Goal: Task Accomplishment & Management: Manage account settings

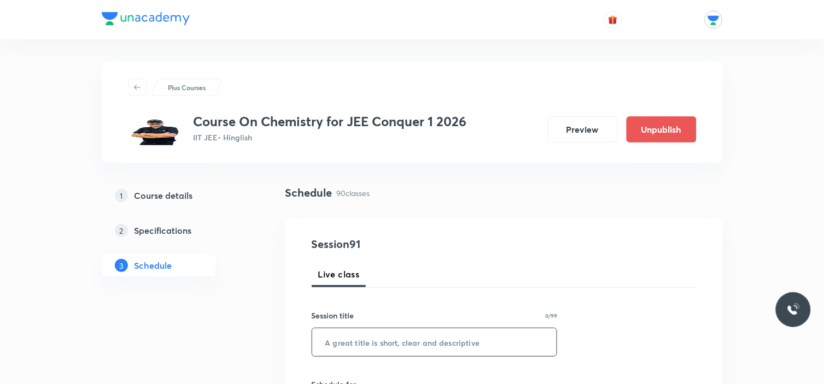
click at [357, 338] on input "text" at bounding box center [434, 343] width 245 height 28
type input "E"
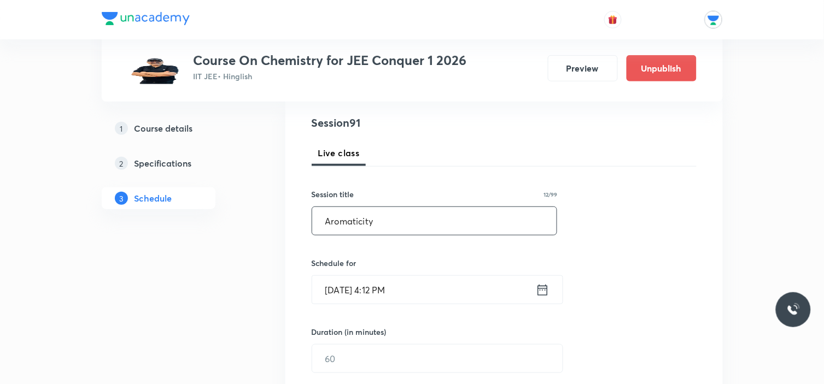
type input "Aromaticity"
click at [544, 289] on icon at bounding box center [543, 290] width 14 height 15
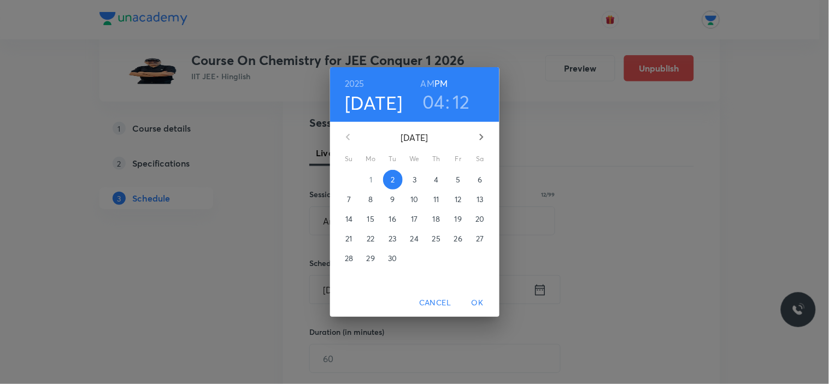
click at [417, 178] on span "3" at bounding box center [415, 179] width 20 height 11
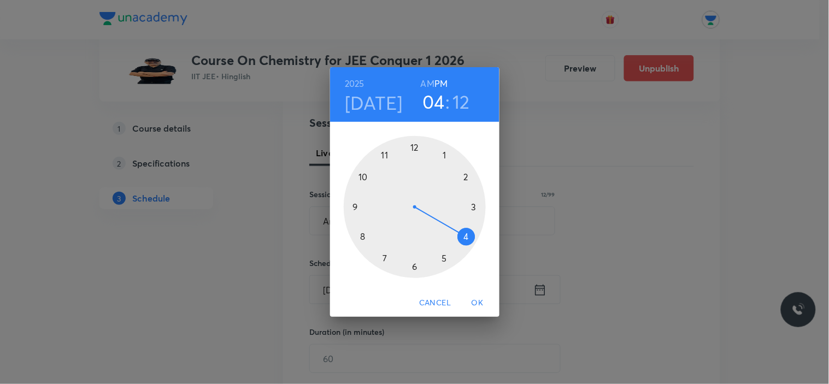
click at [446, 155] on div at bounding box center [415, 207] width 142 height 142
click at [417, 145] on div at bounding box center [415, 207] width 142 height 142
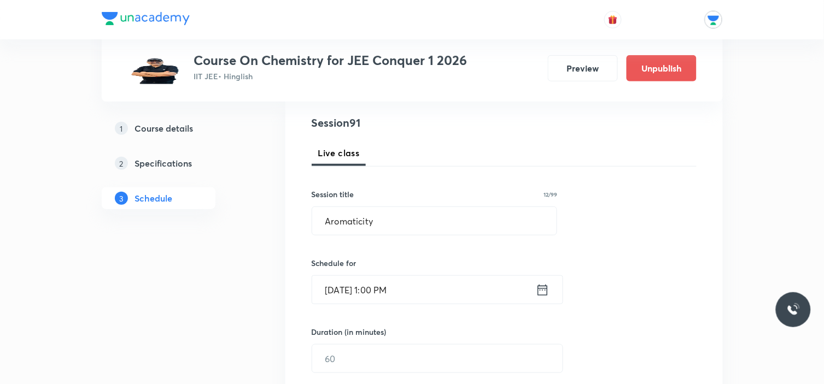
scroll to position [243, 0]
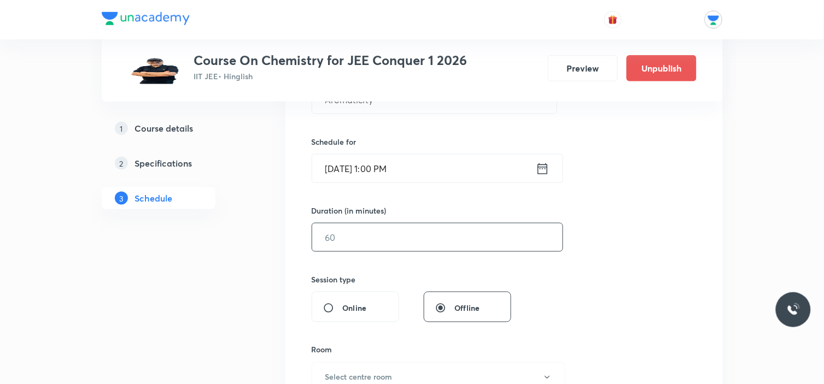
click at [393, 235] on input "text" at bounding box center [437, 238] width 250 height 28
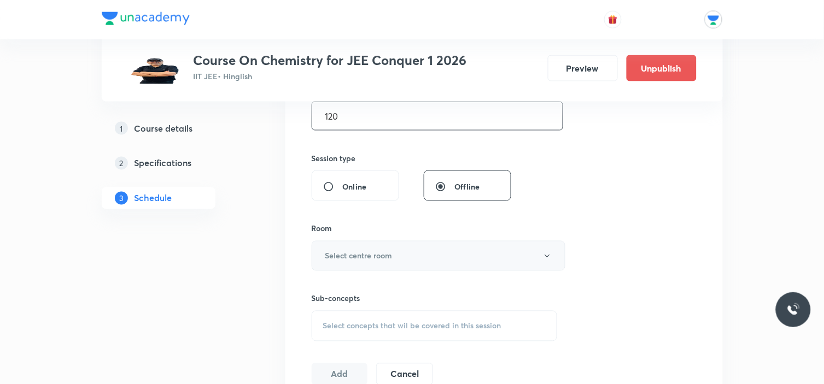
type input "120"
click at [376, 254] on h6 "Select centre room" at bounding box center [358, 255] width 67 height 11
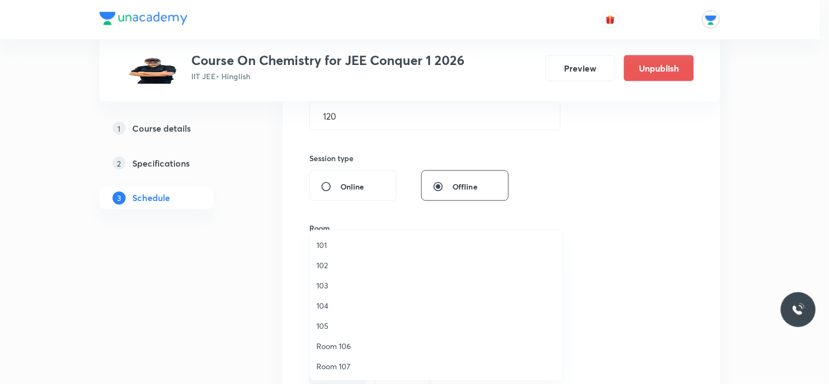
click at [330, 308] on span "104" at bounding box center [436, 305] width 239 height 11
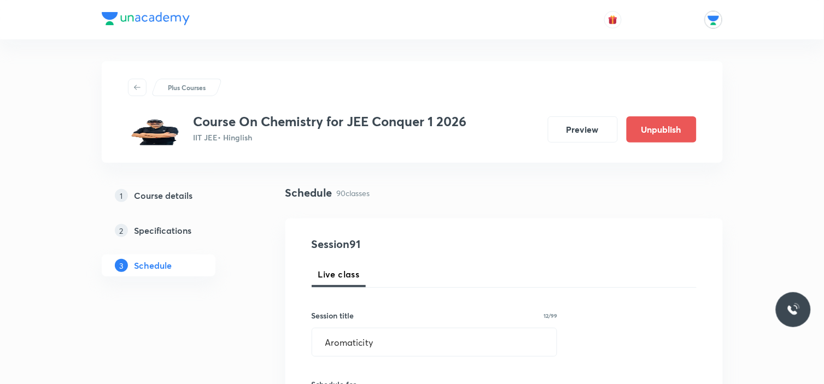
scroll to position [121, 0]
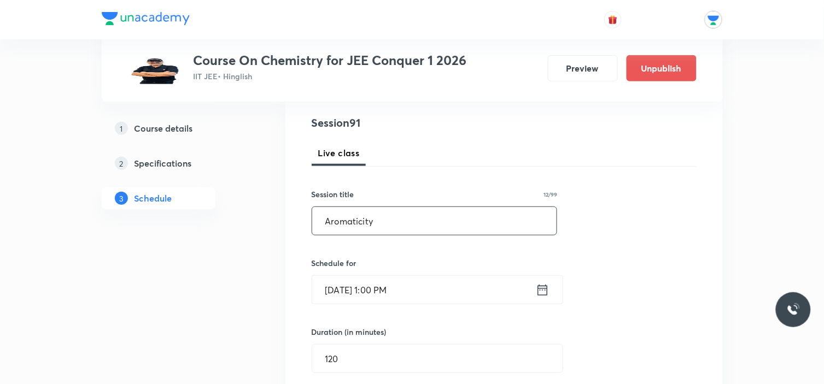
click at [401, 214] on input "Aromaticity" at bounding box center [434, 221] width 245 height 28
type input "Aromaticity"
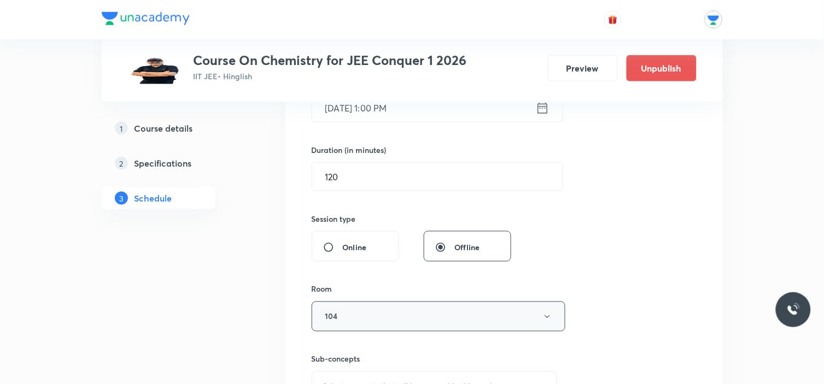
scroll to position [486, 0]
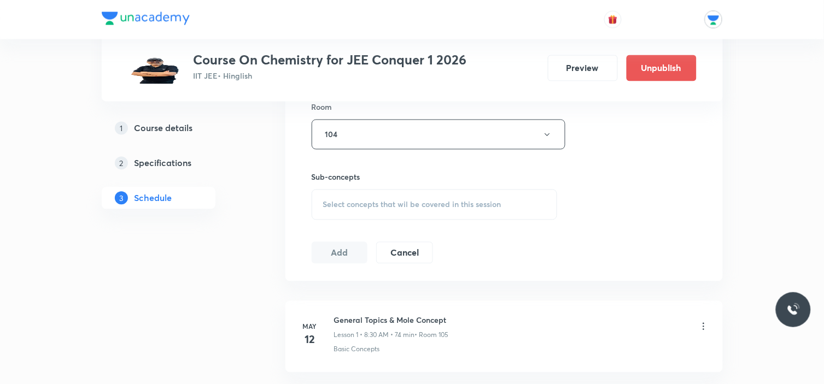
type input "GOC"
click at [367, 195] on div "Select concepts that wil be covered in this session" at bounding box center [435, 205] width 246 height 31
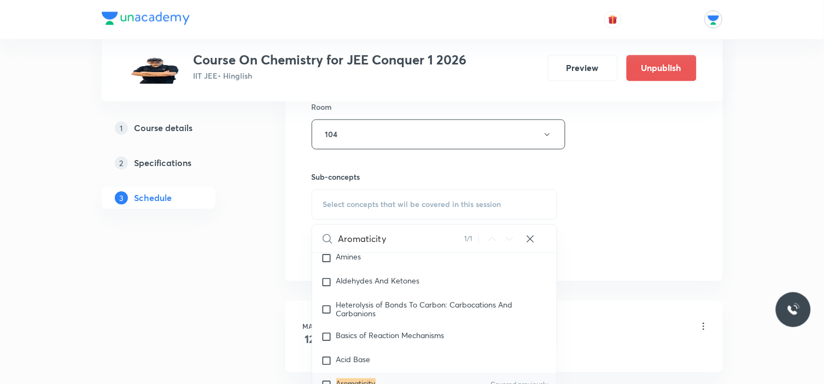
scroll to position [607, 0]
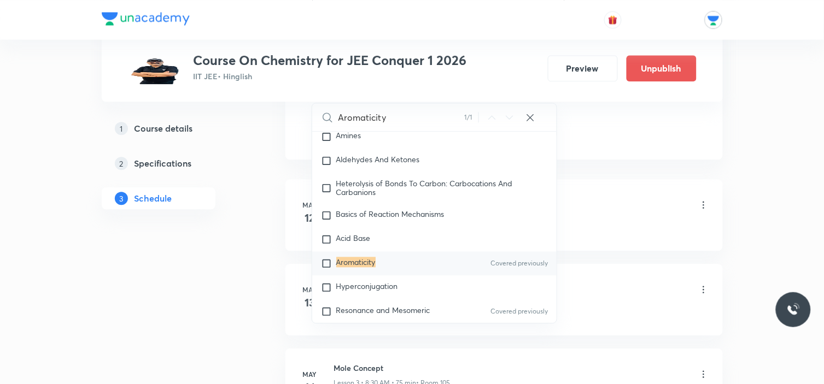
type input "Aromaticity"
click at [325, 269] on input "checkbox" at bounding box center [328, 263] width 15 height 11
checkbox input "true"
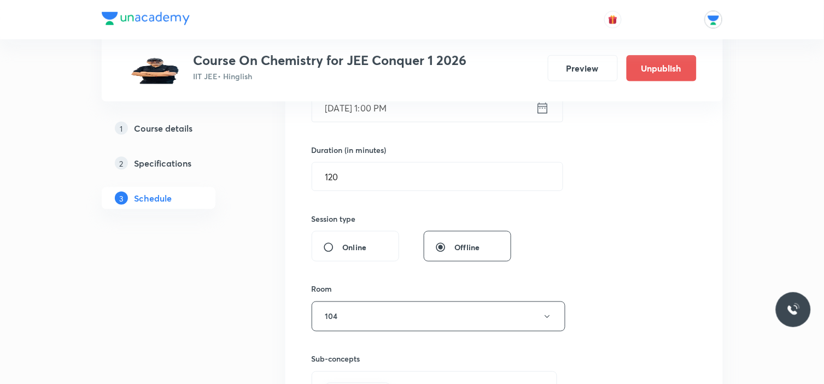
scroll to position [486, 0]
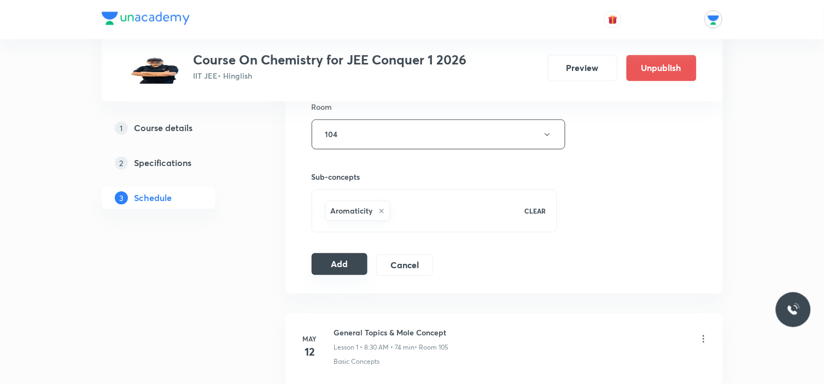
click at [335, 271] on button "Add" at bounding box center [340, 265] width 56 height 22
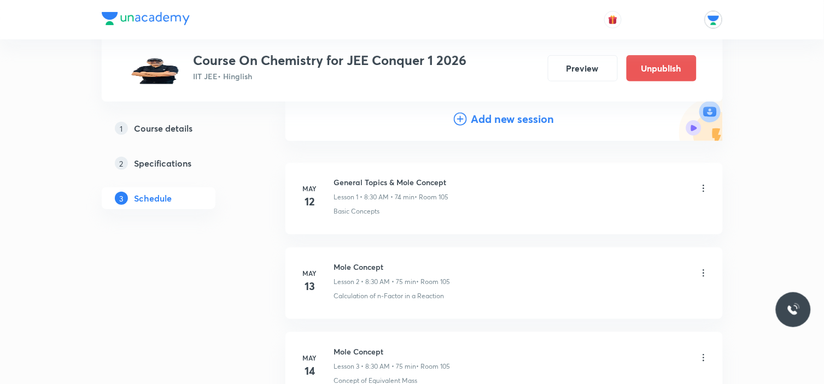
scroll to position [0, 0]
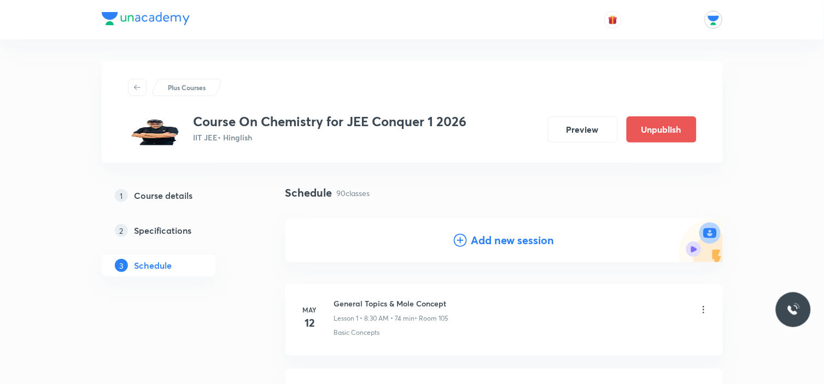
click at [460, 235] on icon at bounding box center [460, 240] width 13 height 13
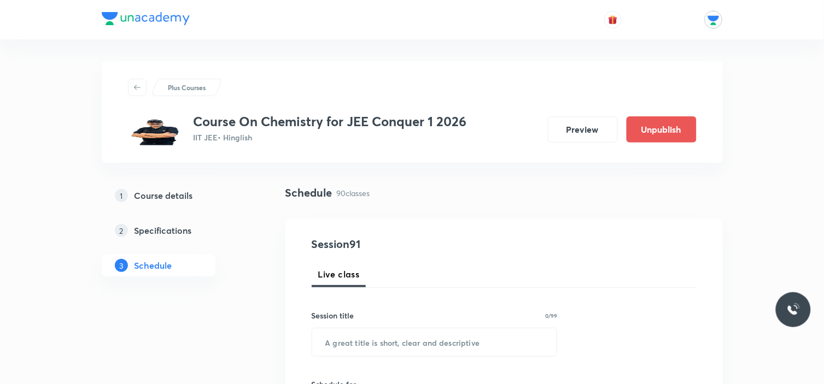
scroll to position [61, 0]
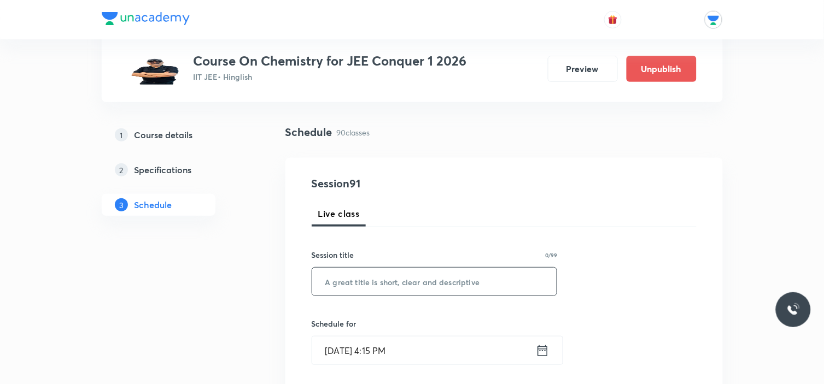
click at [416, 278] on input "text" at bounding box center [434, 282] width 245 height 28
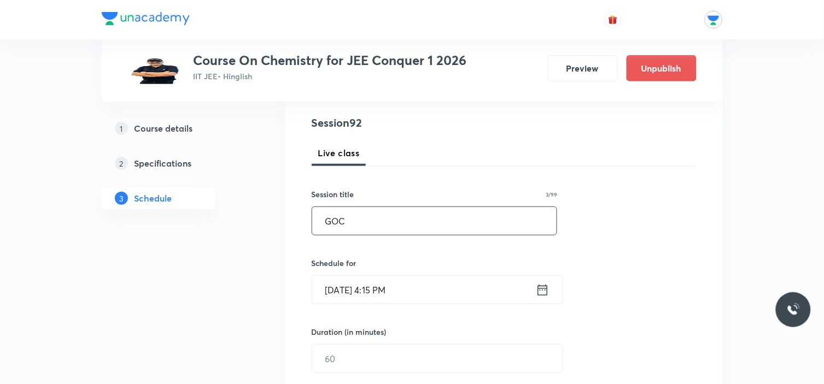
scroll to position [182, 0]
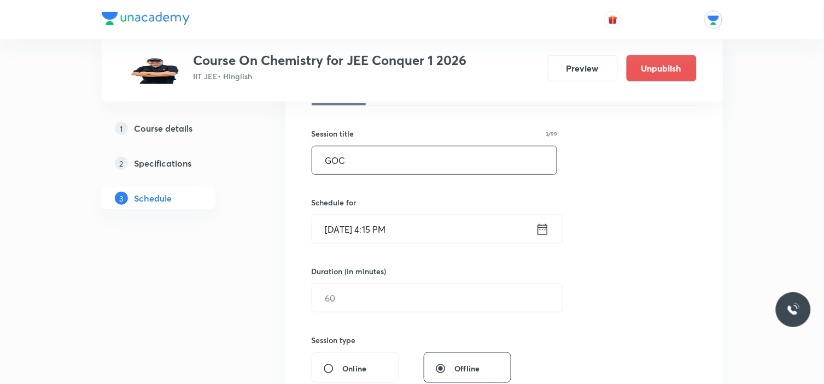
type input "GOC"
click at [540, 239] on div "[DATE] 4:15 PM ​" at bounding box center [438, 229] width 252 height 29
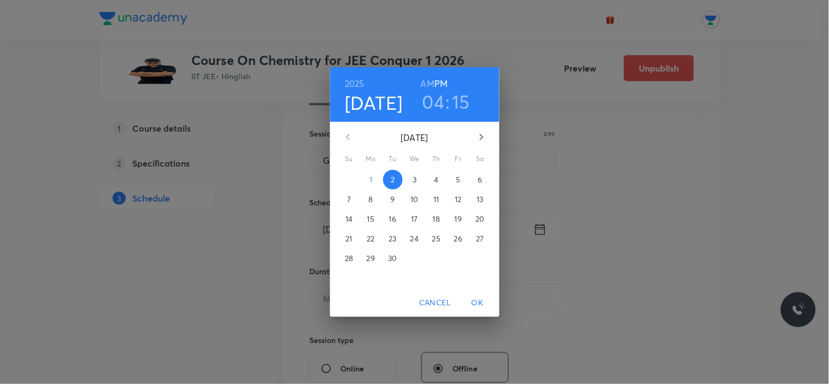
click at [435, 184] on p "4" at bounding box center [436, 179] width 4 height 11
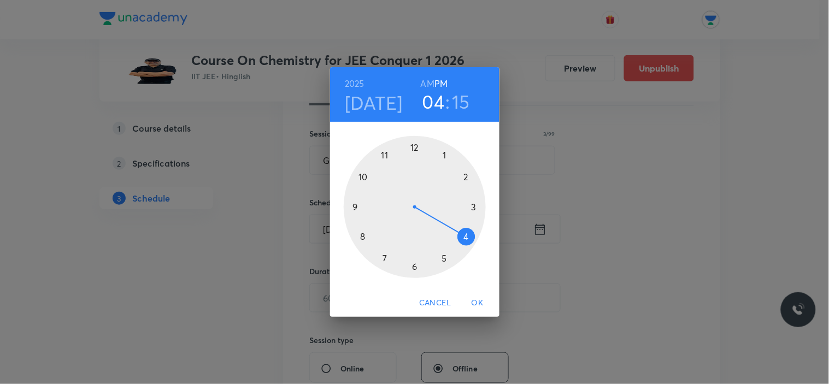
click at [441, 154] on div at bounding box center [415, 207] width 142 height 142
click at [417, 144] on div at bounding box center [415, 207] width 142 height 142
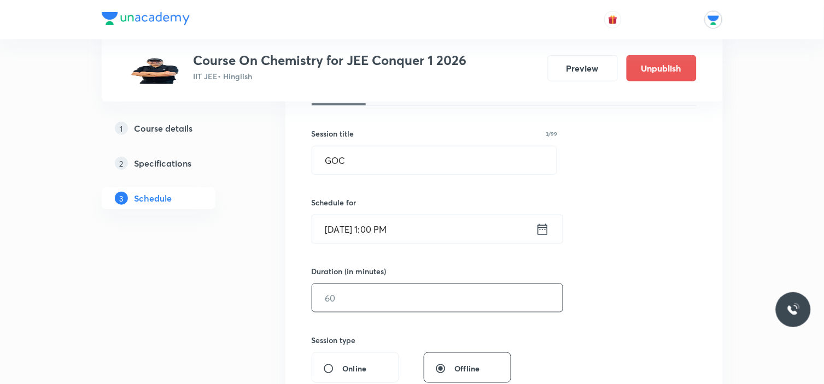
click at [367, 297] on input "text" at bounding box center [437, 298] width 250 height 28
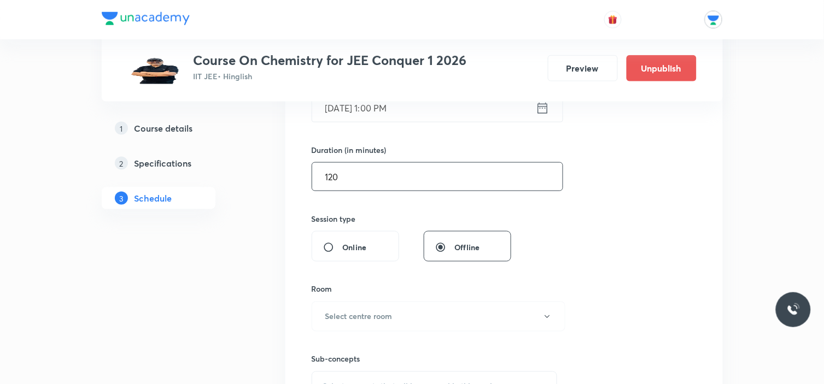
scroll to position [364, 0]
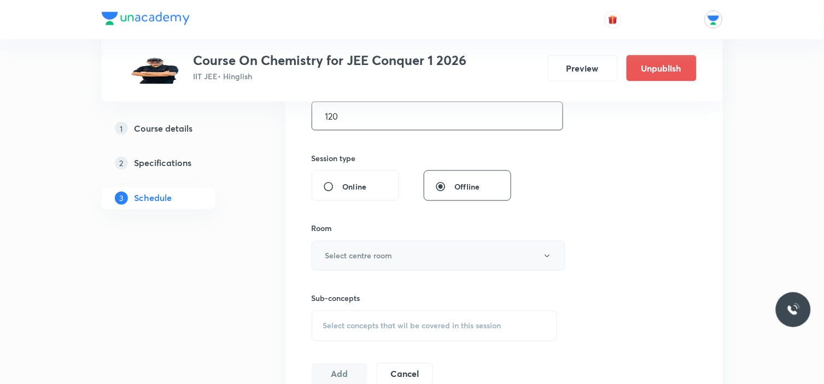
type input "120"
click at [370, 258] on h6 "Select centre room" at bounding box center [358, 255] width 67 height 11
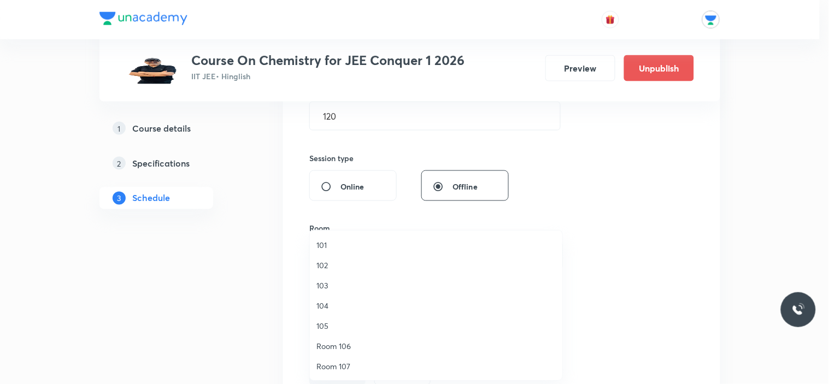
click at [329, 285] on span "103" at bounding box center [436, 285] width 239 height 11
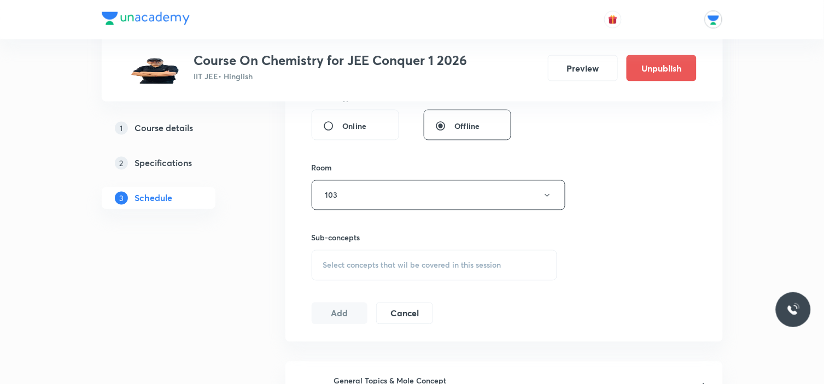
scroll to position [486, 0]
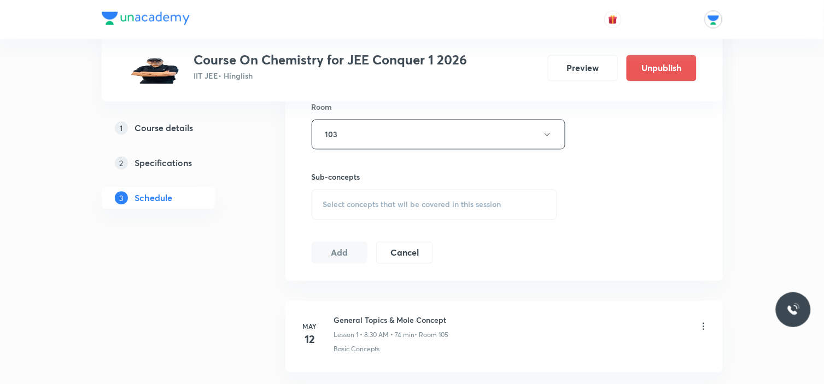
click at [365, 206] on span "Select concepts that wil be covered in this session" at bounding box center [412, 205] width 178 height 9
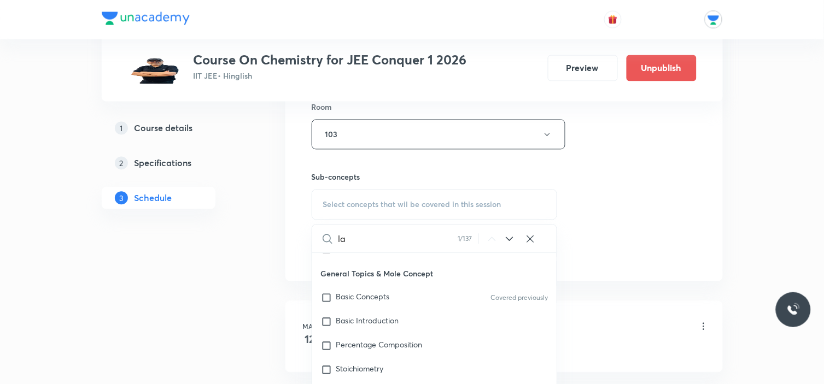
scroll to position [113, 0]
type input "l"
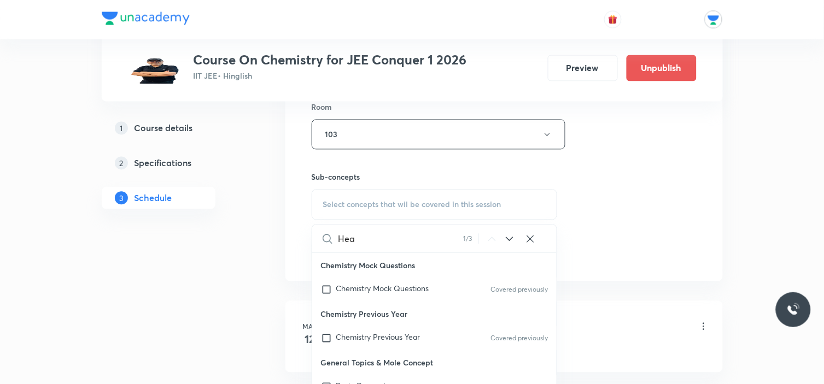
scroll to position [1937, 0]
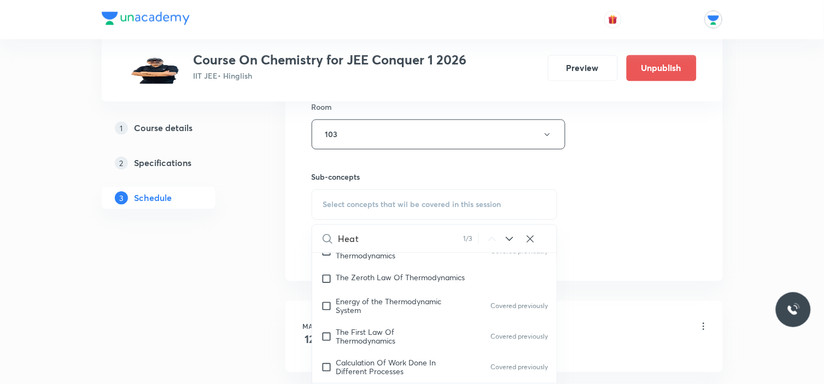
click at [508, 241] on icon at bounding box center [509, 239] width 13 height 13
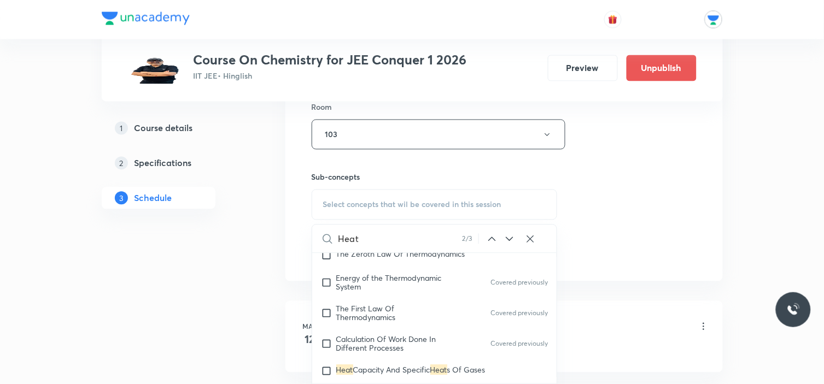
click at [511, 239] on icon at bounding box center [509, 239] width 13 height 13
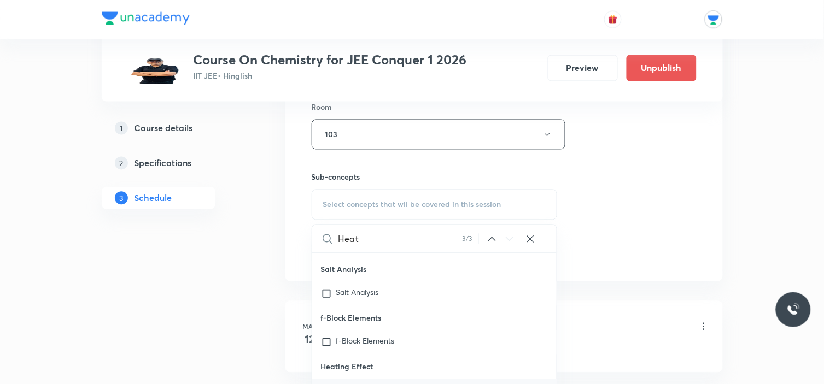
click at [511, 239] on icon at bounding box center [509, 239] width 13 height 13
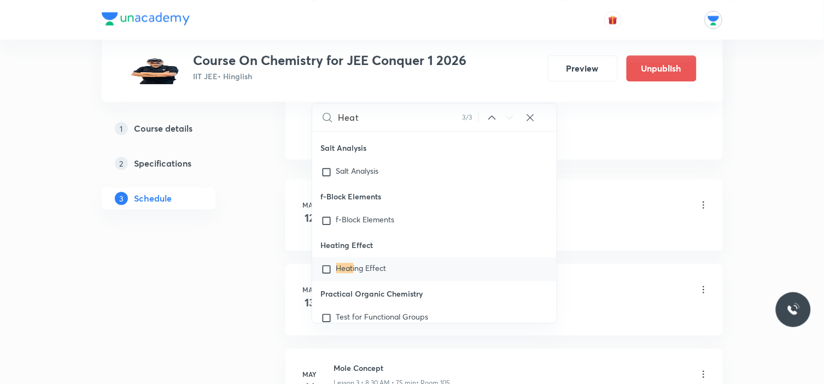
scroll to position [17613, 0]
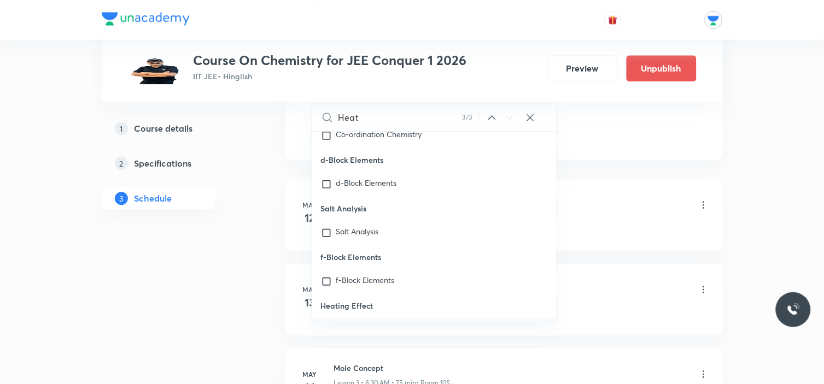
click at [416, 117] on input "Heat" at bounding box center [400, 117] width 124 height 28
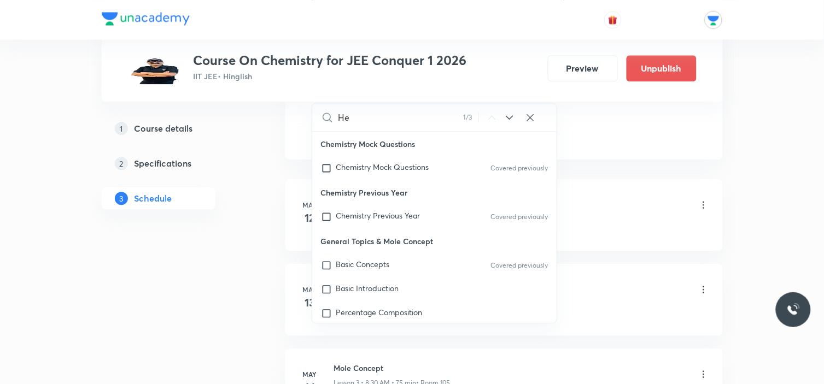
type input "H"
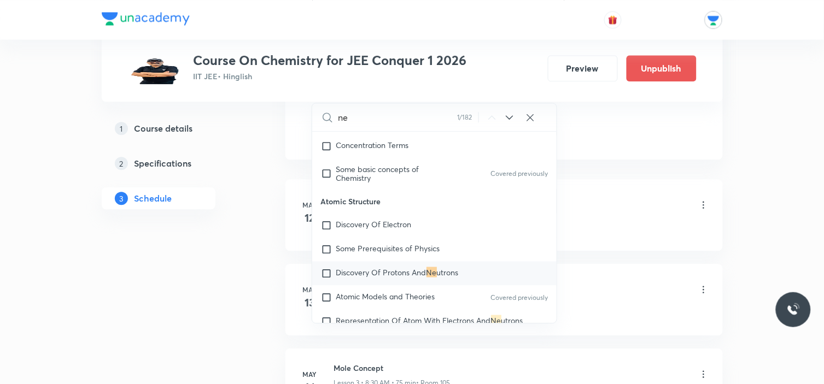
type input "n"
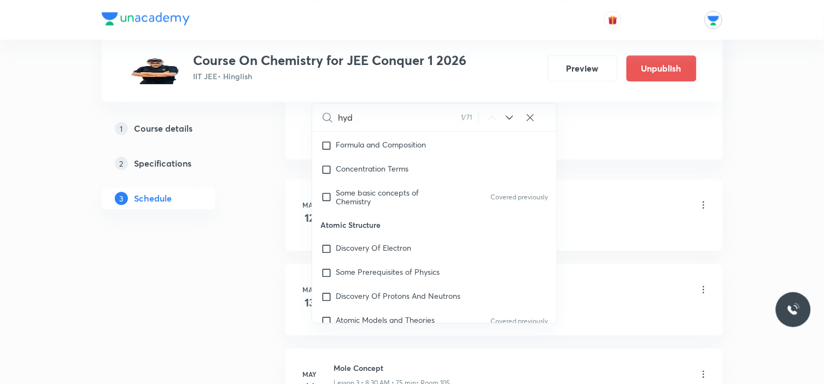
scroll to position [511, 0]
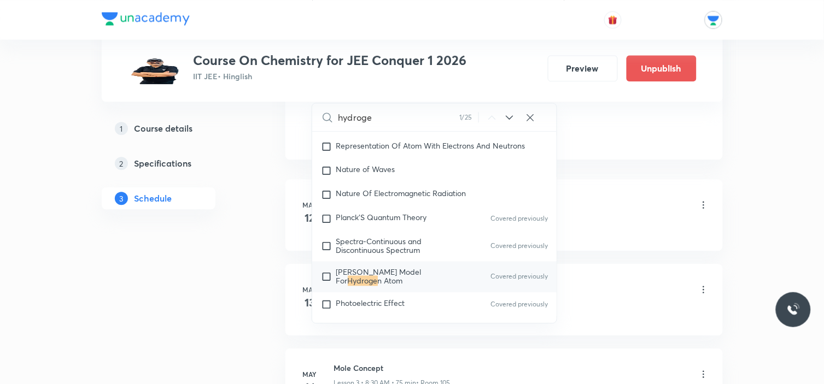
click at [509, 116] on icon at bounding box center [509, 117] width 13 height 13
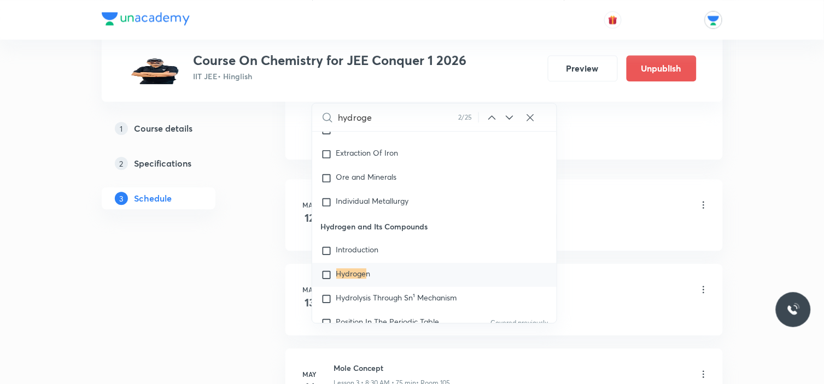
click at [509, 116] on icon at bounding box center [509, 117] width 13 height 13
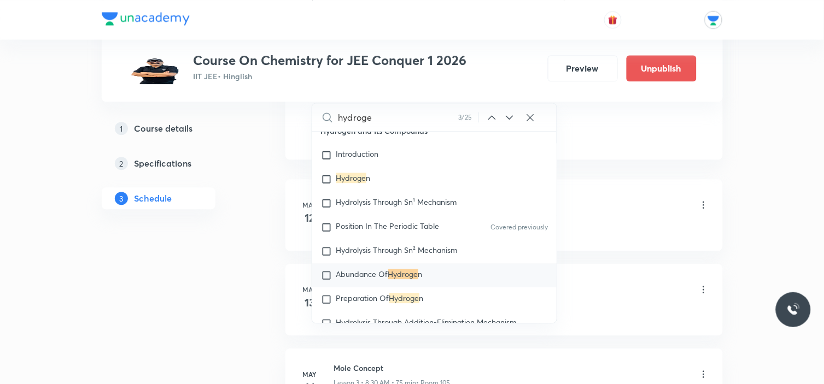
click at [509, 116] on icon at bounding box center [509, 117] width 13 height 13
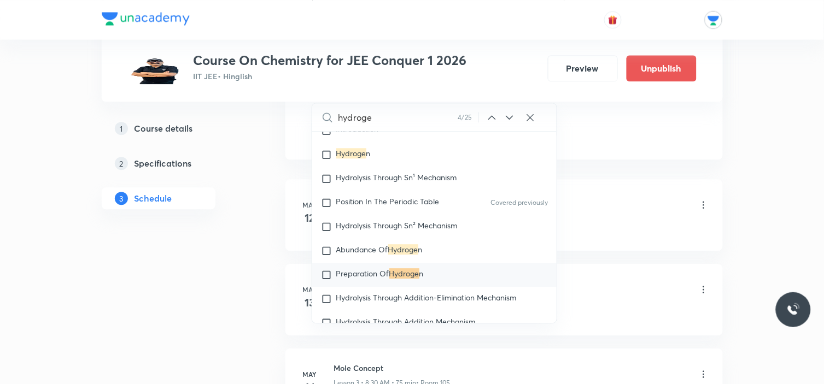
click at [509, 116] on icon at bounding box center [509, 117] width 13 height 13
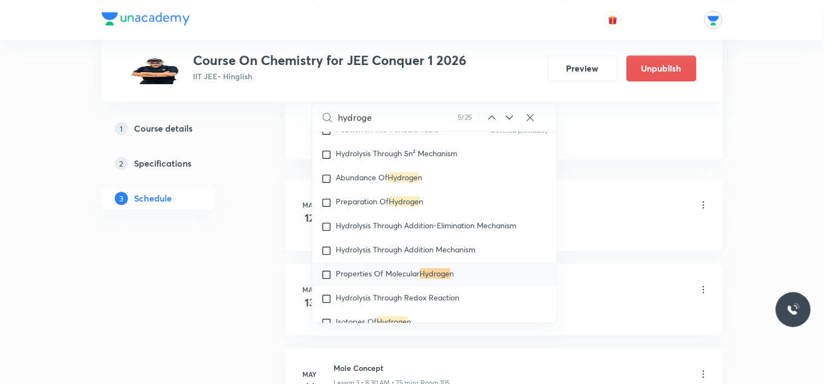
click at [509, 116] on icon at bounding box center [509, 117] width 13 height 13
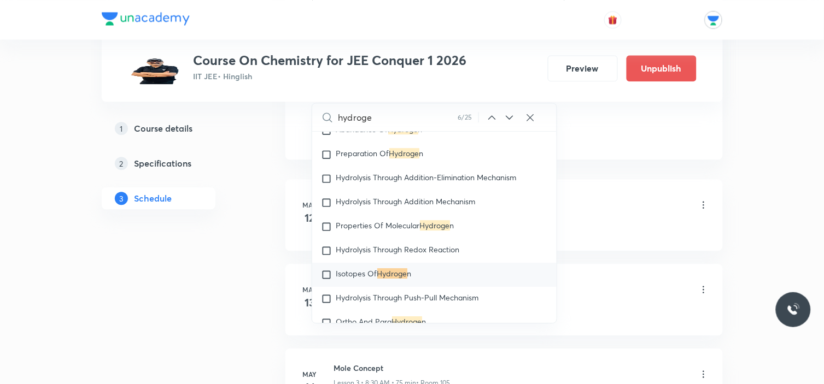
click at [509, 116] on icon at bounding box center [509, 117] width 13 height 13
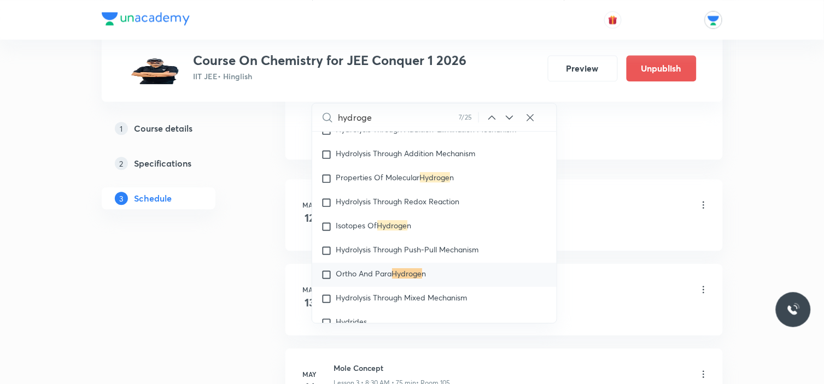
click at [509, 116] on icon at bounding box center [509, 117] width 13 height 13
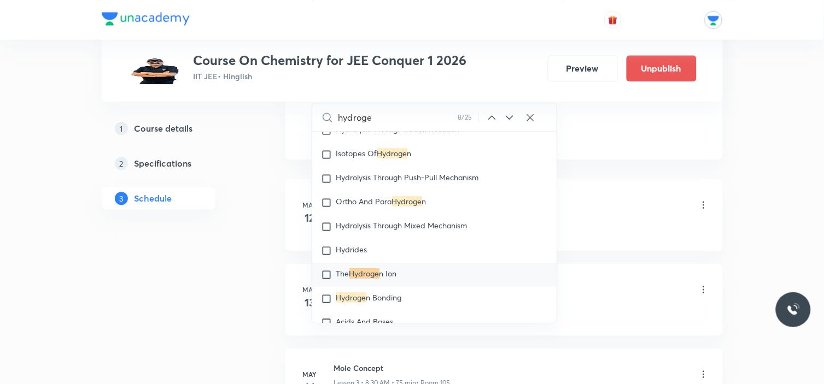
click at [384, 122] on input "hydroge" at bounding box center [398, 117] width 120 height 28
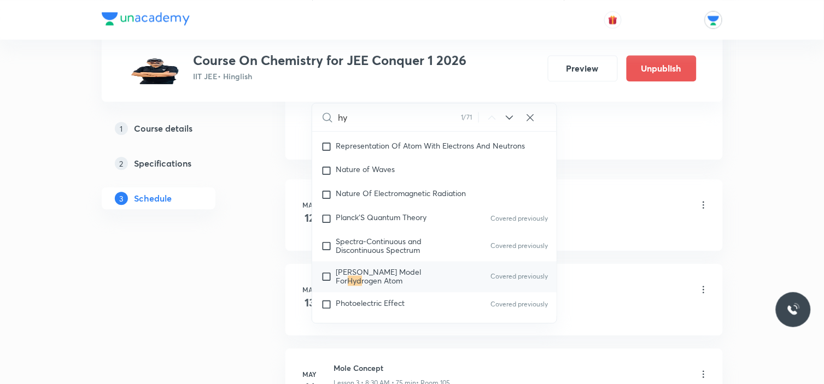
type input "h"
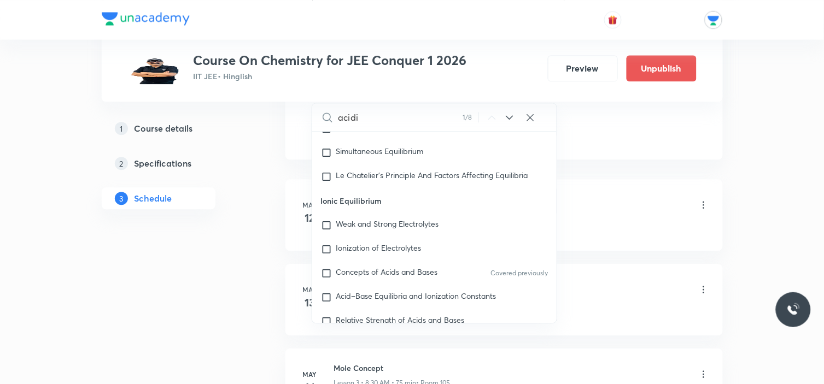
scroll to position [2807, 0]
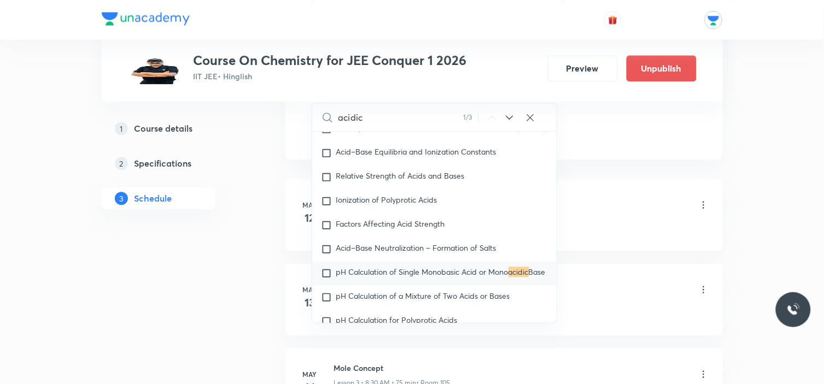
click at [507, 117] on icon at bounding box center [509, 117] width 7 height 4
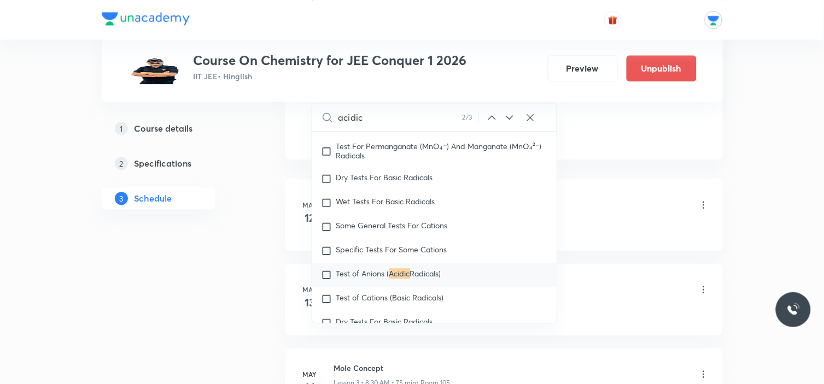
click at [507, 117] on icon at bounding box center [509, 117] width 7 height 4
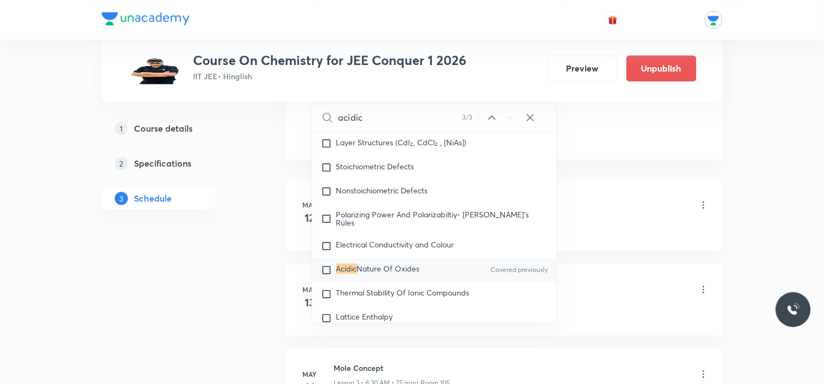
click at [491, 118] on icon at bounding box center [492, 117] width 13 height 13
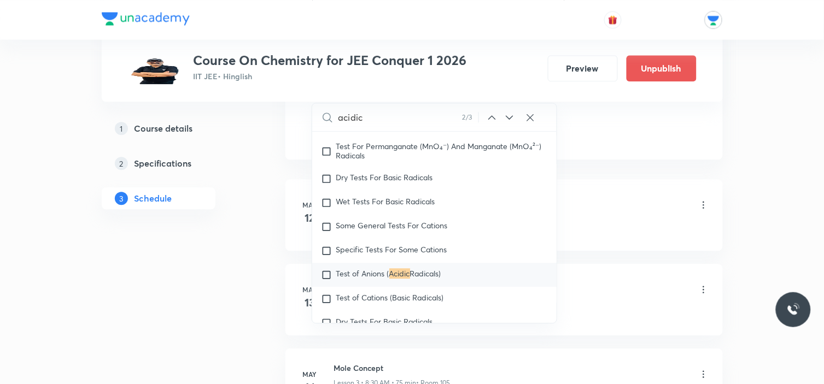
click at [491, 118] on icon at bounding box center [492, 117] width 13 height 13
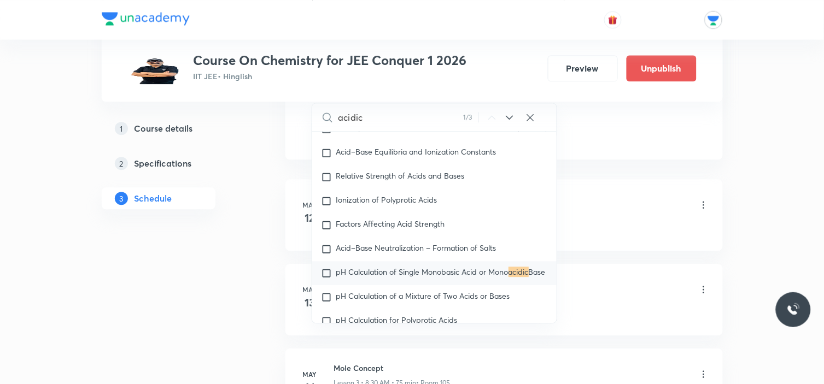
click at [423, 119] on input "acidic" at bounding box center [400, 117] width 125 height 28
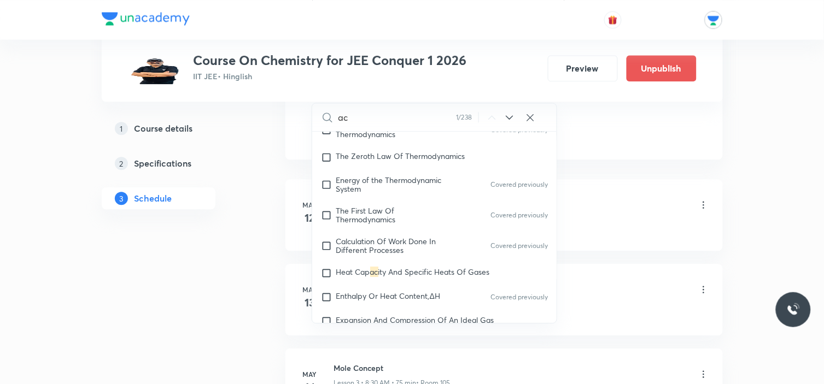
type input "a"
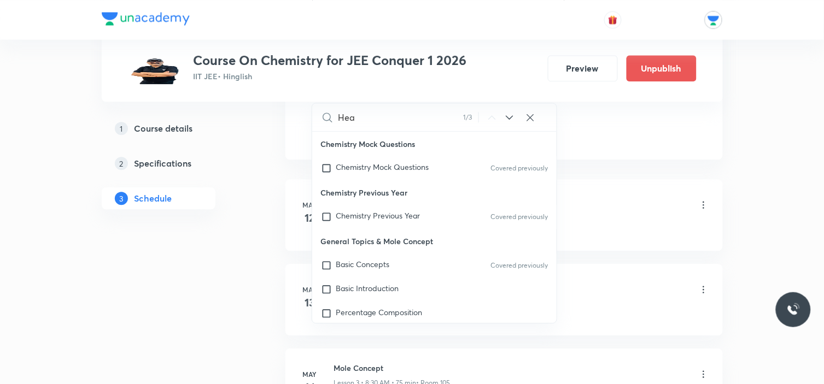
scroll to position [1937, 0]
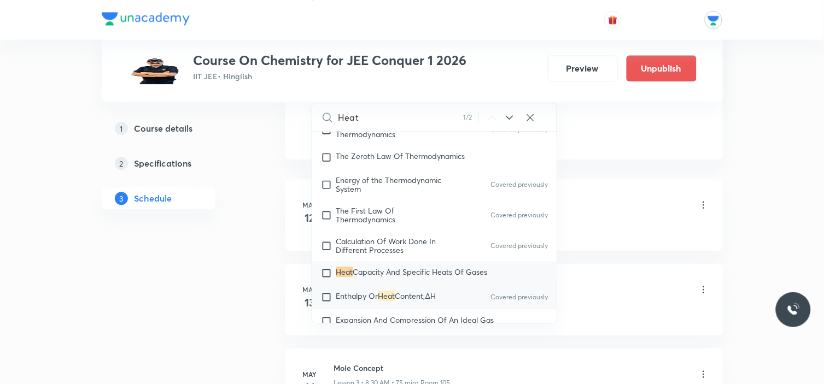
type input "Heat"
click at [328, 296] on input "checkbox" at bounding box center [328, 297] width 15 height 11
checkbox input "true"
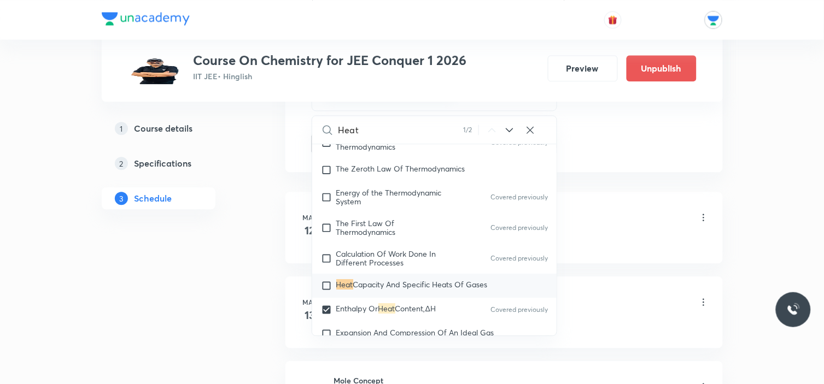
click at [413, 128] on input "Heat" at bounding box center [400, 130] width 125 height 28
type input "Heat"
checkbox input "true"
type input "Hea"
checkbox input "true"
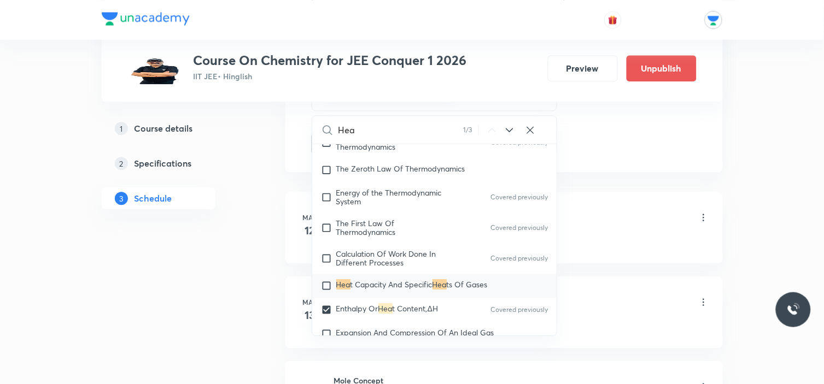
type input "He"
checkbox input "true"
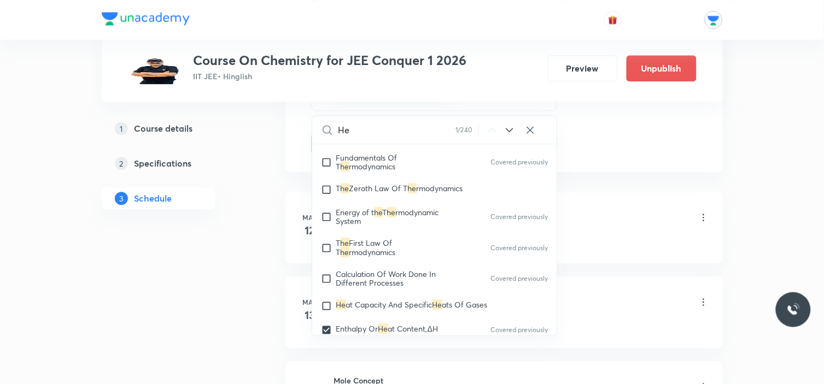
type input "H"
checkbox input "true"
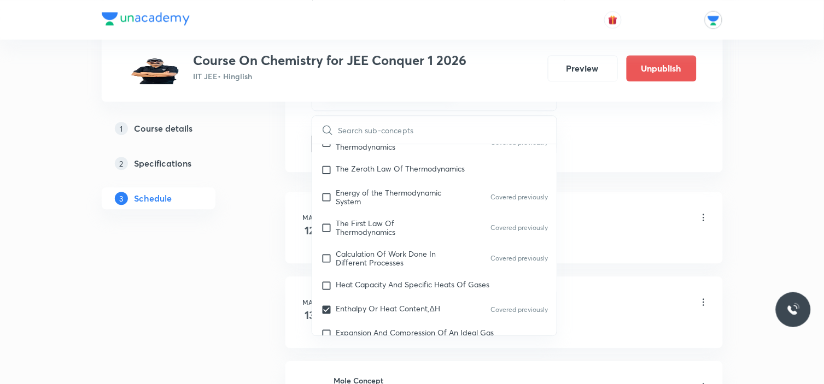
checkbox input "true"
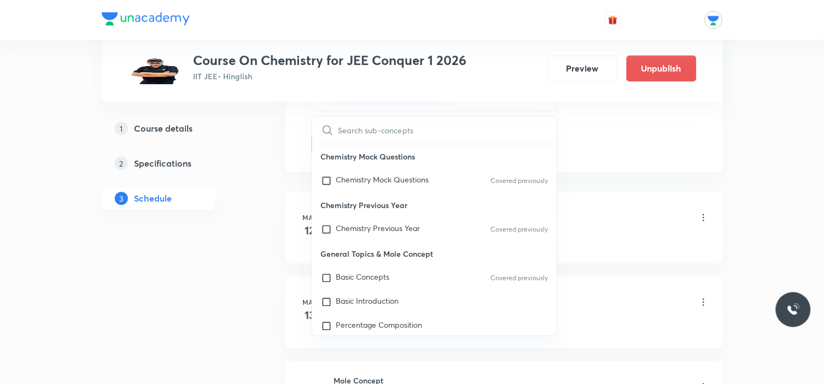
type input "H"
checkbox input "true"
type input "Hy"
checkbox input "true"
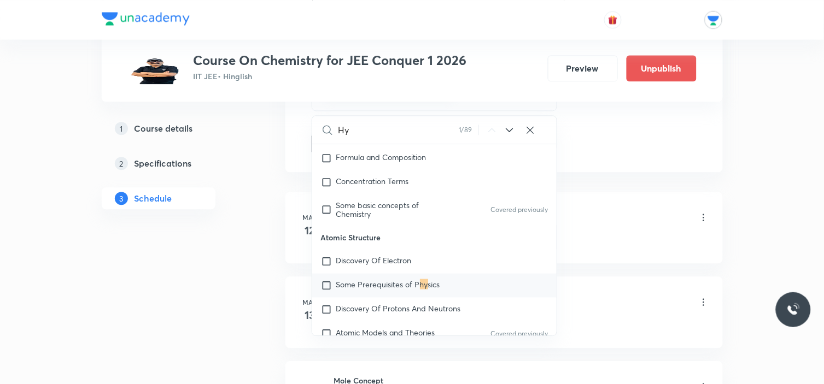
type input "Hyd"
checkbox input "true"
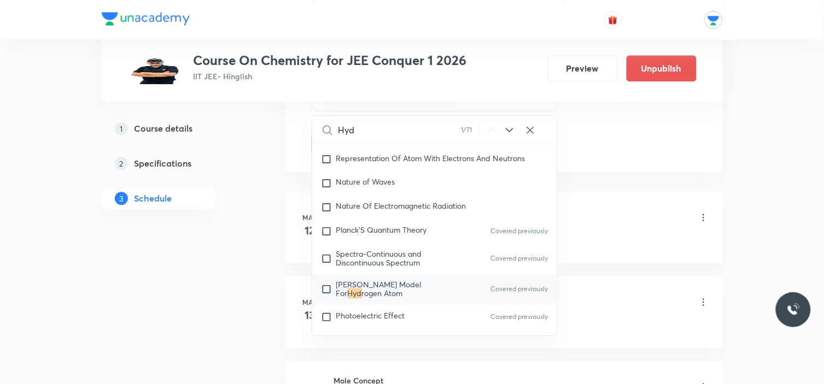
type input "Hydr"
checkbox input "true"
type input "Hydro"
checkbox input "true"
type input "Hydrog"
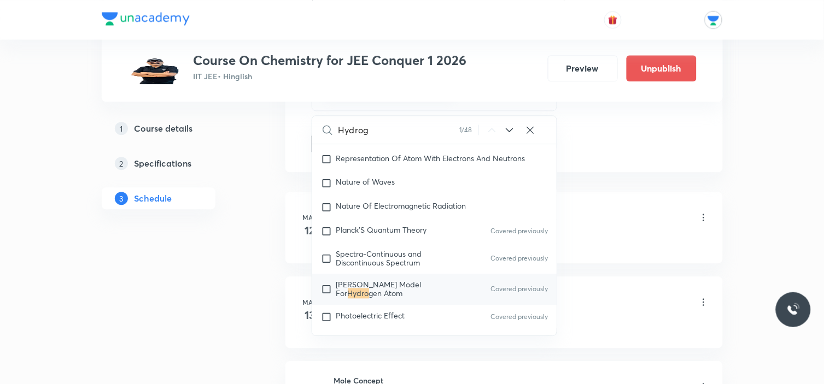
checkbox input "true"
type input "Hydroga"
checkbox input "true"
type input "Hydrogan"
checkbox input "true"
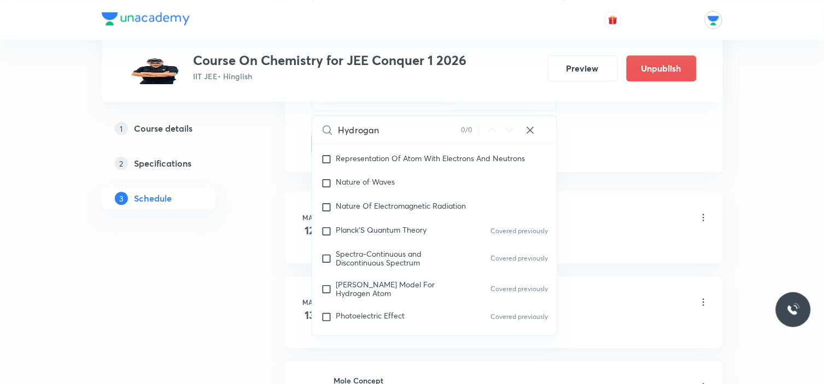
type input "Hydroga"
checkbox input "true"
type input "Hydrog"
checkbox input "true"
type input "Hydroge"
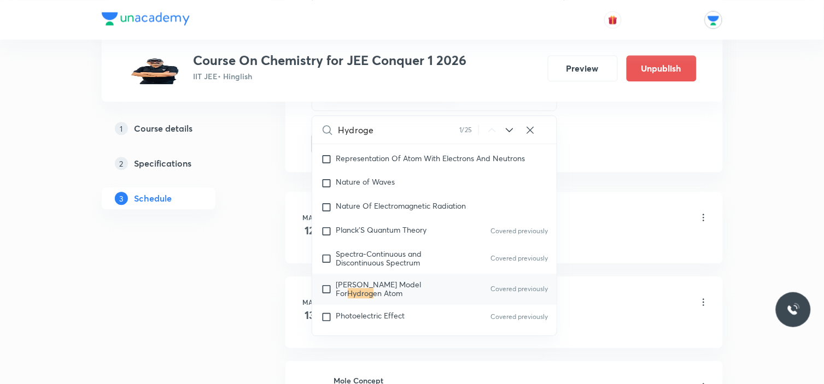
checkbox input "true"
type input "Hydrogen"
checkbox input "true"
type input "Hydrogena"
checkbox input "true"
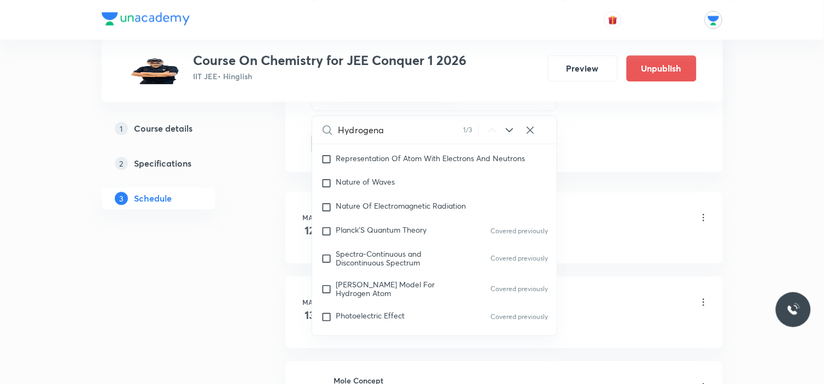
scroll to position [22052, 0]
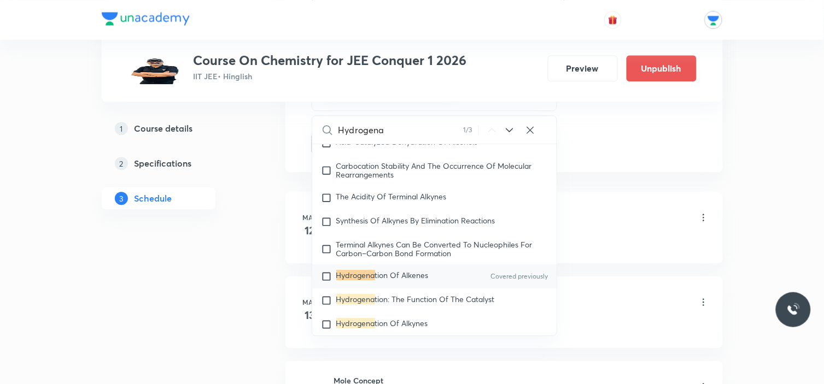
type input "Hydrogenat"
checkbox input "true"
type input "Hydrogenati"
checkbox input "true"
type input "Hydrogenatio"
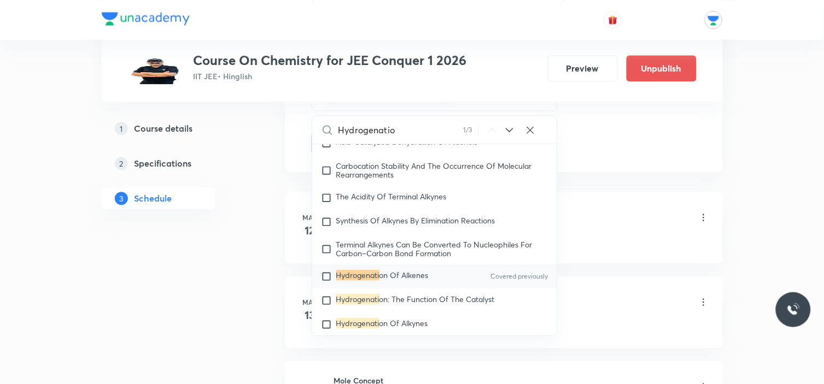
checkbox input "true"
type input "Hydrogenation"
checkbox input "true"
type input "Hydrogenation"
checkbox input "true"
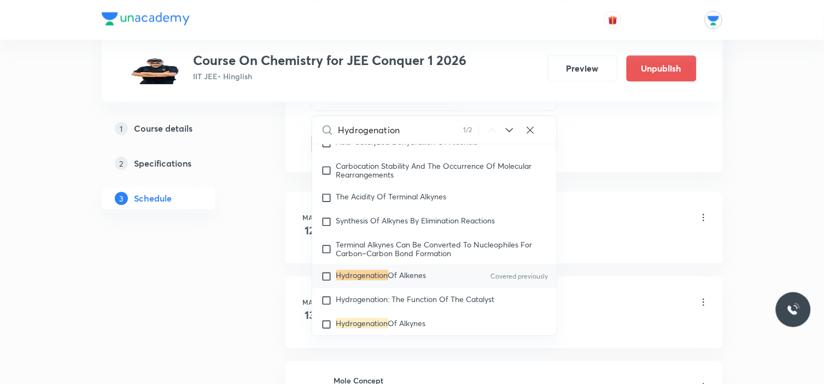
type input "Hydrogenation"
click at [328, 282] on input "checkbox" at bounding box center [328, 276] width 15 height 11
checkbox input "true"
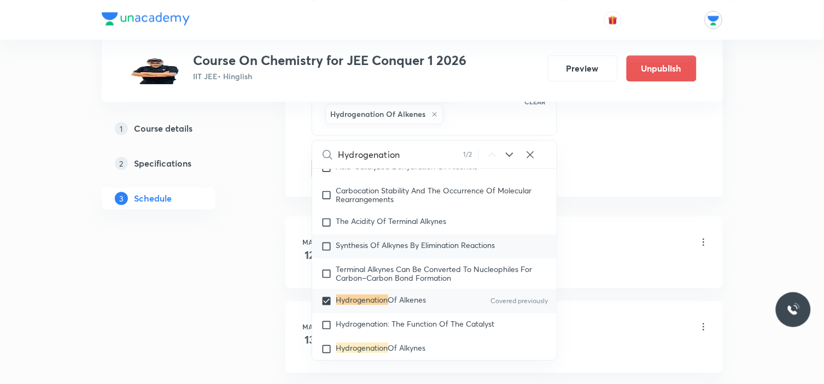
scroll to position [22113, 0]
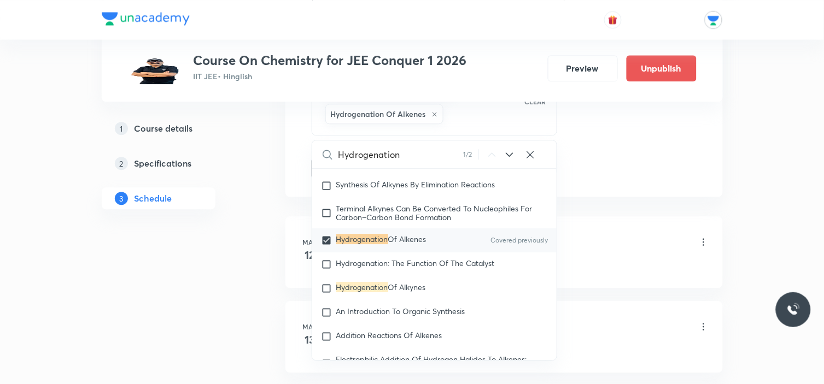
click at [417, 147] on input "Hydrogenation" at bounding box center [400, 155] width 125 height 28
type input "Hydrogenation"
checkbox input "true"
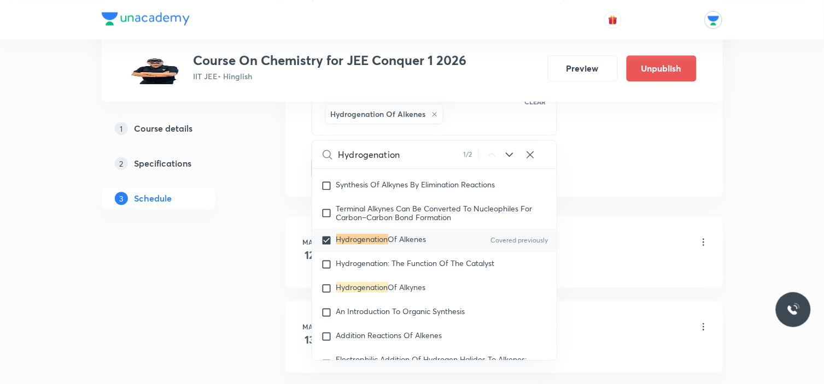
checkbox input "true"
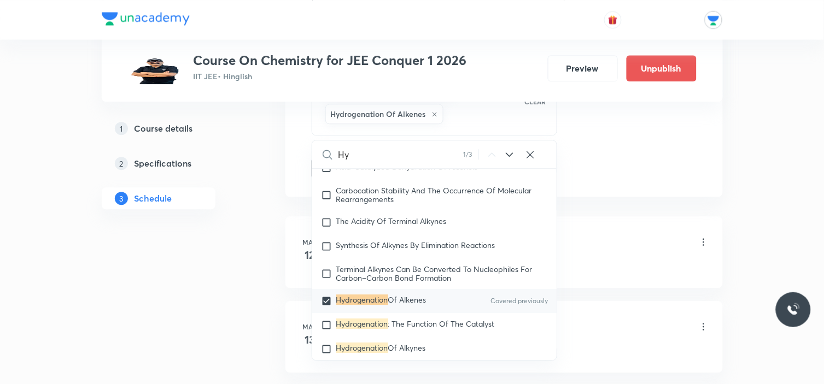
type input "H"
checkbox input "true"
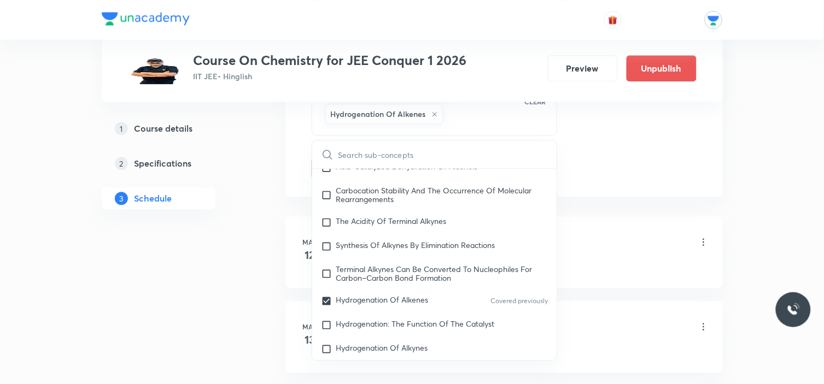
type input "a"
checkbox input "true"
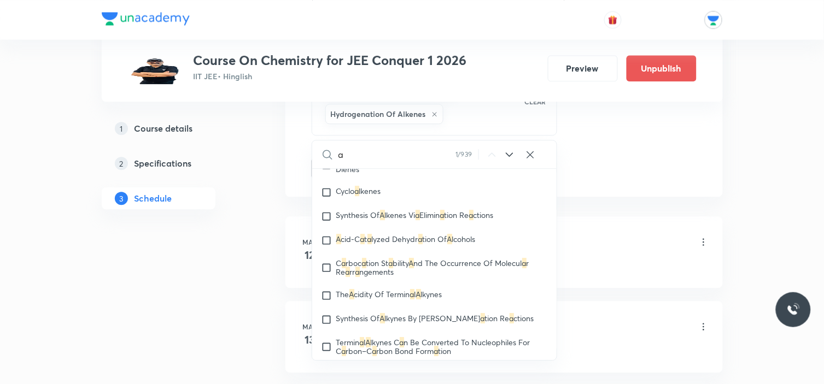
checkbox input "true"
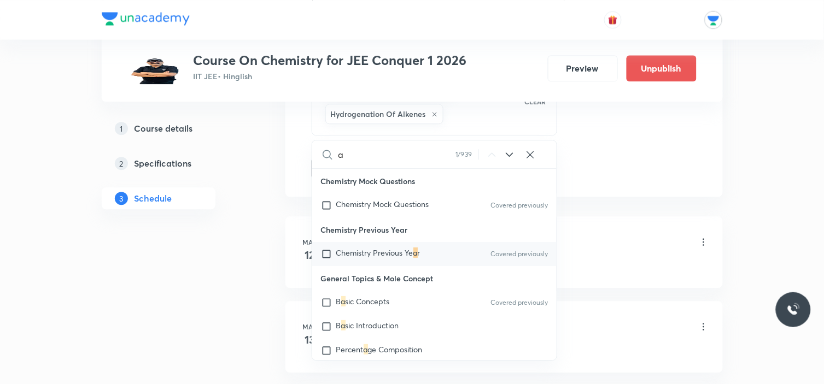
type input "ac"
checkbox input "true"
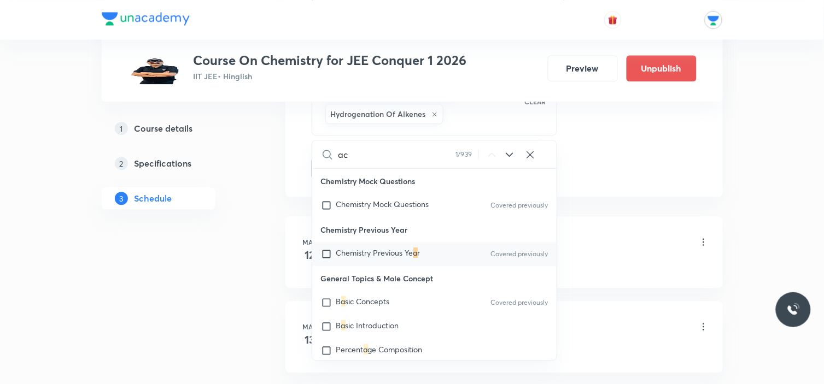
type input "aci"
checkbox input "true"
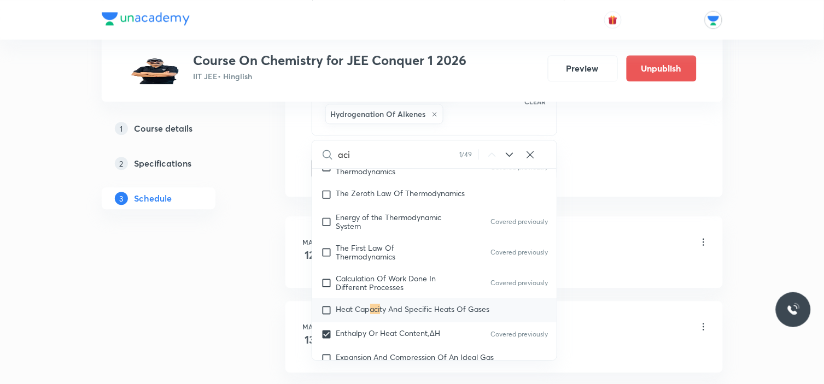
type input "acid"
checkbox input "true"
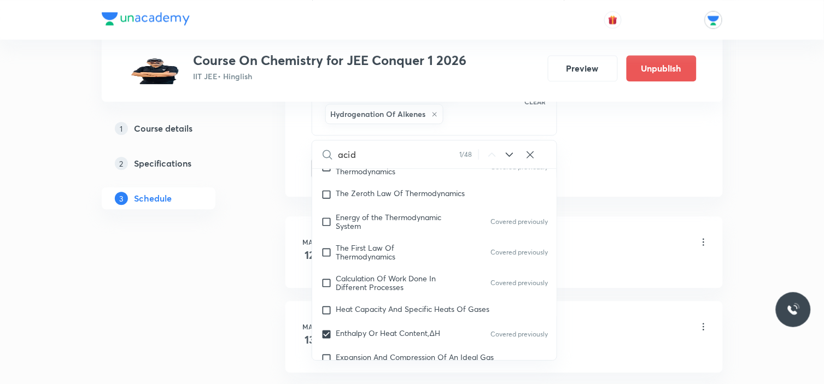
type input "acidi"
checkbox input "true"
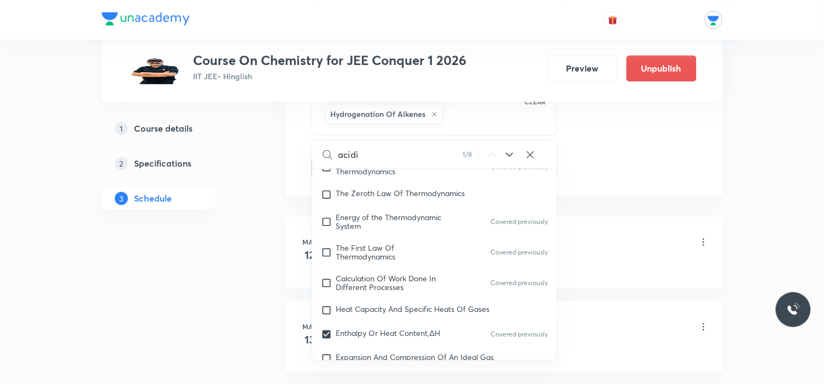
scroll to position [2807, 0]
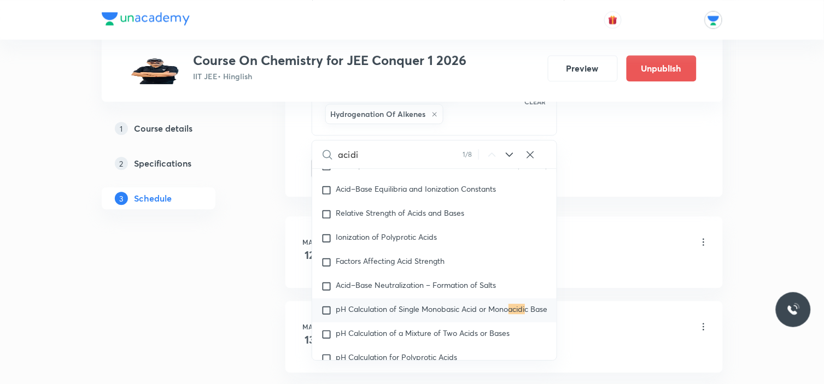
type input "acidic"
checkbox input "true"
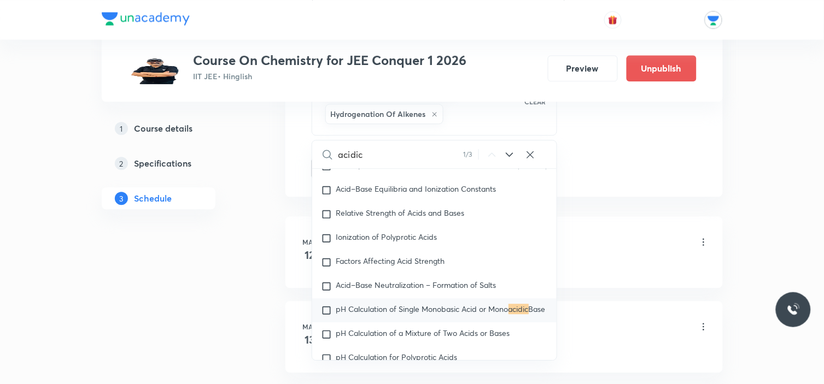
type input "acidic"
checkbox input "true"
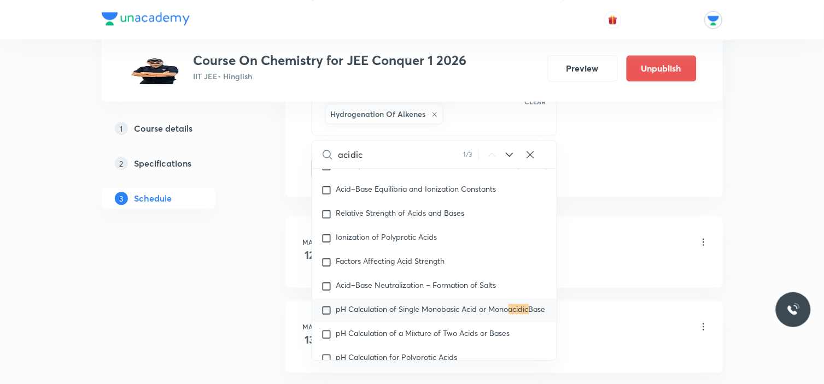
type input "acidic"
click at [513, 153] on icon at bounding box center [509, 154] width 13 height 13
checkbox input "true"
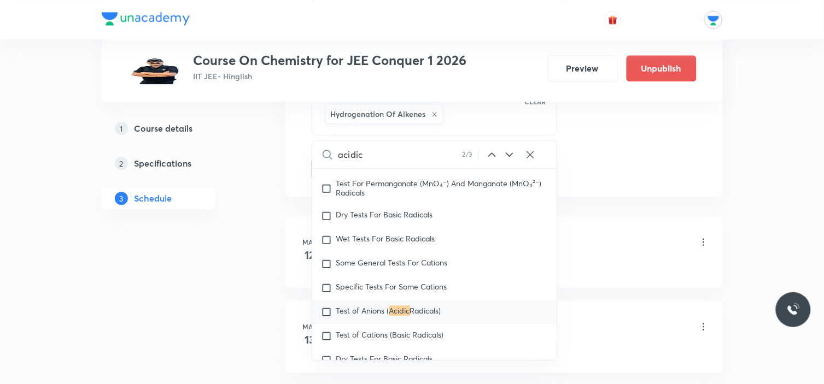
click at [513, 153] on icon at bounding box center [509, 154] width 13 height 13
checkbox input "true"
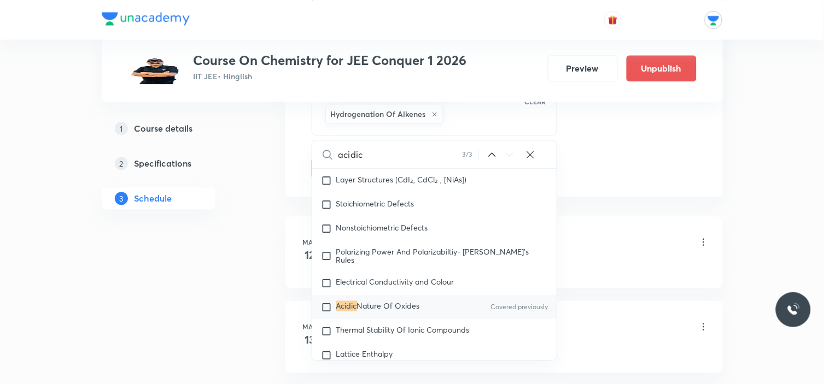
click at [513, 153] on icon at bounding box center [509, 154] width 13 height 13
click at [326, 309] on input "checkbox" at bounding box center [328, 307] width 15 height 11
checkbox input "true"
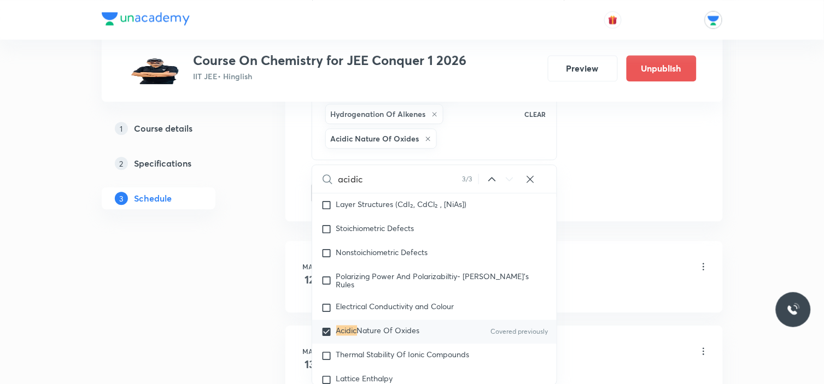
click at [285, 295] on li "[DATE] General Topics & Mole Concept Lesson 1 • 8:30 AM • 74 min • Room 105 Bas…" at bounding box center [503, 277] width 437 height 72
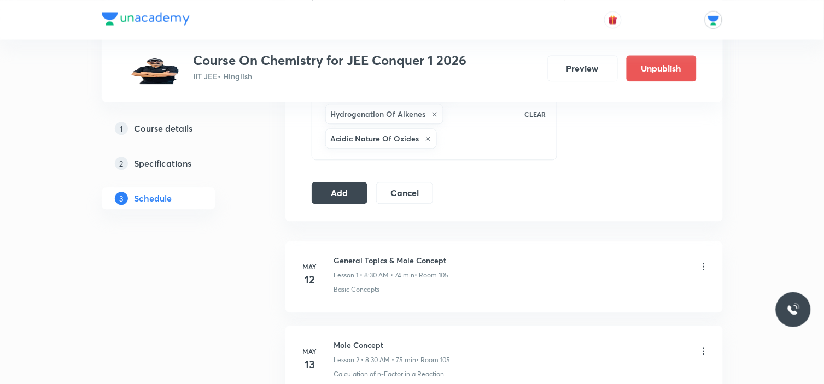
click at [418, 155] on div "Enthalpy Or Heat Content,ΔH Hydrogenation Of Alkenes Acidic Nature Of Oxides CL…" at bounding box center [435, 114] width 246 height 92
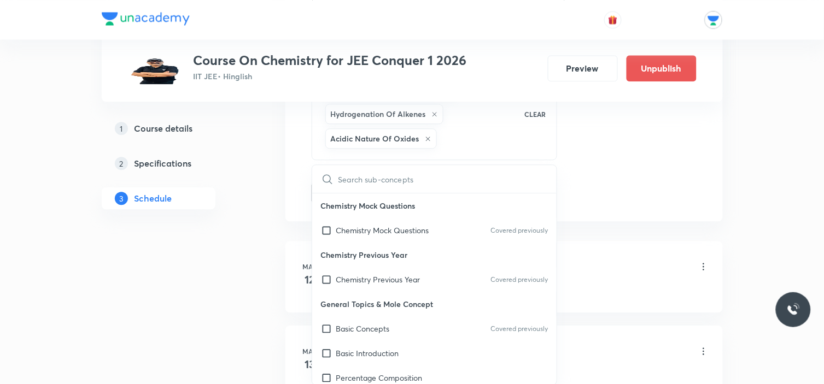
checkbox input "true"
type input "T"
checkbox input "true"
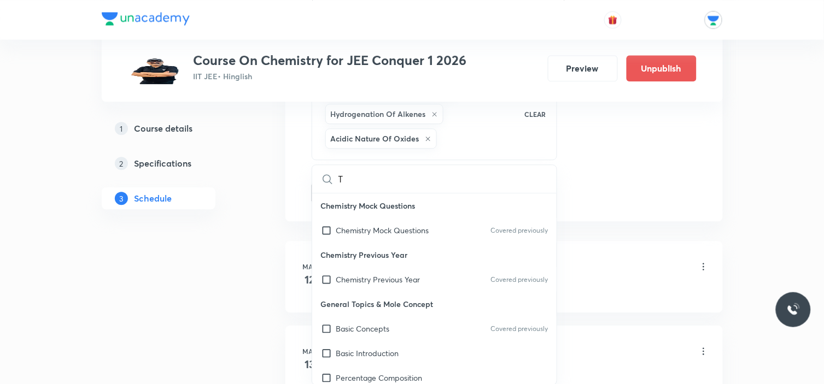
checkbox input "true"
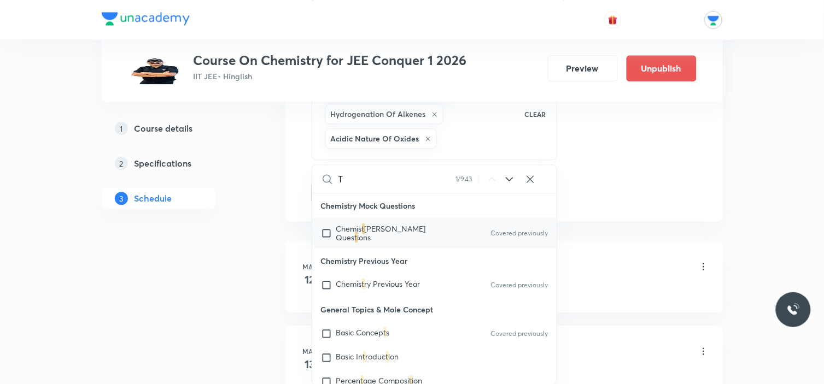
checkbox input "true"
type input "Ts"
checkbox input "true"
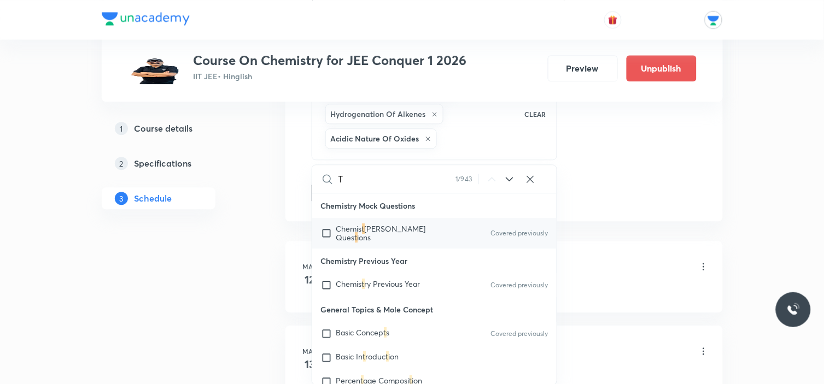
checkbox input "true"
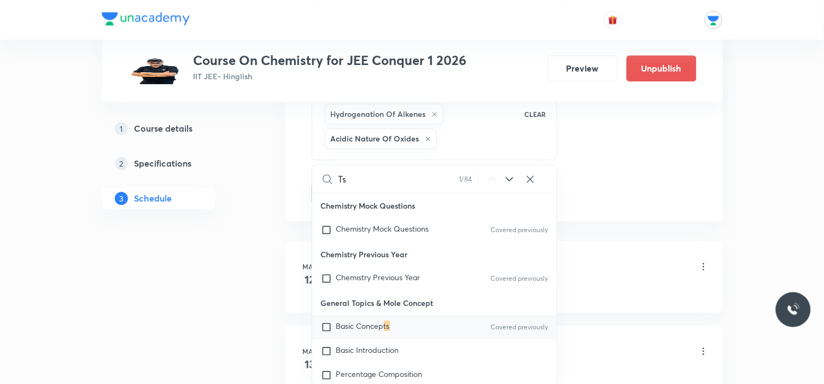
type input "Tsa"
checkbox input "true"
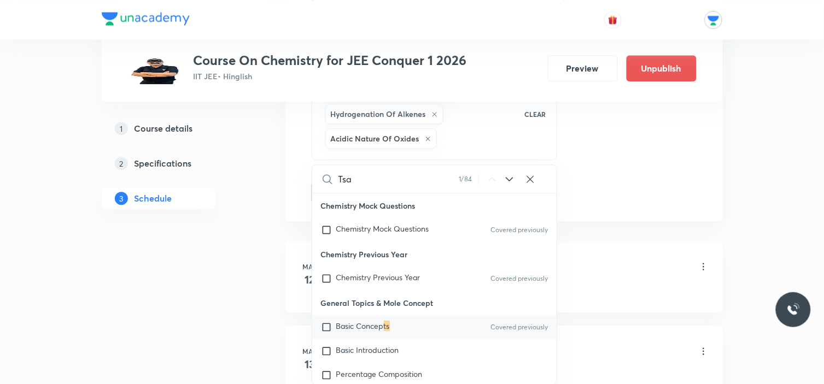
checkbox input "true"
type input "Ts"
checkbox input "true"
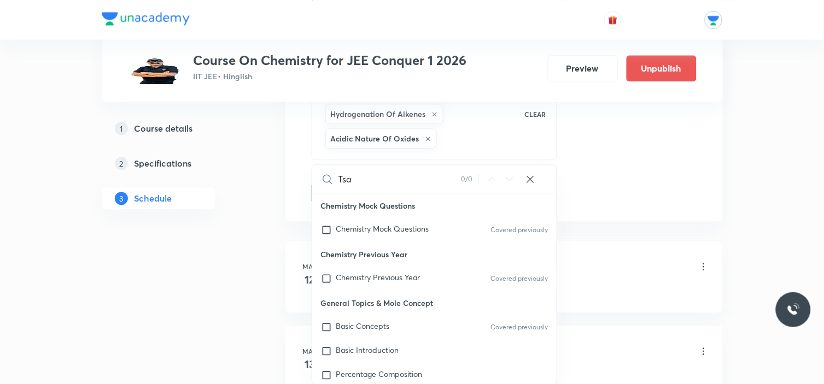
checkbox input "true"
type input "T"
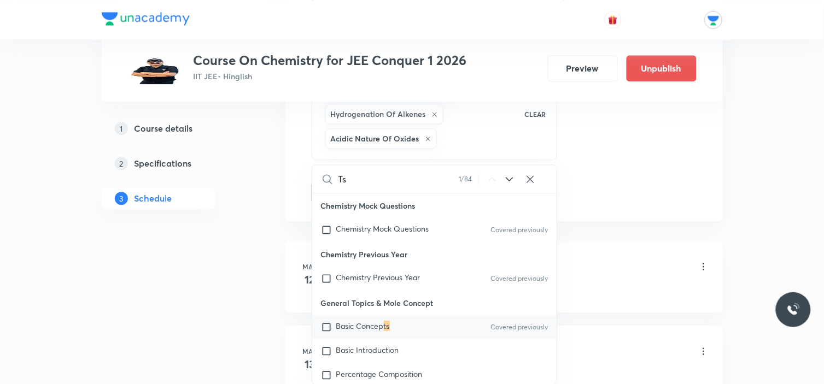
checkbox input "true"
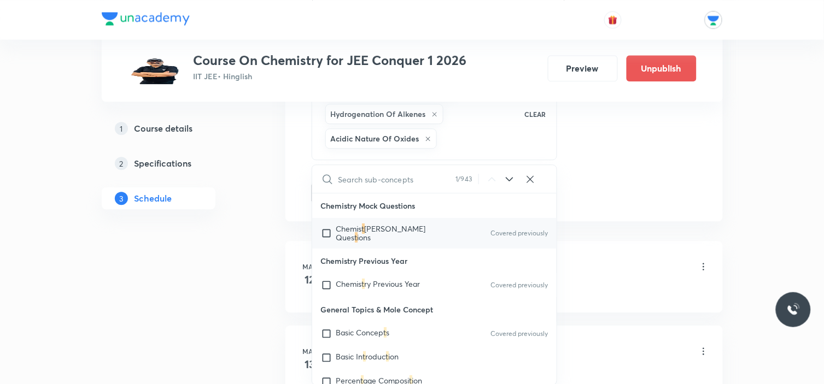
checkbox input "true"
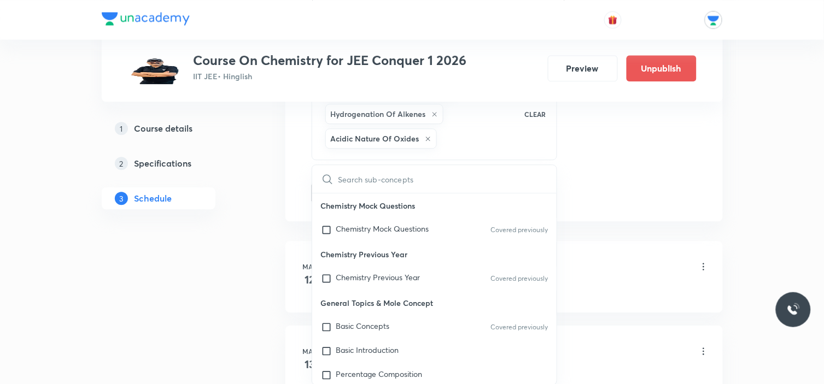
checkbox input "true"
type input "c"
checkbox input "true"
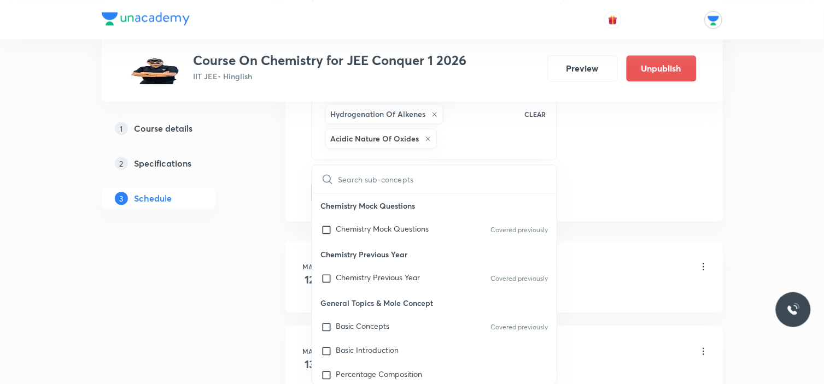
checkbox input "true"
type input "ch"
checkbox input "true"
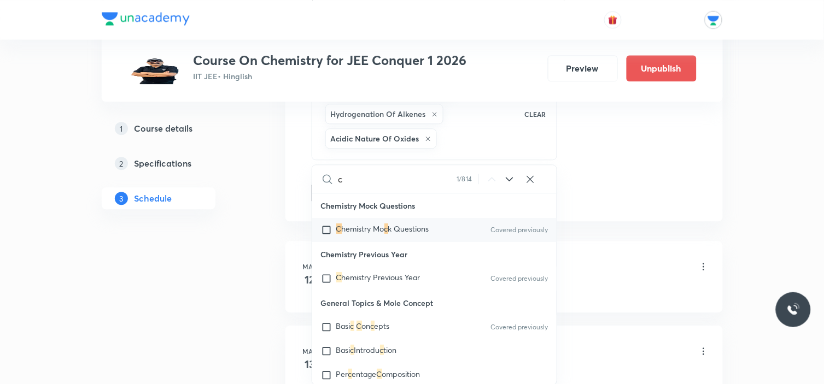
checkbox input "true"
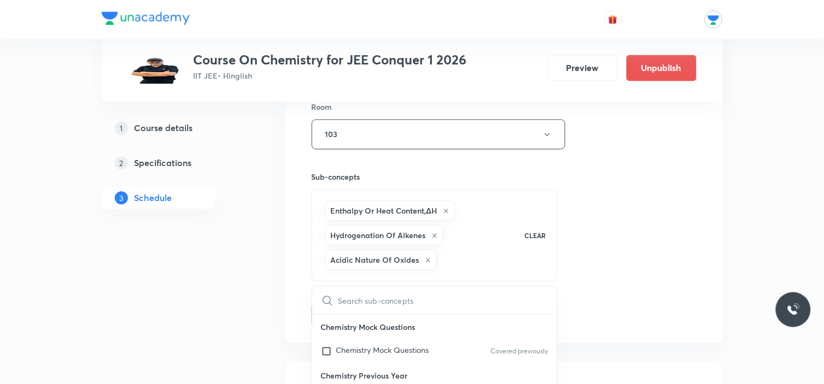
type input "h"
checkbox input "true"
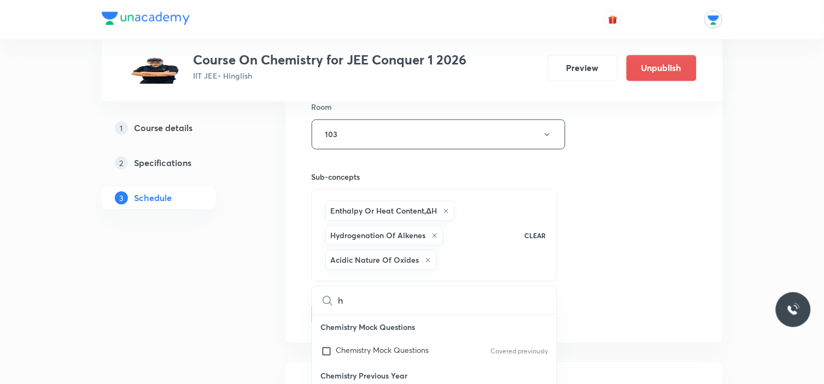
checkbox input "true"
type input "he"
checkbox input "true"
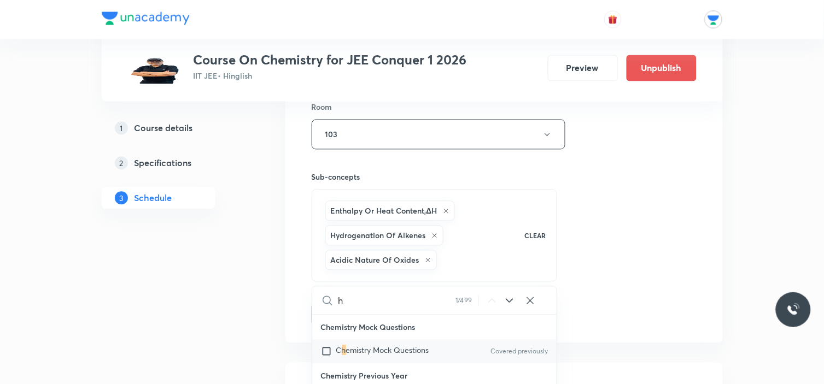
checkbox input "true"
type input "hea"
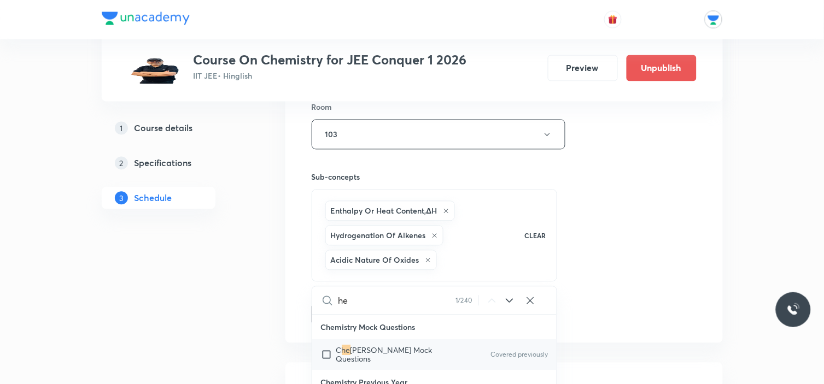
checkbox input "true"
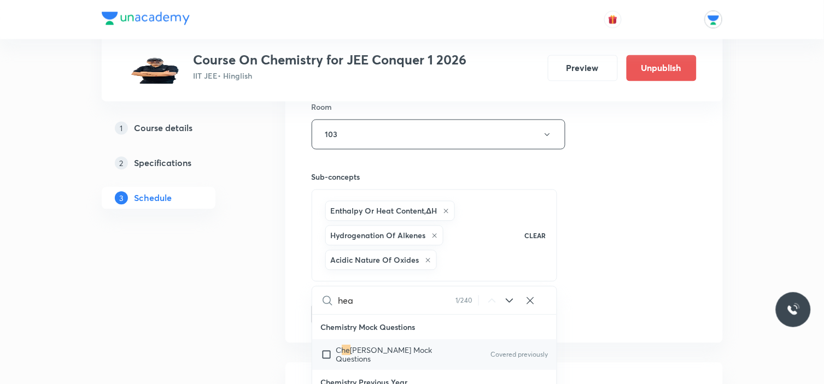
checkbox input "true"
type input "heat"
checkbox input "true"
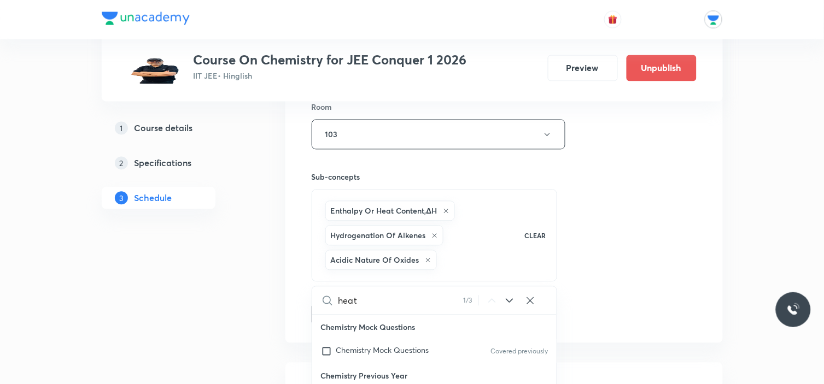
scroll to position [1937, 0]
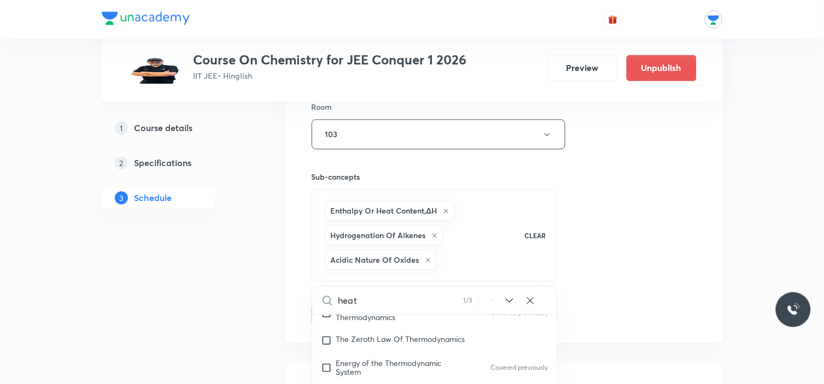
checkbox input "true"
type input "heat"
checkbox input "true"
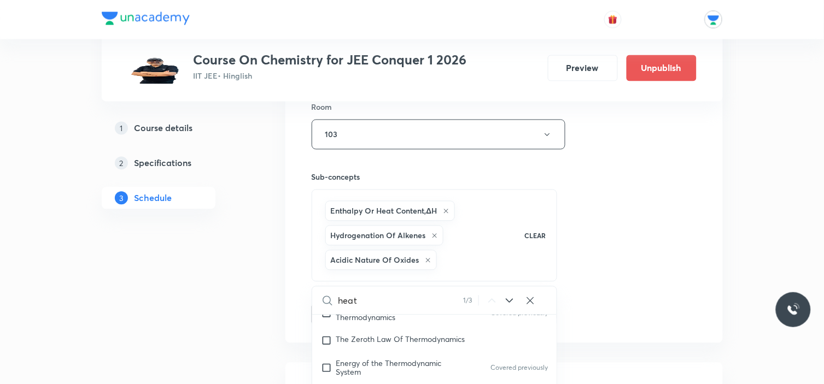
checkbox input "true"
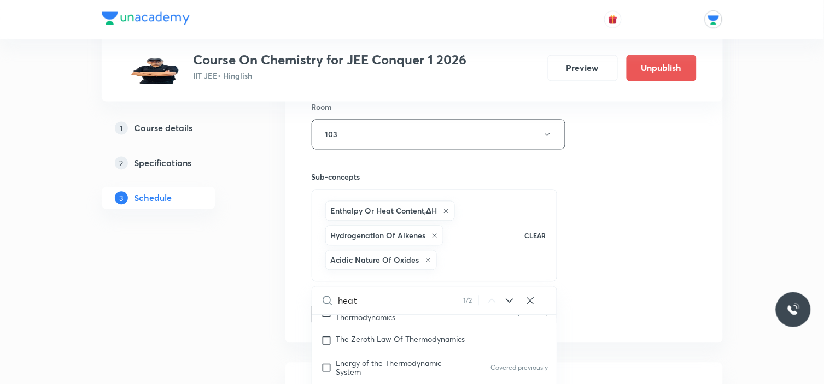
type input "heat o"
checkbox input "true"
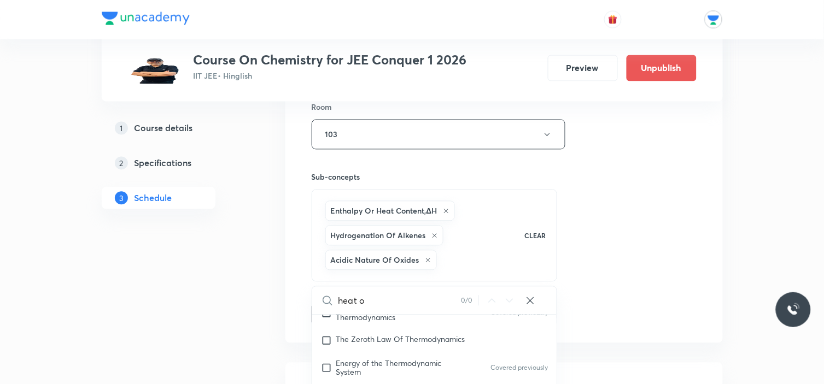
checkbox input "true"
type input "heat of"
checkbox input "true"
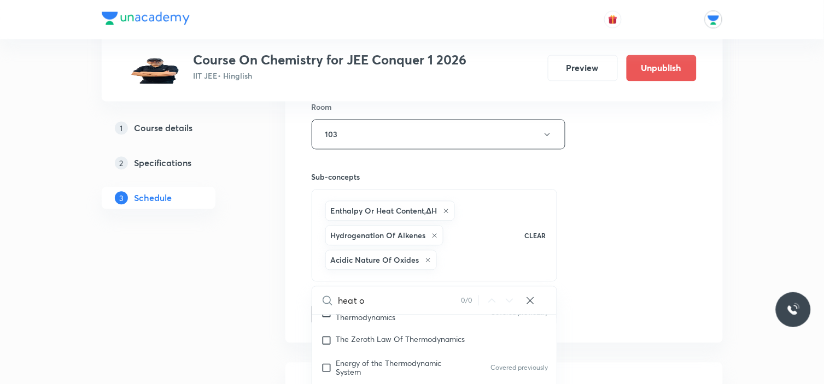
checkbox input "true"
type input "heat of"
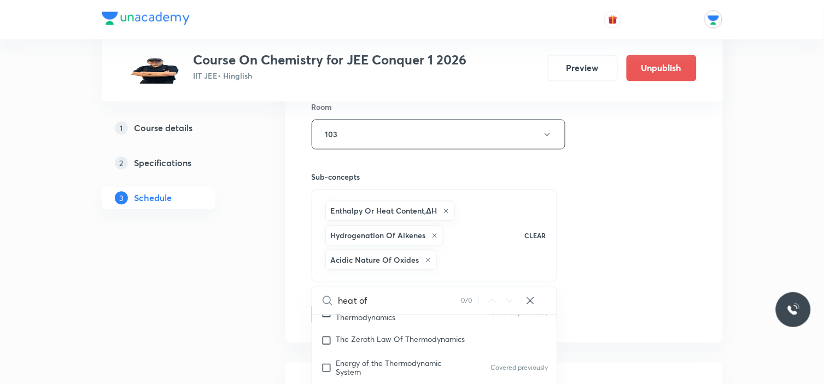
checkbox input "true"
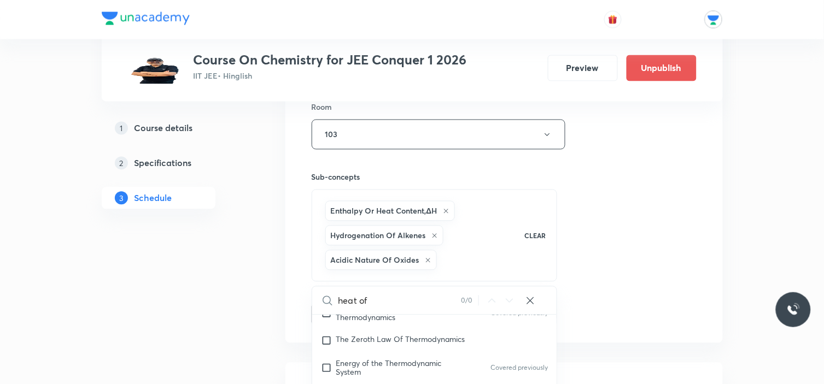
checkbox input "true"
type input "heat of"
checkbox input "true"
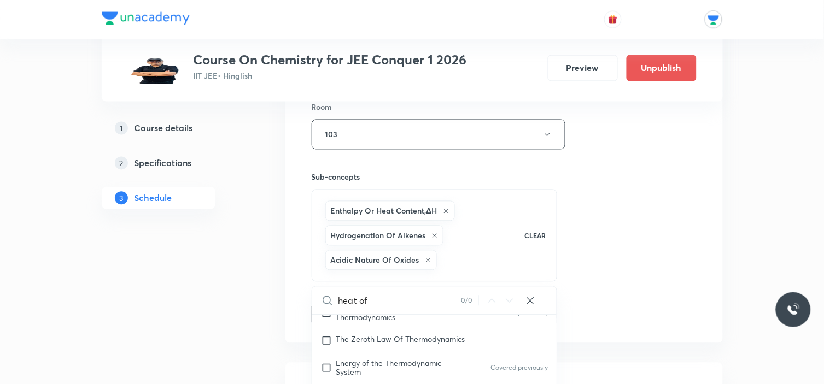
checkbox input "true"
type input "heat o"
checkbox input "true"
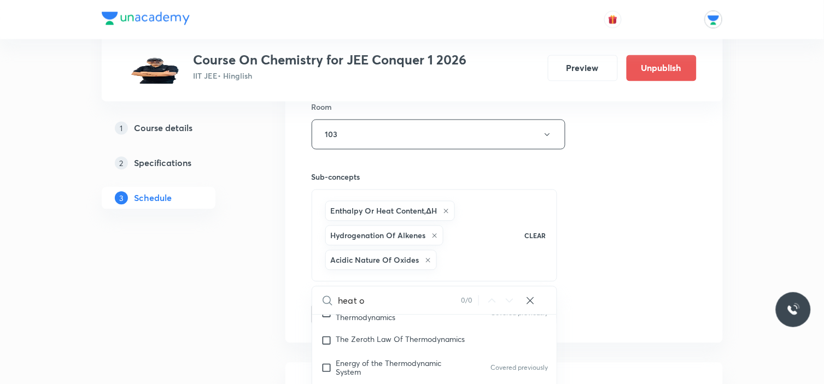
checkbox input "true"
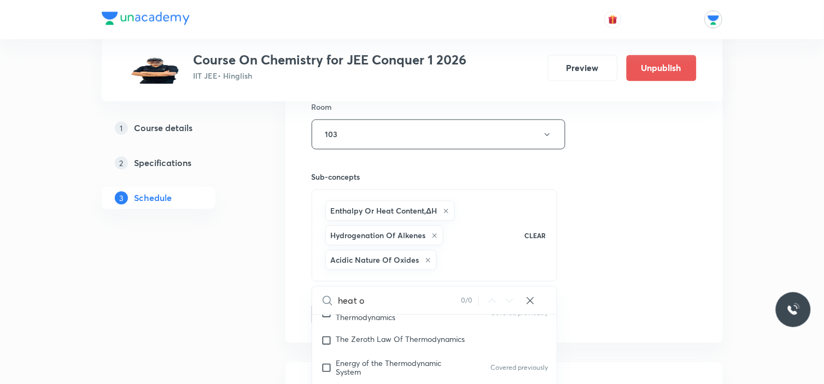
type input "heat"
checkbox input "true"
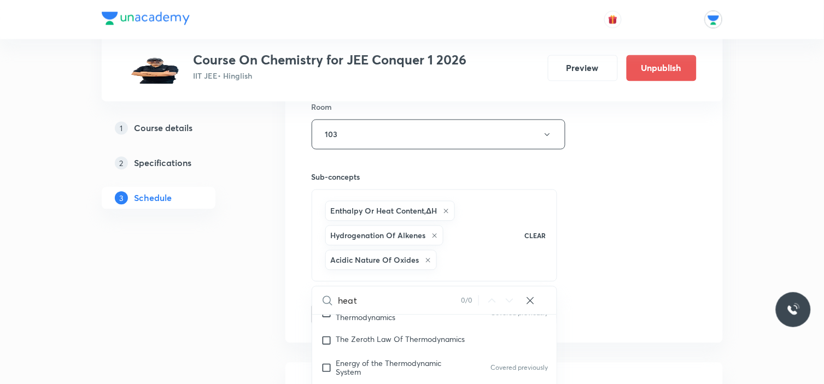
checkbox input "true"
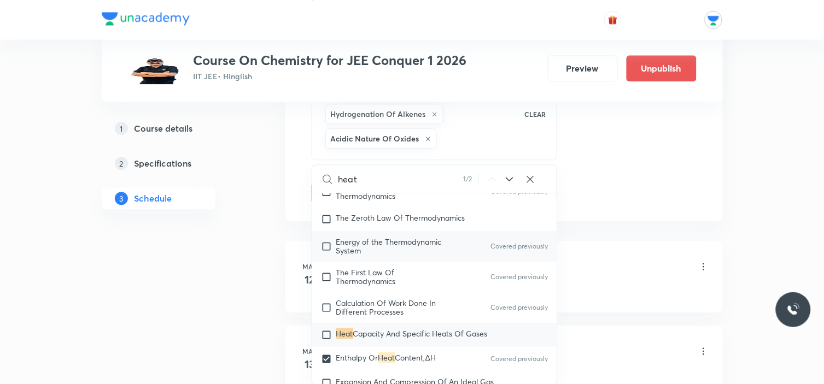
type input "heat"
checkbox input "true"
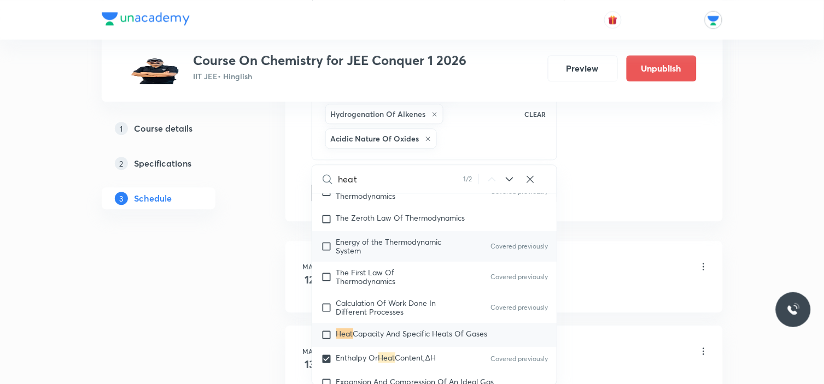
checkbox input "true"
type input "hea"
checkbox input "true"
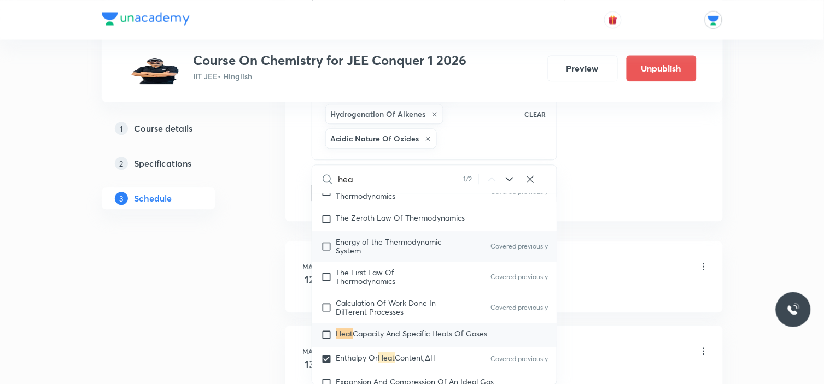
checkbox input "true"
type input "he"
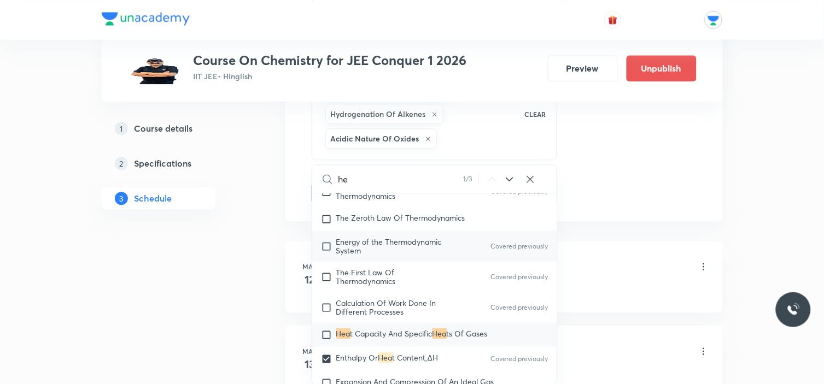
checkbox input "true"
type input "h"
checkbox input "true"
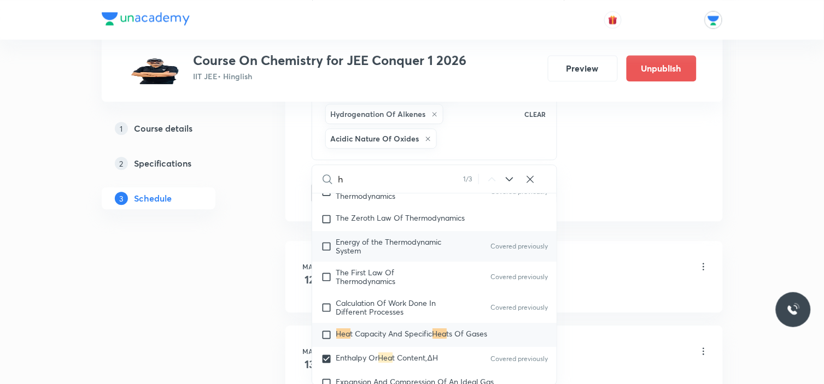
checkbox input "true"
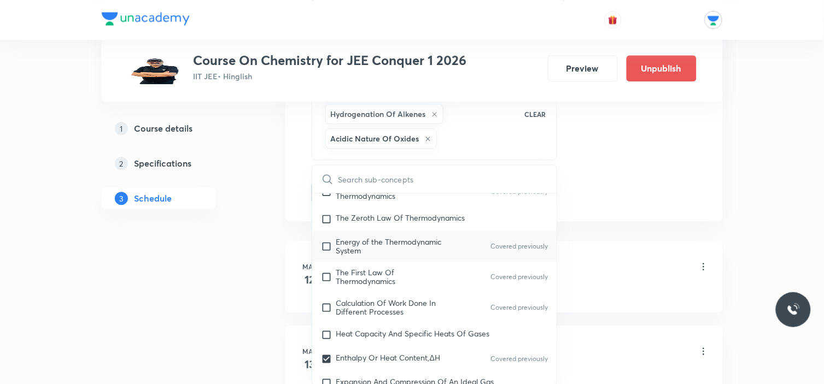
checkbox input "true"
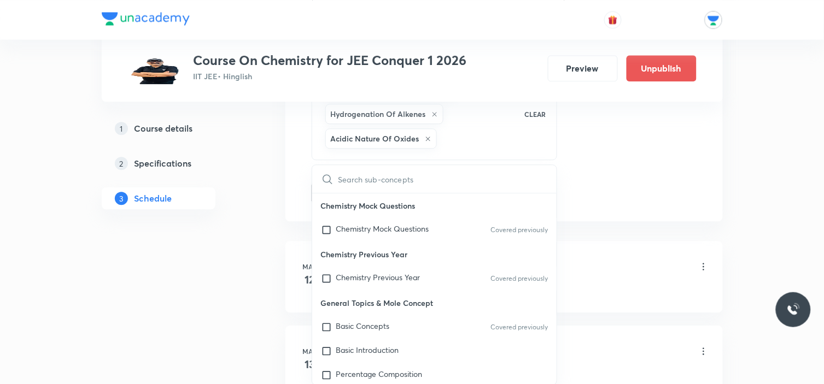
type input "a"
checkbox input "true"
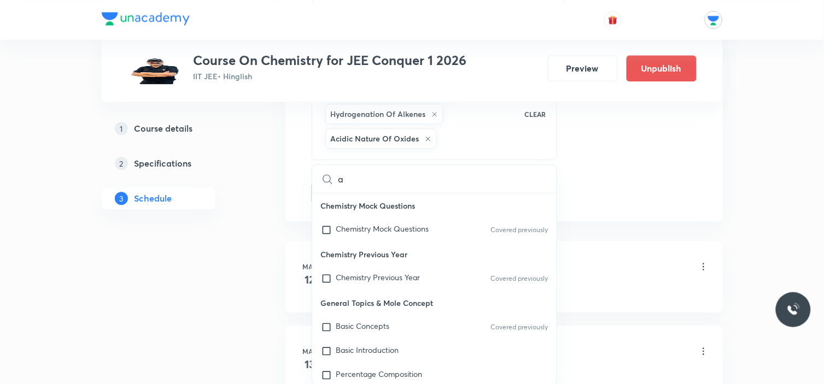
checkbox input "true"
type input "ac"
checkbox input "true"
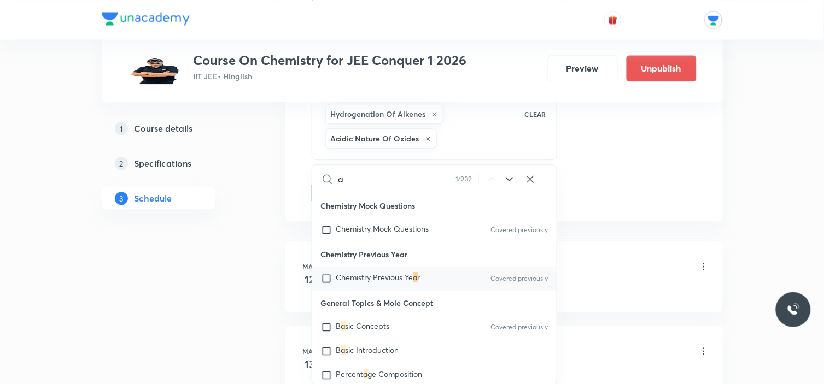
checkbox input "true"
type input "aci"
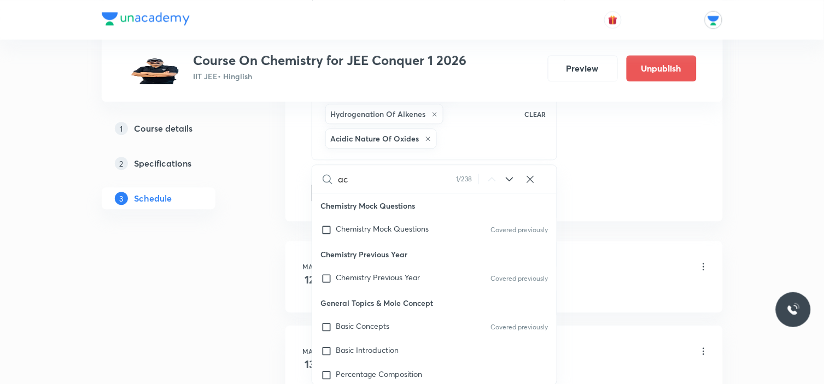
checkbox input "true"
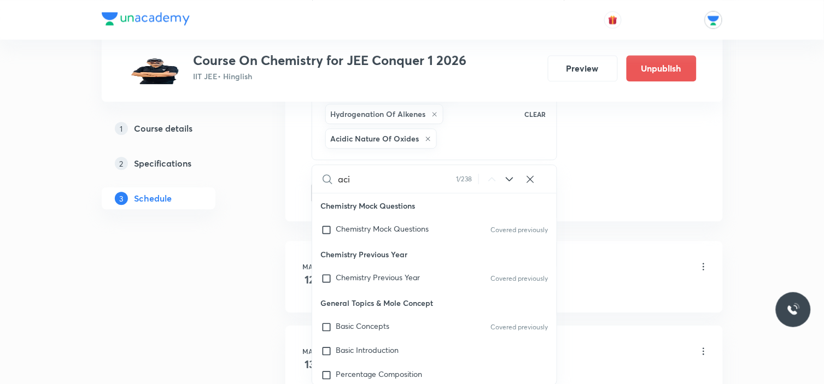
checkbox input "true"
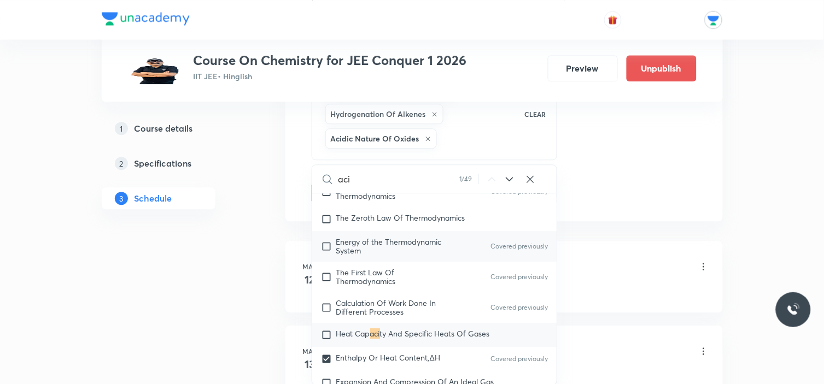
type input "acid"
checkbox input "true"
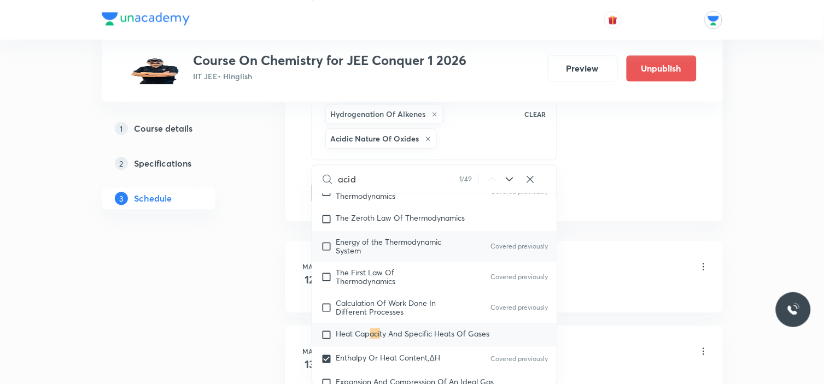
checkbox input "true"
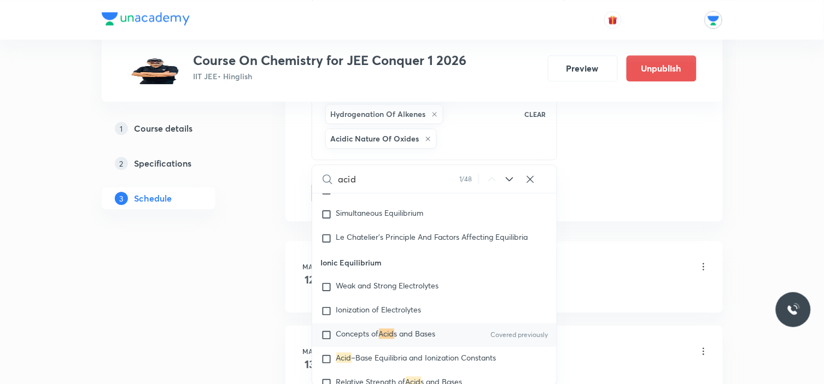
type input "acidi"
checkbox input "true"
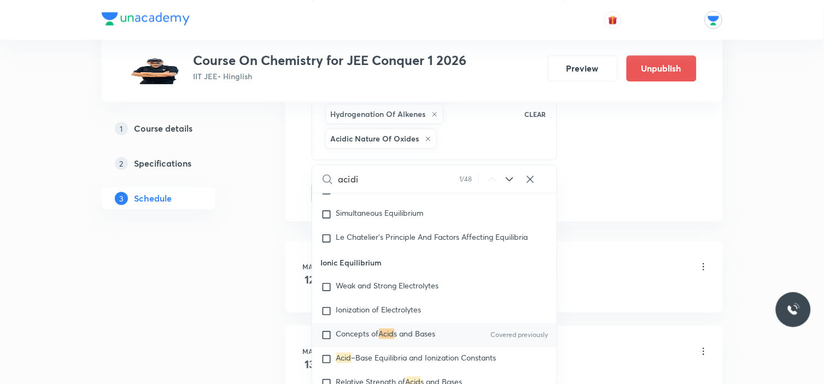
checkbox input "true"
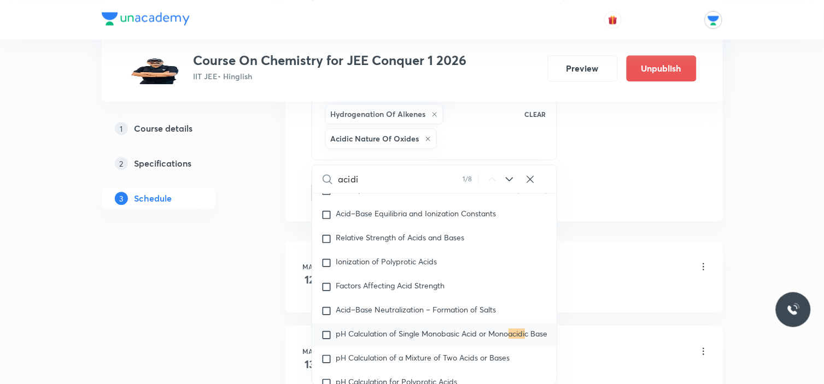
type input "acidic"
checkbox input "true"
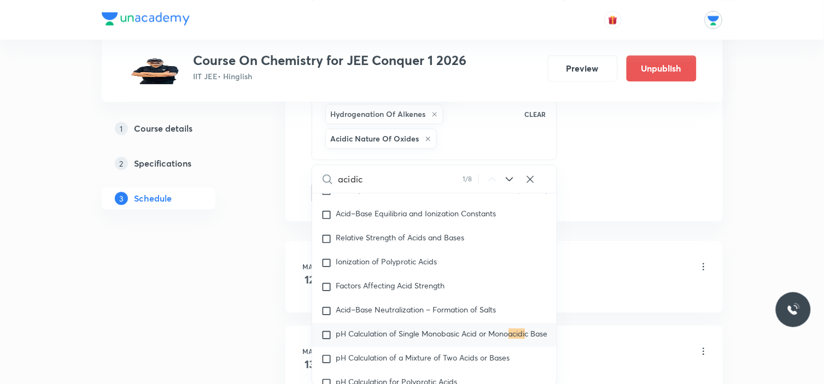
checkbox input "true"
type input "acidic"
checkbox input "true"
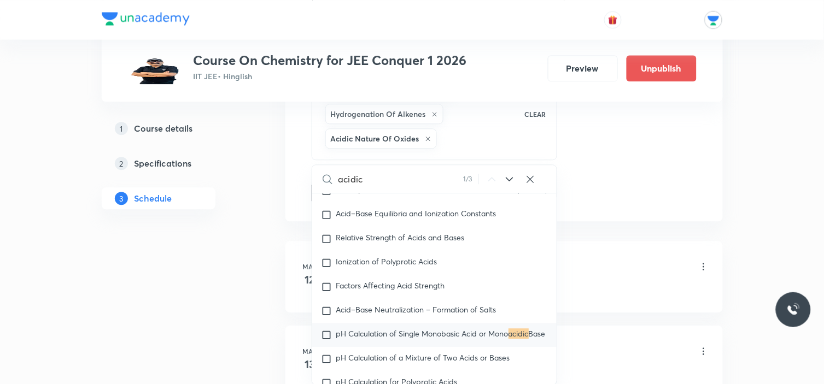
checkbox input "true"
type input "acidic"
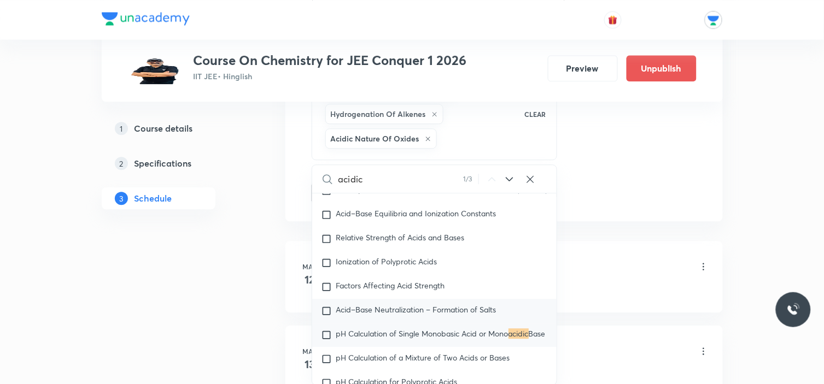
click at [325, 309] on input "checkbox" at bounding box center [328, 311] width 15 height 11
checkbox input "true"
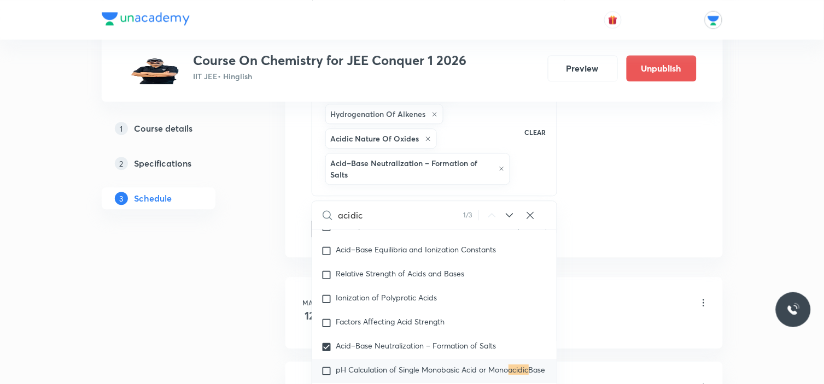
click at [510, 217] on icon at bounding box center [509, 215] width 7 height 4
checkbox input "true"
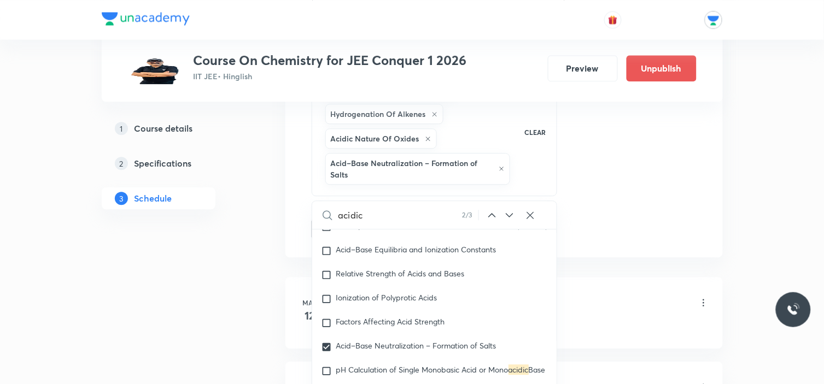
scroll to position [9139, 0]
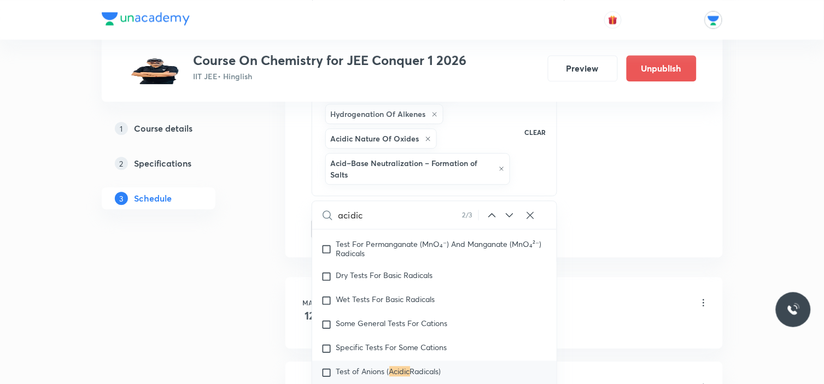
click at [510, 217] on icon at bounding box center [509, 215] width 7 height 4
checkbox input "true"
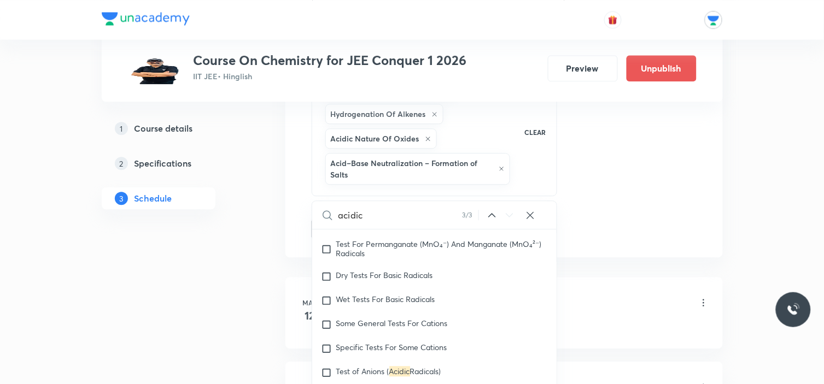
scroll to position [16340, 0]
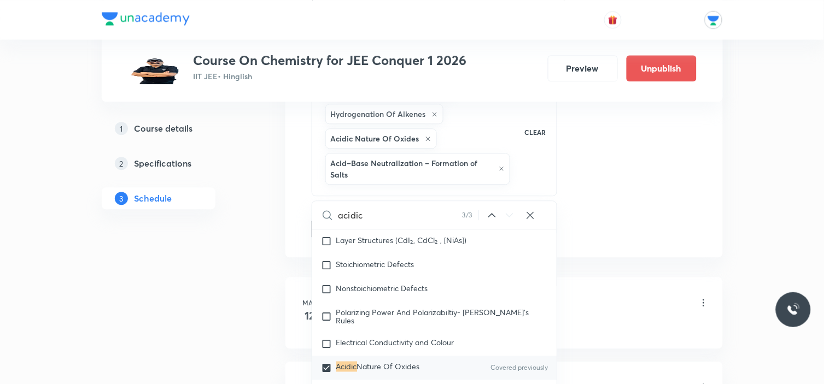
click at [489, 215] on icon at bounding box center [492, 215] width 13 height 13
checkbox input "true"
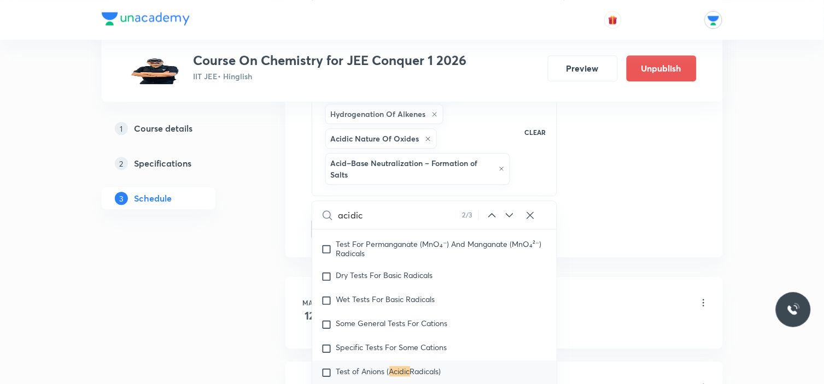
click at [489, 215] on icon at bounding box center [492, 215] width 13 height 13
checkbox input "true"
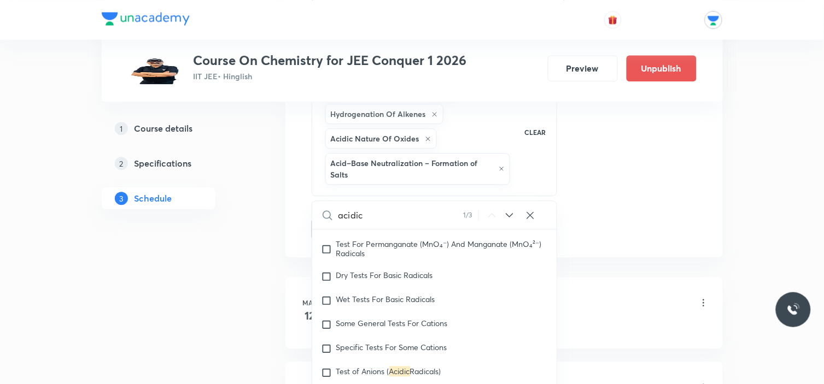
scroll to position [2807, 0]
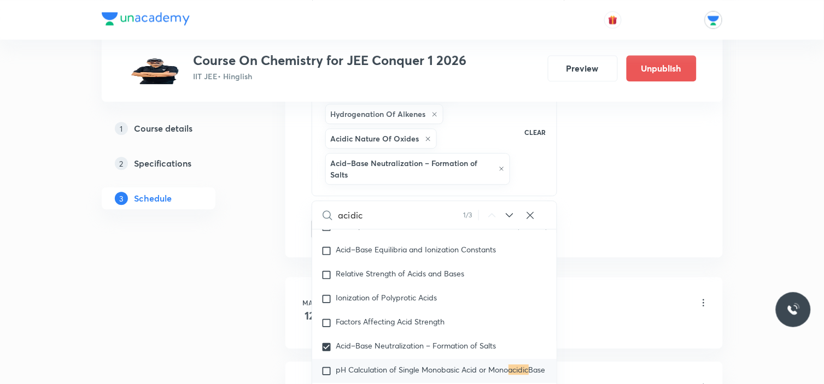
click at [422, 212] on input "acidic" at bounding box center [400, 215] width 125 height 28
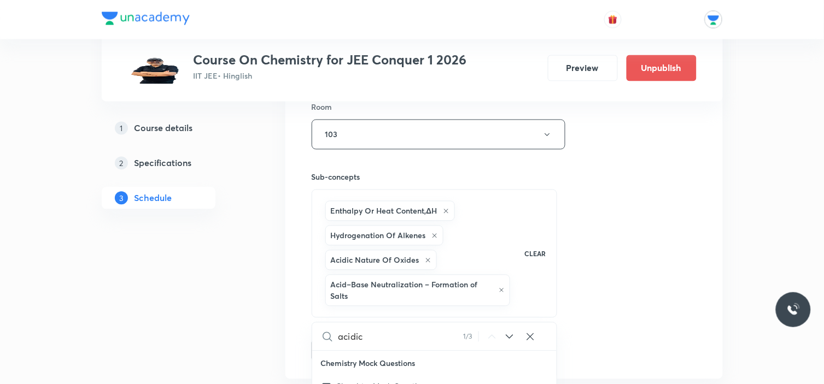
scroll to position [547, 0]
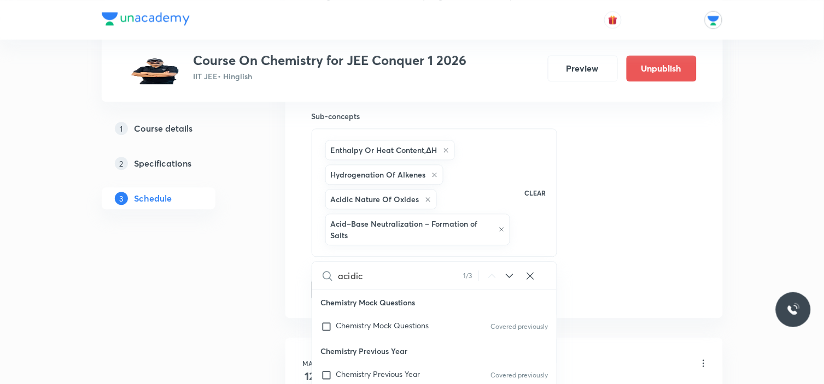
click at [391, 277] on input "acidic" at bounding box center [400, 276] width 125 height 28
type input "acidic"
checkbox input "true"
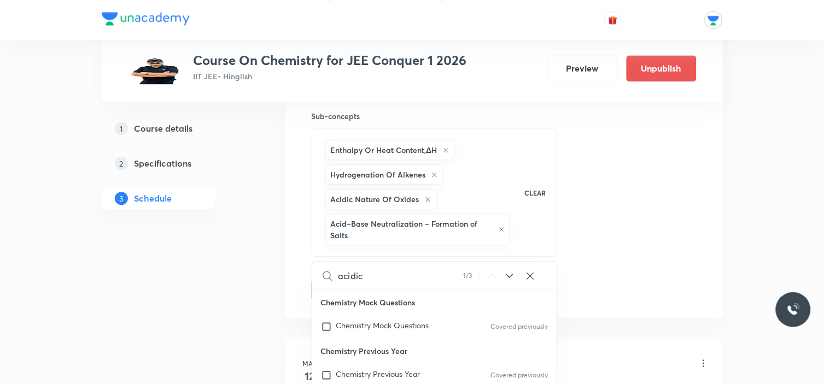
checkbox input "true"
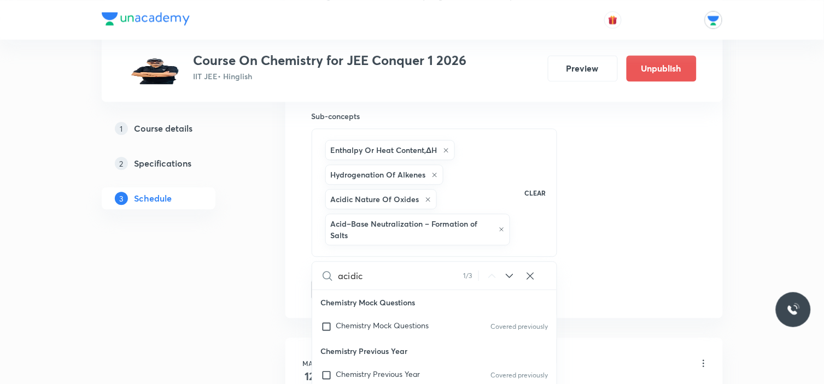
scroll to position [2807, 0]
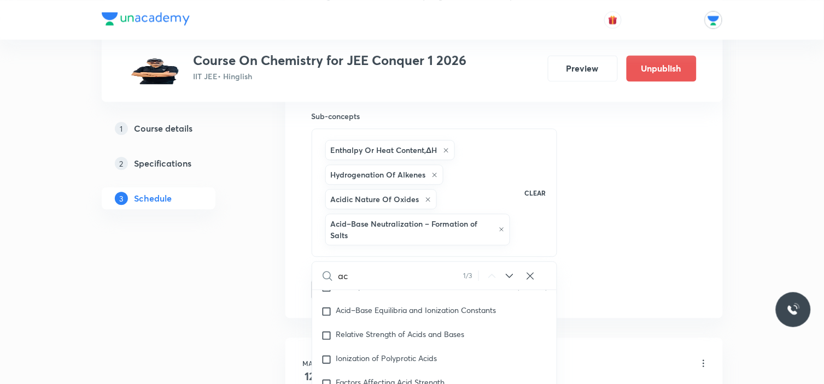
type input "a"
checkbox input "true"
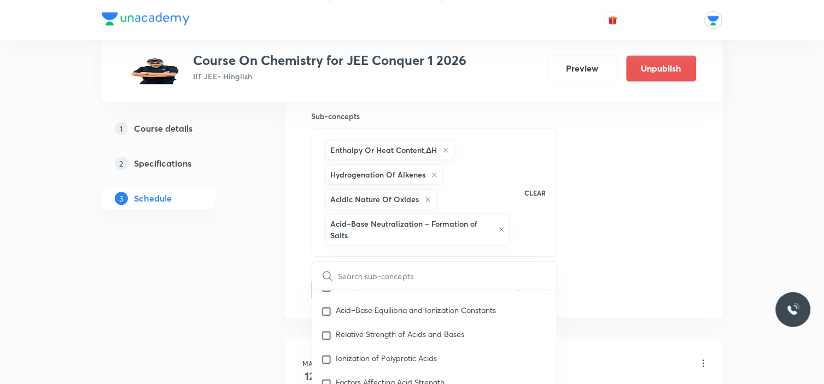
checkbox input "true"
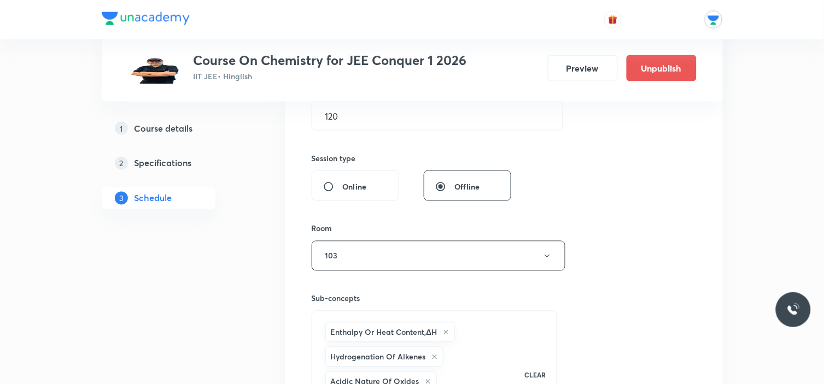
scroll to position [547, 0]
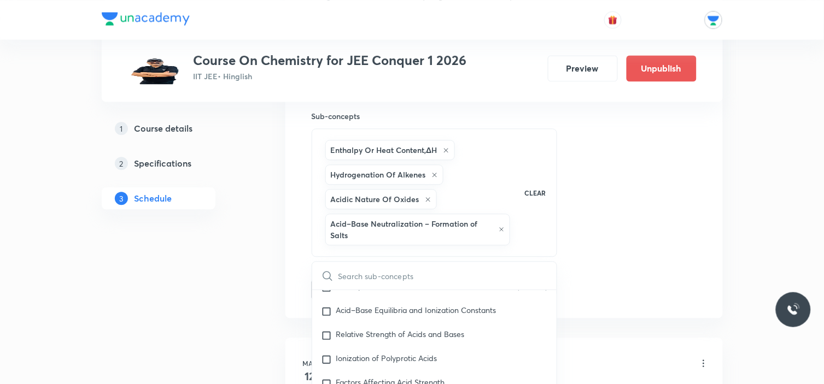
type input "a"
checkbox input "true"
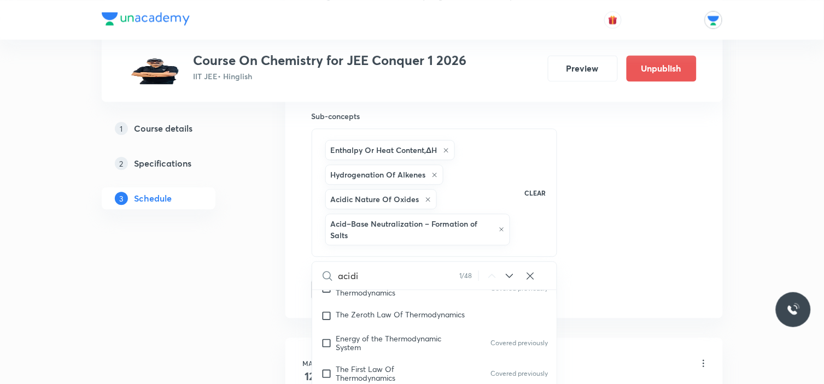
scroll to position [2807, 0]
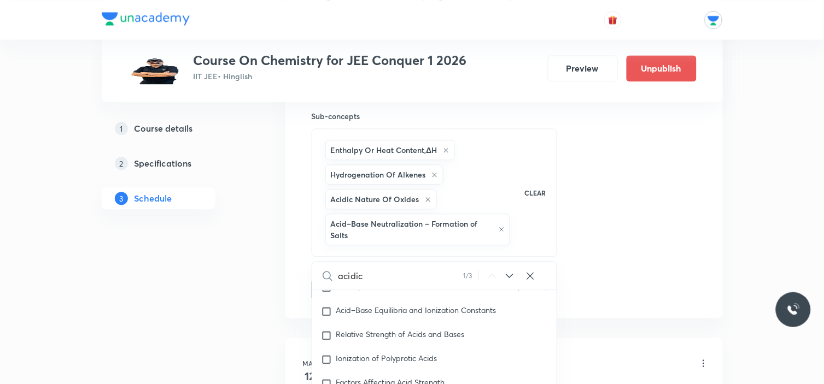
click at [512, 272] on icon at bounding box center [509, 276] width 13 height 13
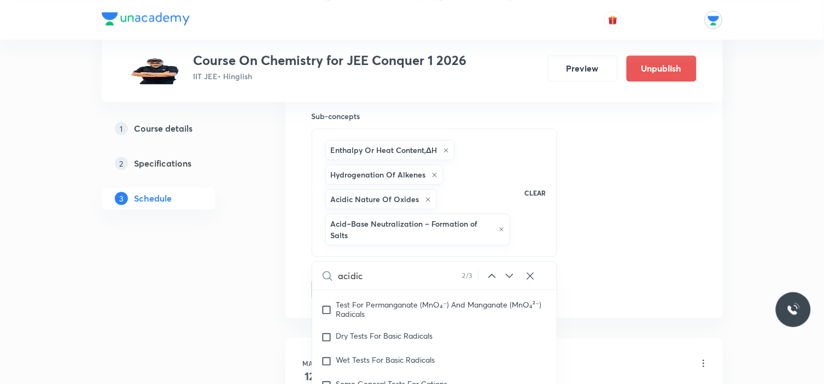
click at [512, 272] on icon at bounding box center [509, 276] width 13 height 13
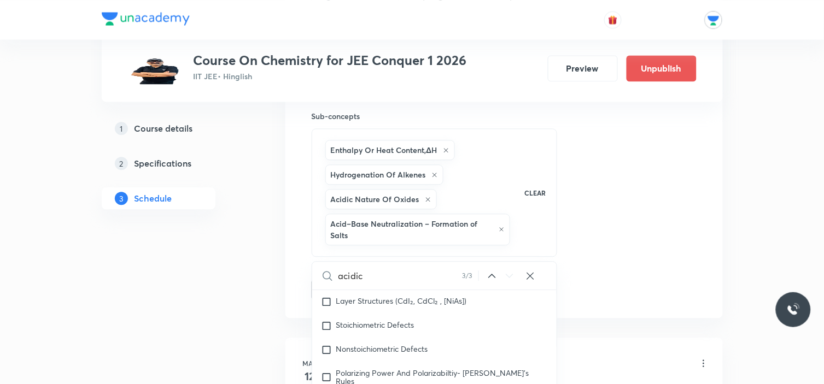
click at [512, 272] on icon at bounding box center [509, 276] width 13 height 13
click at [484, 281] on div "acidic 3 / 3 ​" at bounding box center [434, 276] width 245 height 28
click at [489, 277] on icon at bounding box center [492, 276] width 13 height 13
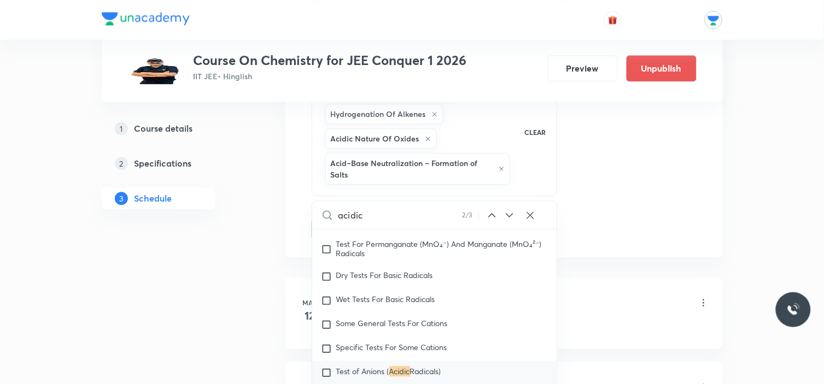
scroll to position [9200, 0]
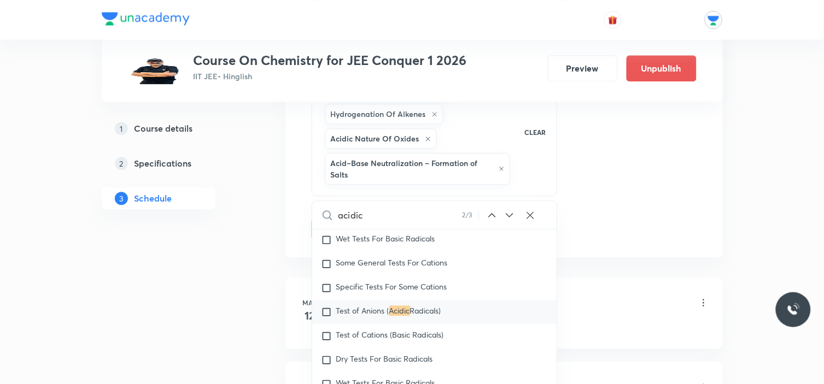
click at [402, 210] on input "acidic" at bounding box center [400, 215] width 124 height 28
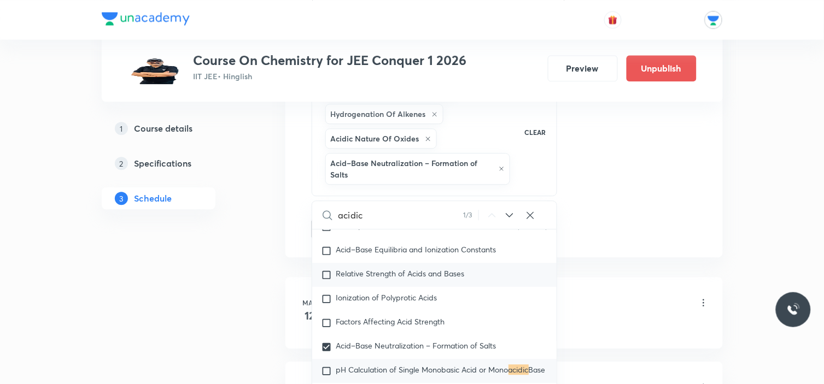
scroll to position [2868, 0]
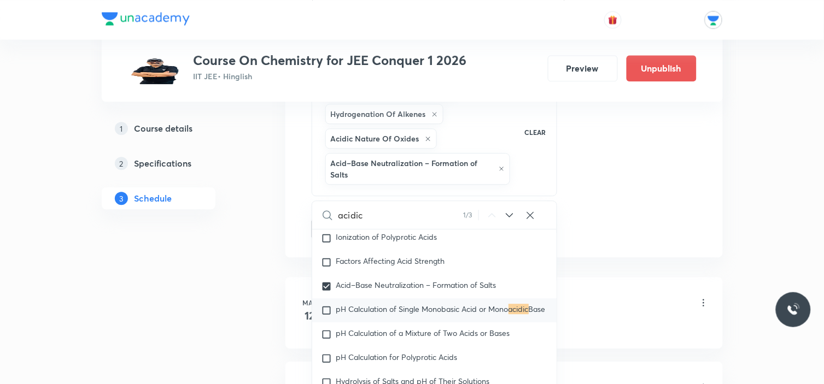
click at [500, 168] on icon at bounding box center [502, 169] width 4 height 4
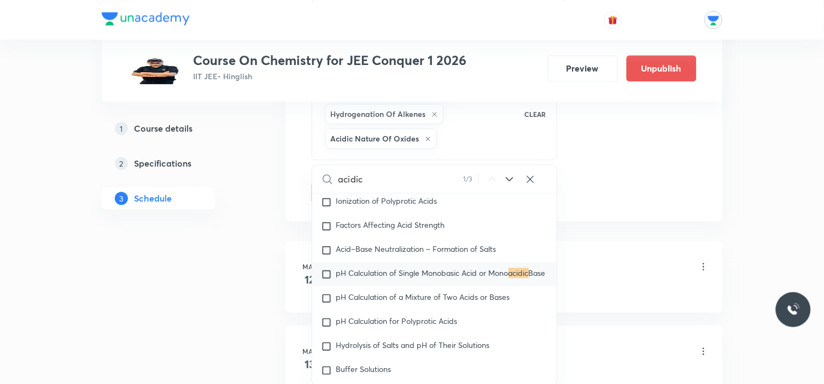
click at [510, 179] on icon at bounding box center [509, 179] width 13 height 13
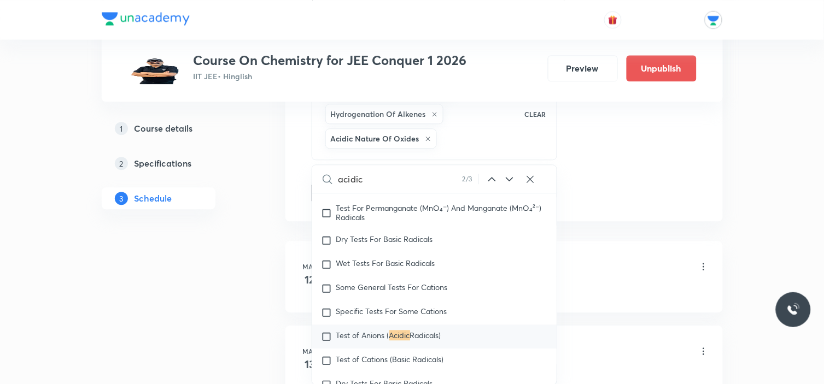
click at [430, 183] on input "acidic" at bounding box center [400, 179] width 124 height 28
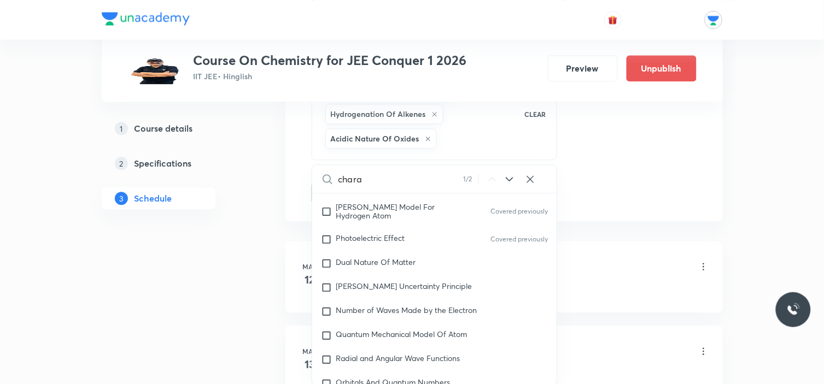
scroll to position [1278, 0]
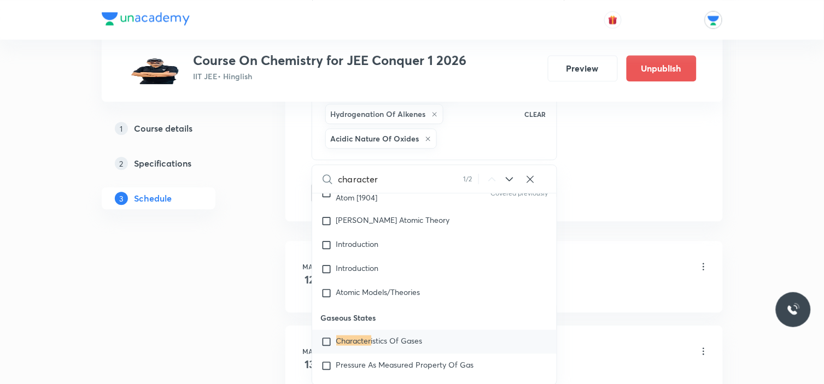
click at [506, 178] on icon at bounding box center [509, 179] width 7 height 4
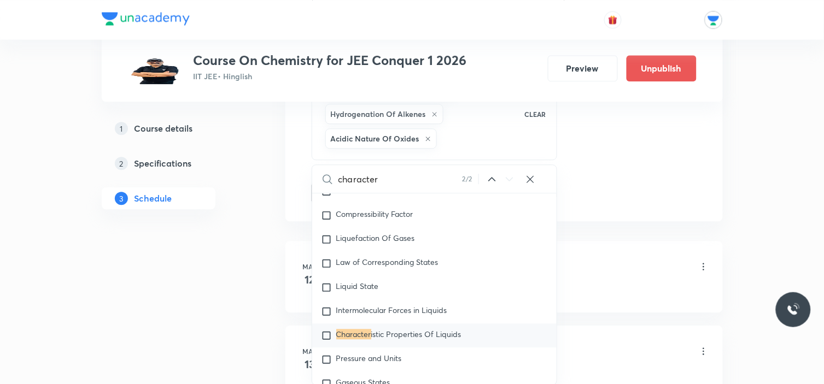
click at [492, 177] on icon at bounding box center [492, 179] width 13 height 13
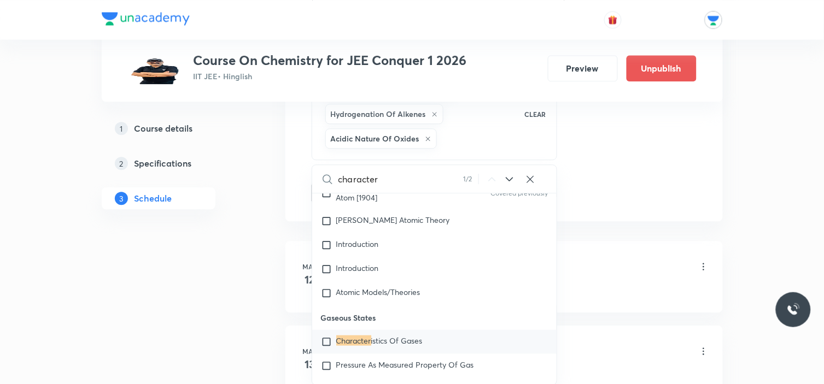
click at [490, 177] on icon at bounding box center [492, 179] width 13 height 13
click at [489, 177] on icon at bounding box center [492, 179] width 13 height 13
click at [431, 176] on input "character" at bounding box center [400, 179] width 125 height 28
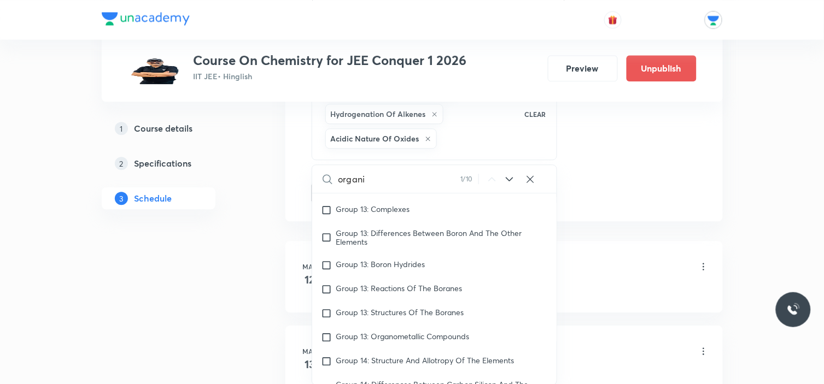
scroll to position [17843, 0]
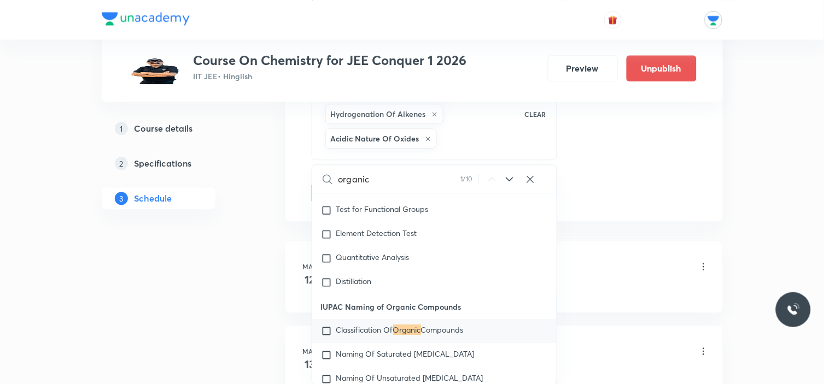
click at [509, 179] on icon at bounding box center [509, 179] width 13 height 13
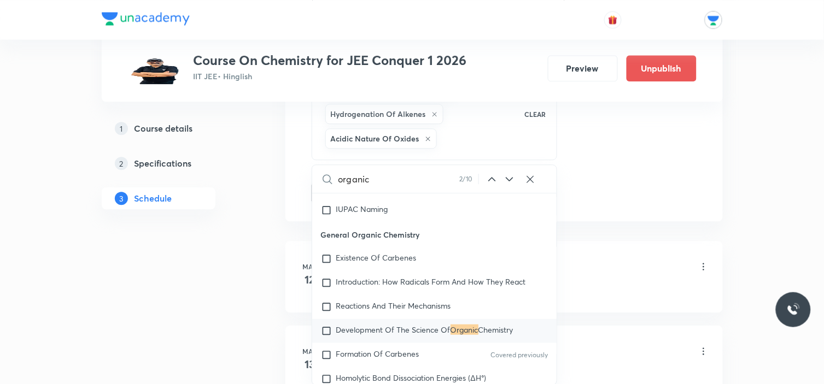
click at [509, 179] on icon at bounding box center [509, 179] width 13 height 13
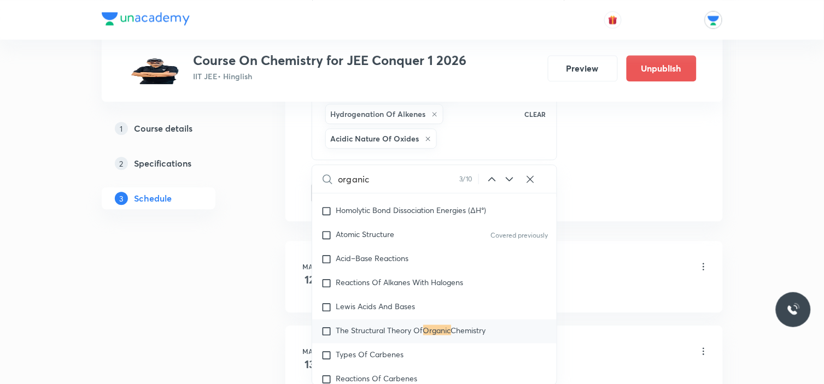
click at [509, 179] on icon at bounding box center [509, 179] width 13 height 13
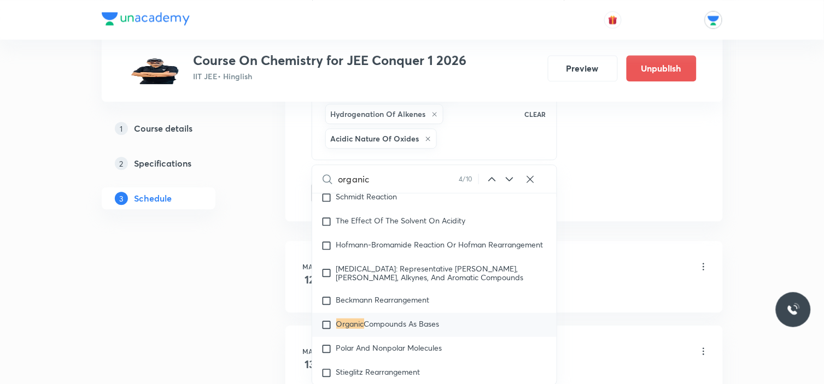
click at [327, 331] on input "checkbox" at bounding box center [328, 325] width 15 height 11
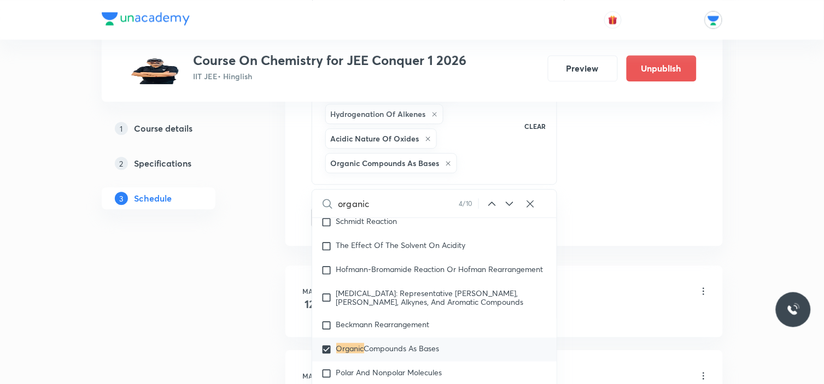
click at [510, 202] on icon at bounding box center [509, 203] width 13 height 13
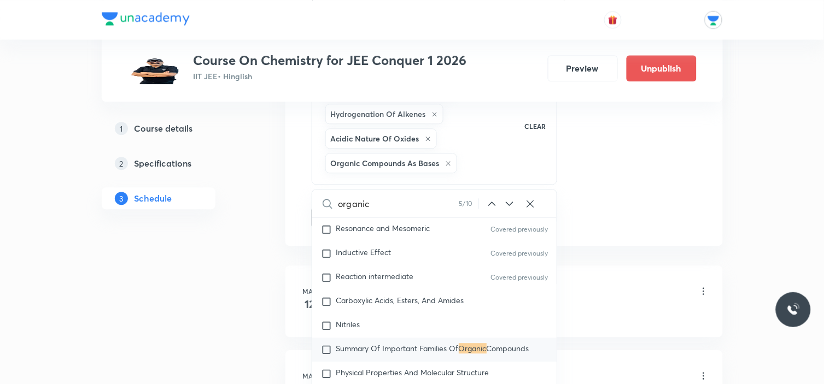
click at [510, 202] on icon at bounding box center [509, 203] width 13 height 13
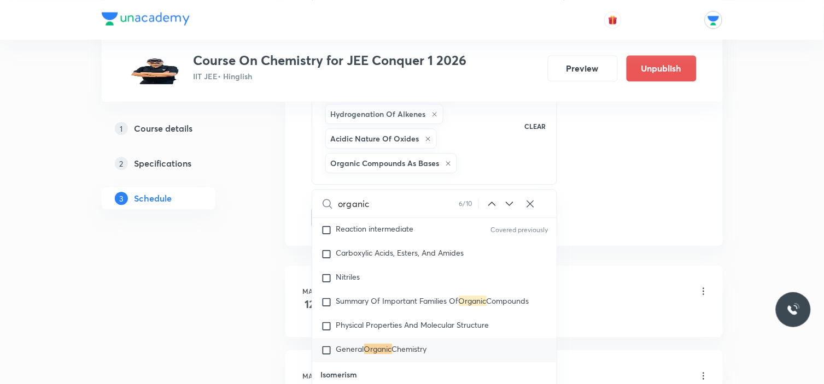
click at [510, 202] on icon at bounding box center [509, 203] width 13 height 13
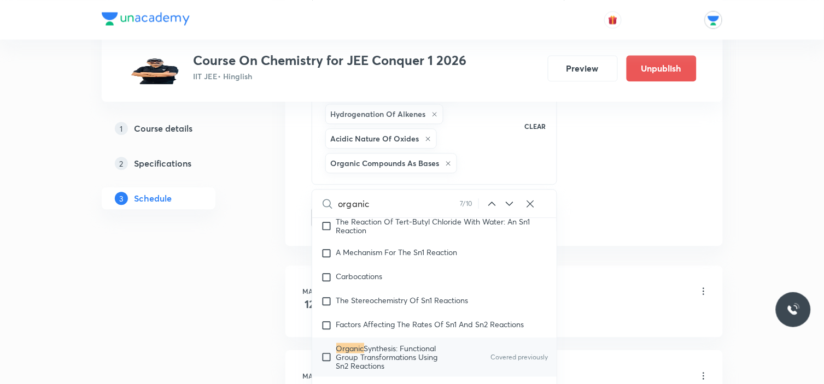
click at [510, 202] on icon at bounding box center [509, 203] width 13 height 13
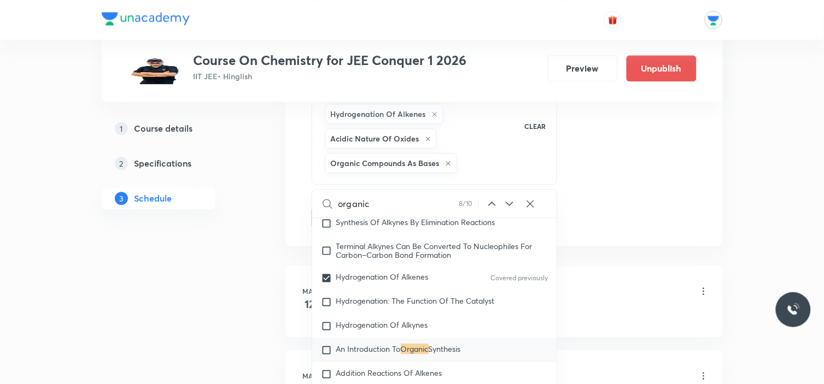
click at [510, 202] on icon at bounding box center [509, 203] width 13 height 13
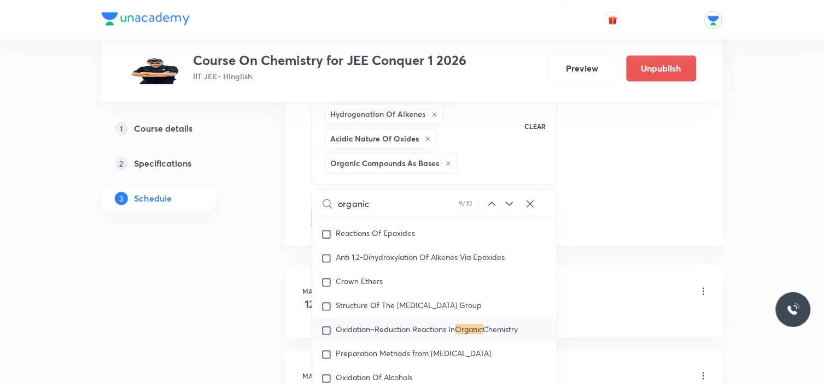
click at [510, 202] on icon at bounding box center [509, 203] width 13 height 13
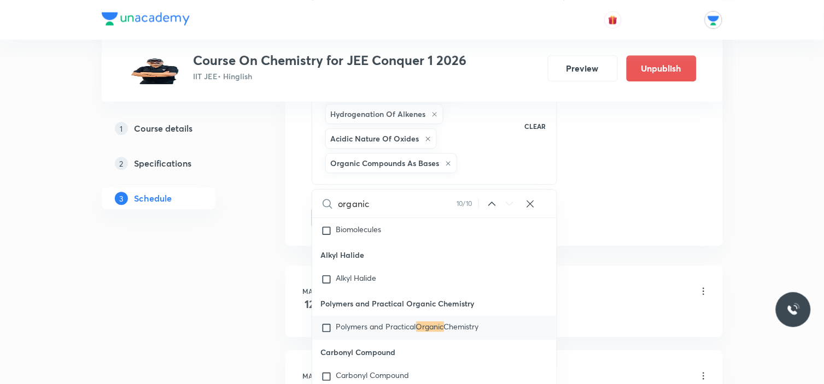
click at [510, 202] on icon at bounding box center [509, 203] width 13 height 13
click at [494, 211] on div "organic 10 / 10 ​" at bounding box center [434, 204] width 245 height 28
click at [491, 206] on icon at bounding box center [492, 203] width 13 height 13
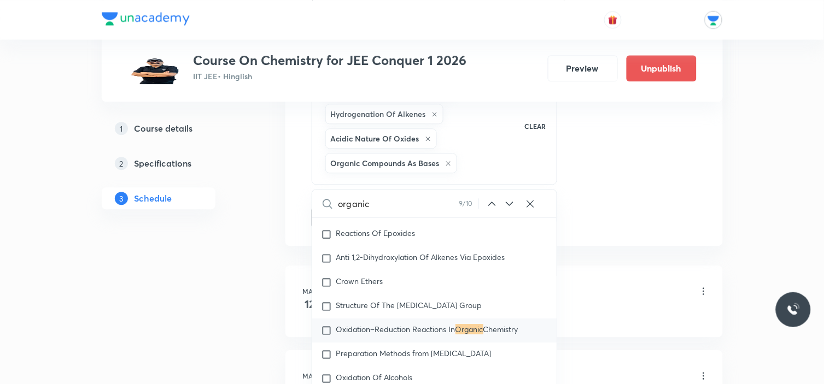
click at [491, 206] on icon at bounding box center [492, 203] width 13 height 13
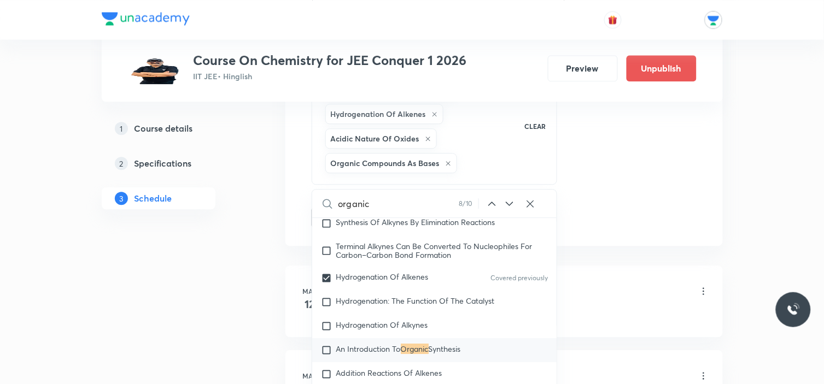
click at [491, 206] on icon at bounding box center [492, 203] width 13 height 13
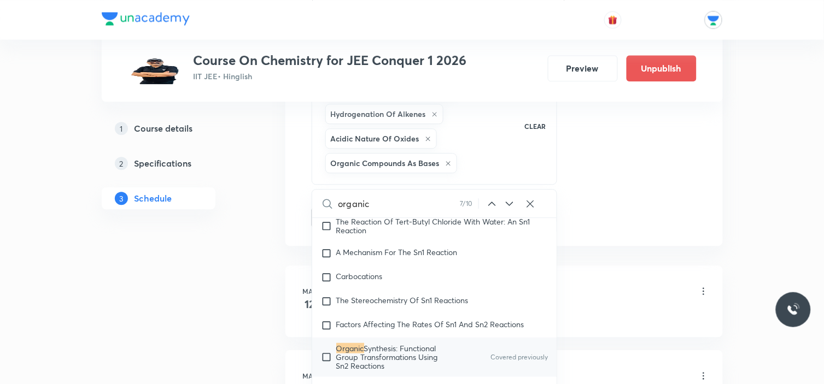
click at [515, 201] on icon at bounding box center [509, 203] width 13 height 13
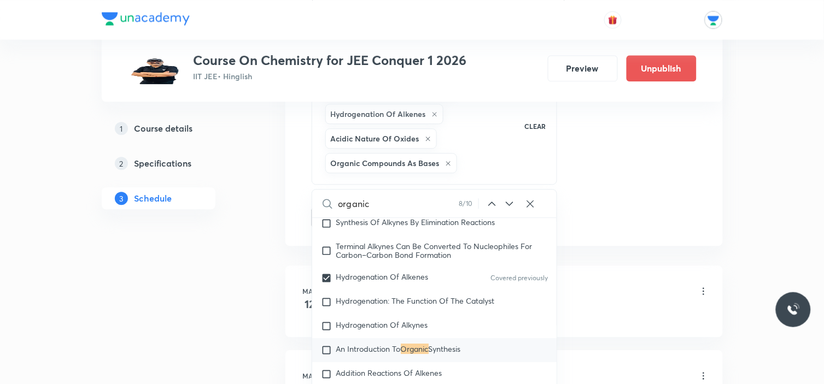
click at [384, 206] on input "organic" at bounding box center [398, 204] width 121 height 28
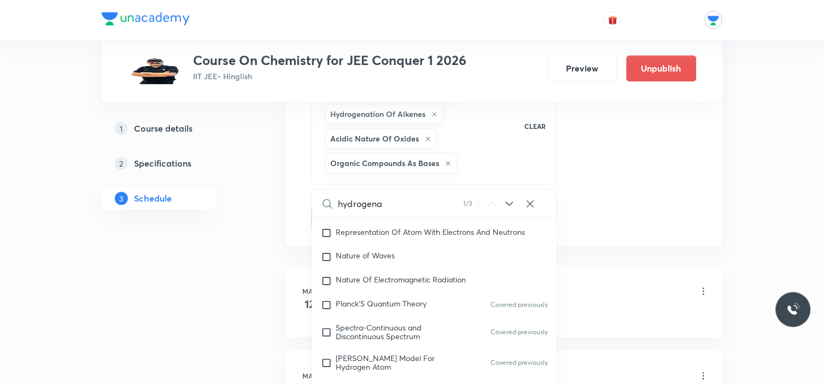
scroll to position [22052, 0]
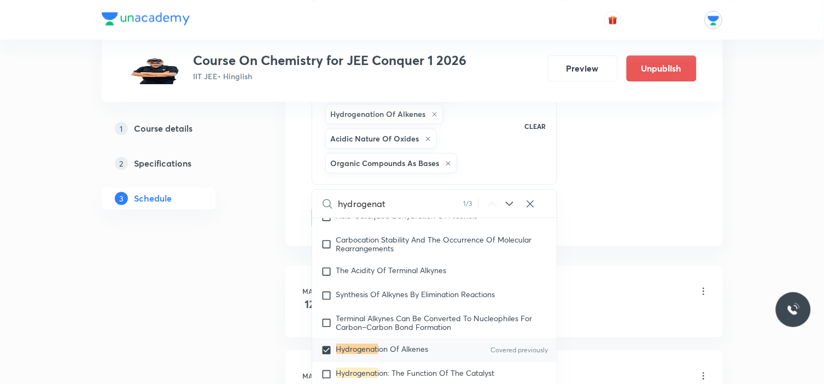
click at [508, 207] on icon at bounding box center [509, 203] width 13 height 13
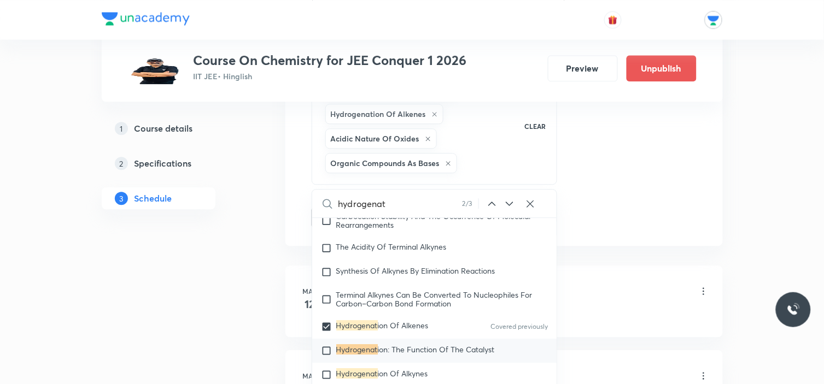
click at [508, 207] on icon at bounding box center [509, 203] width 13 height 13
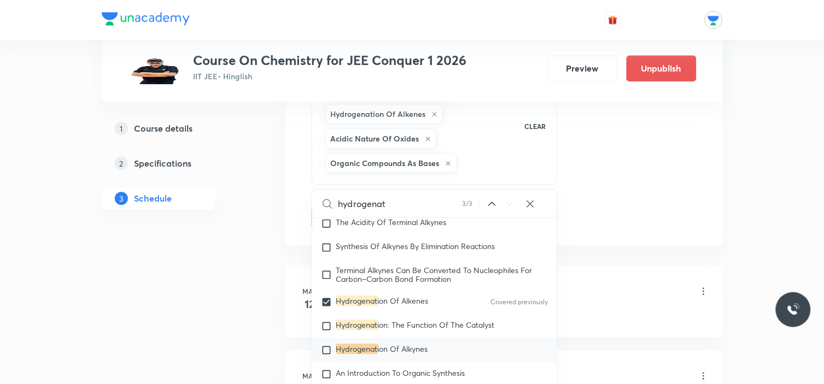
click at [324, 356] on input "checkbox" at bounding box center [328, 350] width 15 height 11
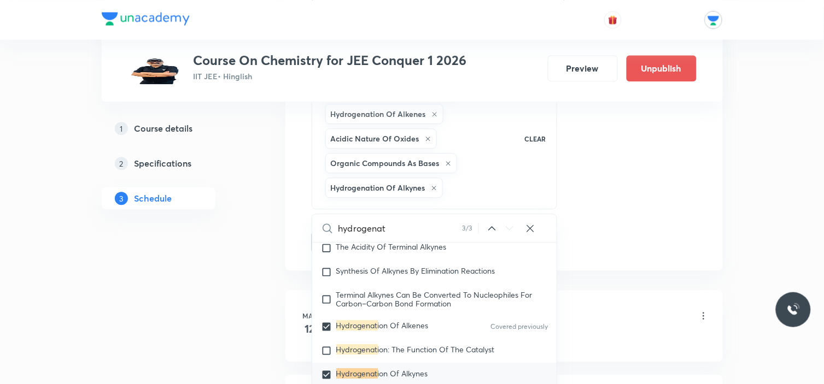
click at [528, 228] on icon at bounding box center [530, 228] width 11 height 11
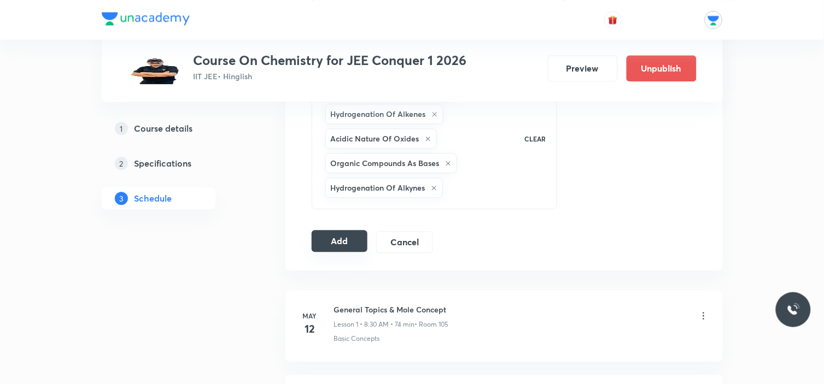
click at [350, 248] on button "Add" at bounding box center [340, 241] width 56 height 22
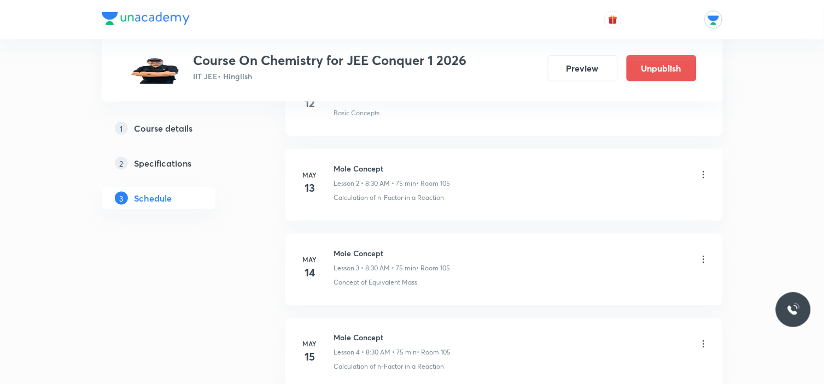
scroll to position [0, 0]
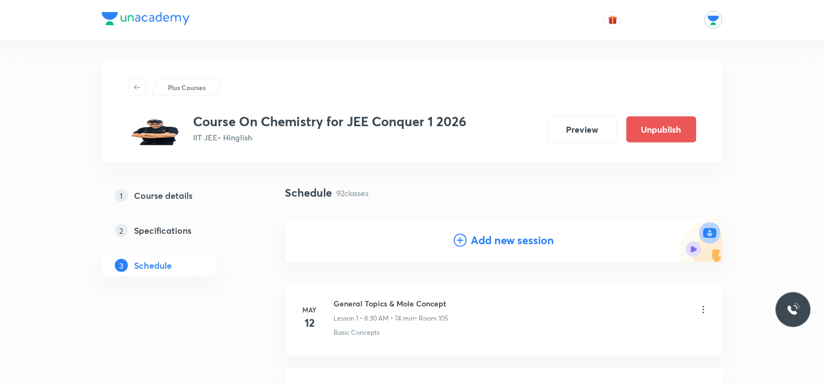
click at [490, 238] on h4 "Add new session" at bounding box center [512, 240] width 83 height 16
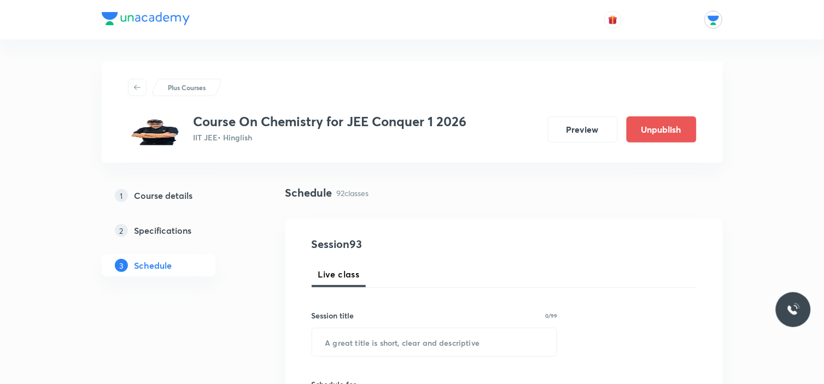
scroll to position [61, 0]
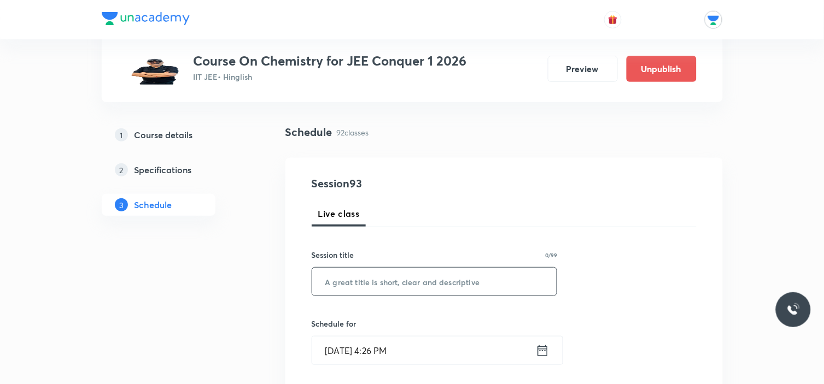
click at [394, 277] on input "text" at bounding box center [434, 282] width 245 height 28
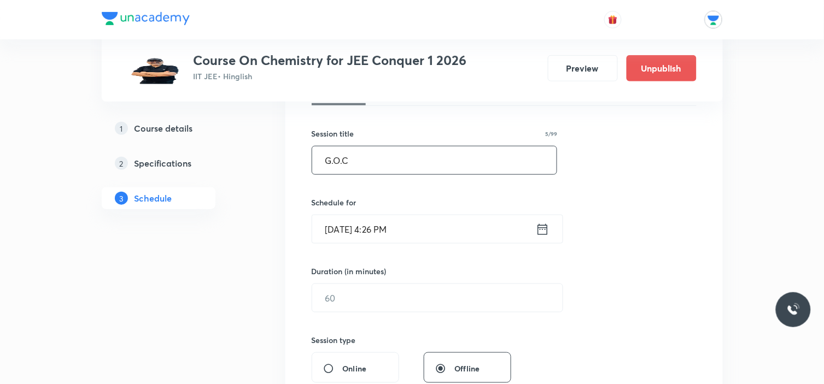
click at [543, 225] on icon at bounding box center [543, 229] width 14 height 15
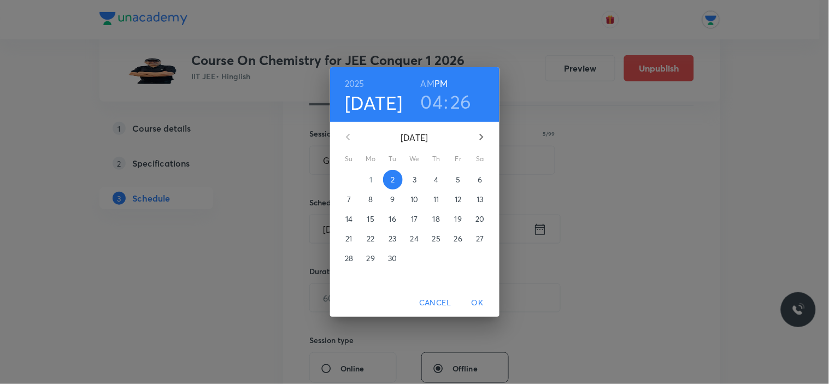
click at [458, 178] on p "5" at bounding box center [458, 179] width 4 height 11
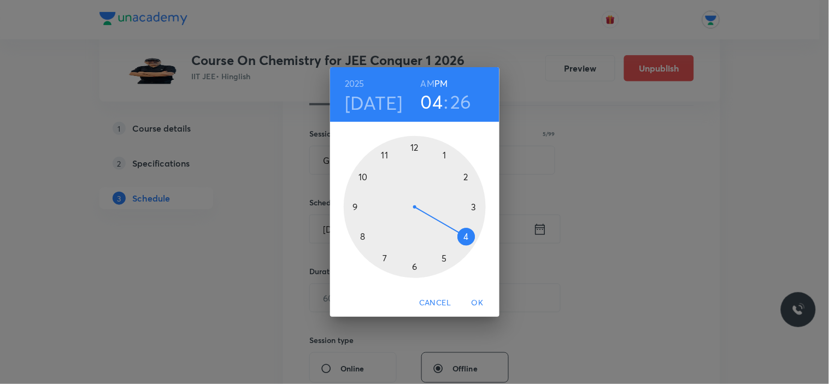
click at [441, 155] on div at bounding box center [415, 207] width 142 height 142
click at [416, 145] on div at bounding box center [415, 207] width 142 height 142
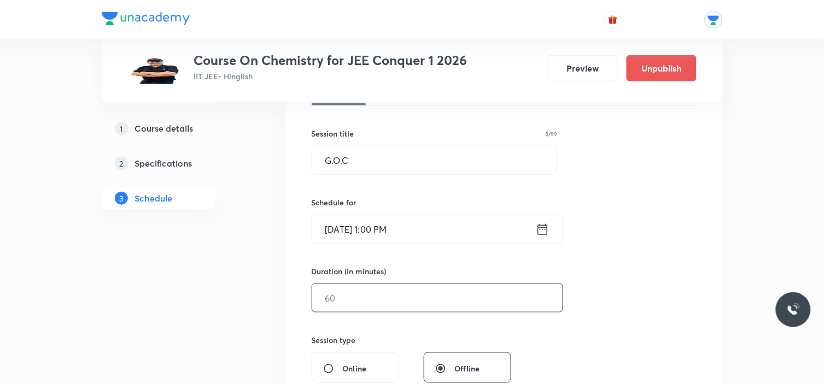
click at [381, 299] on input "text" at bounding box center [437, 298] width 250 height 28
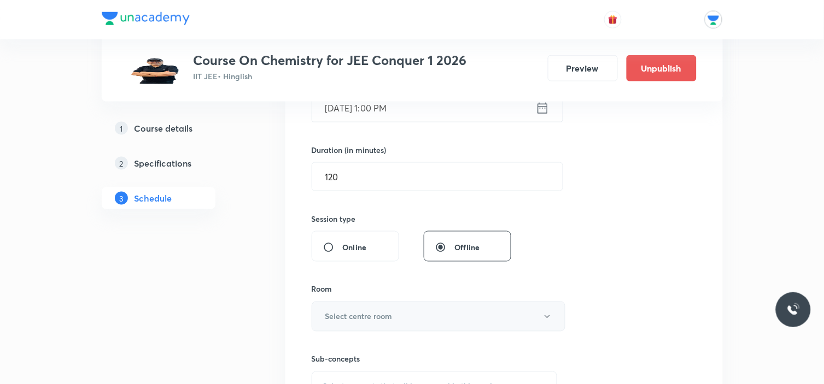
click at [384, 318] on h6 "Select centre room" at bounding box center [358, 316] width 67 height 11
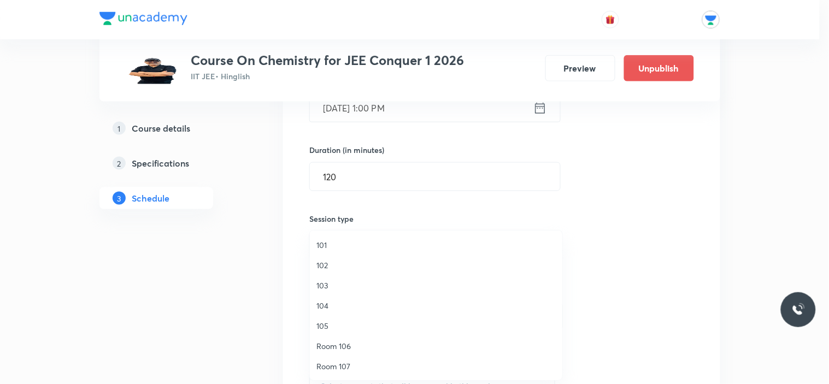
click at [342, 274] on li "102" at bounding box center [436, 265] width 253 height 20
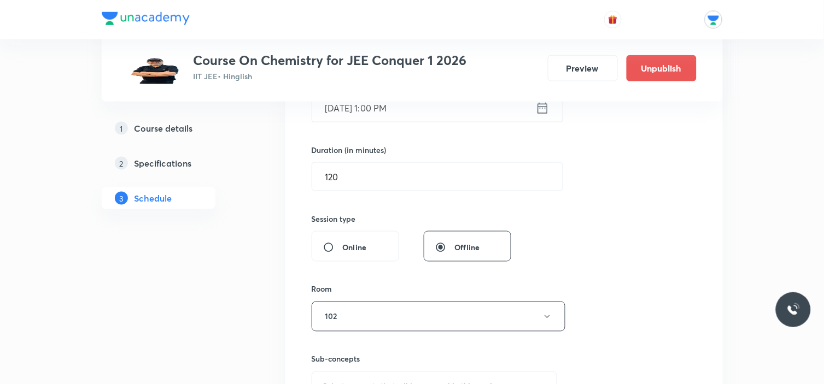
click at [341, 285] on div "Room" at bounding box center [435, 289] width 246 height 11
click at [341, 316] on button "102" at bounding box center [439, 317] width 254 height 30
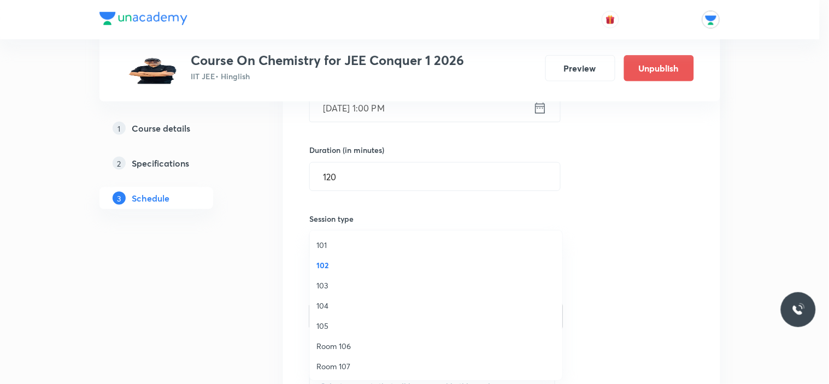
click at [331, 283] on span "103" at bounding box center [436, 285] width 239 height 11
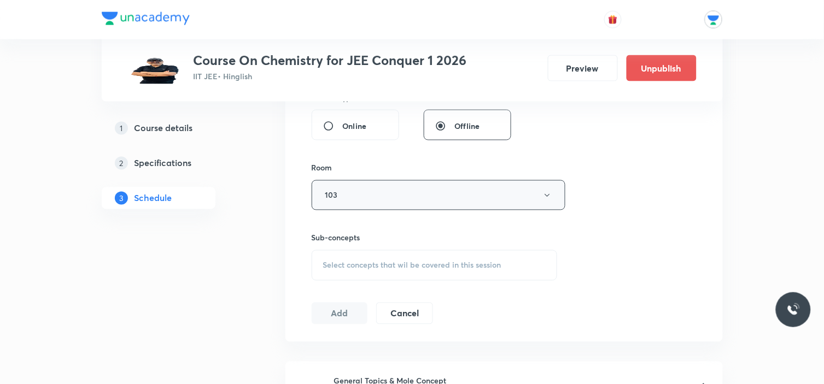
scroll to position [486, 0]
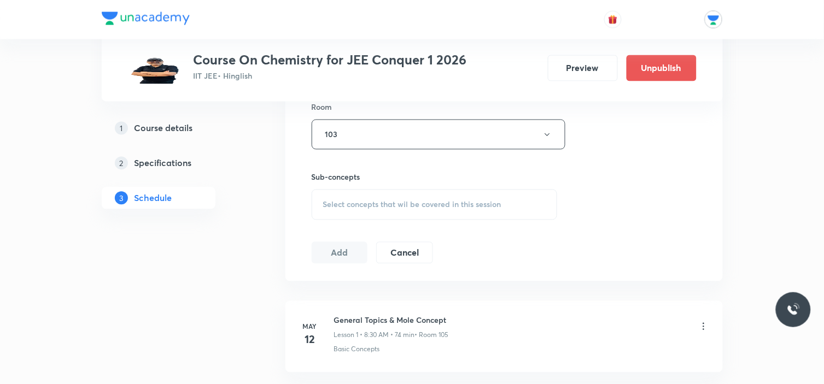
click at [384, 185] on div "Sub-concepts Select concepts that wil be covered in this session" at bounding box center [435, 196] width 246 height 49
click at [385, 212] on div "Select concepts that wil be covered in this session" at bounding box center [435, 205] width 246 height 31
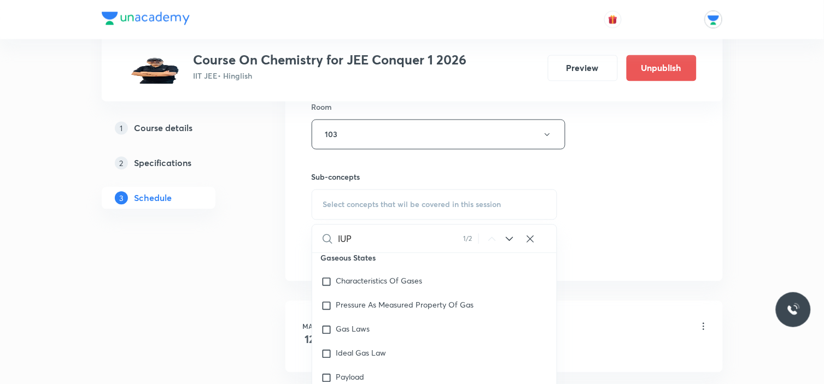
scroll to position [18060, 0]
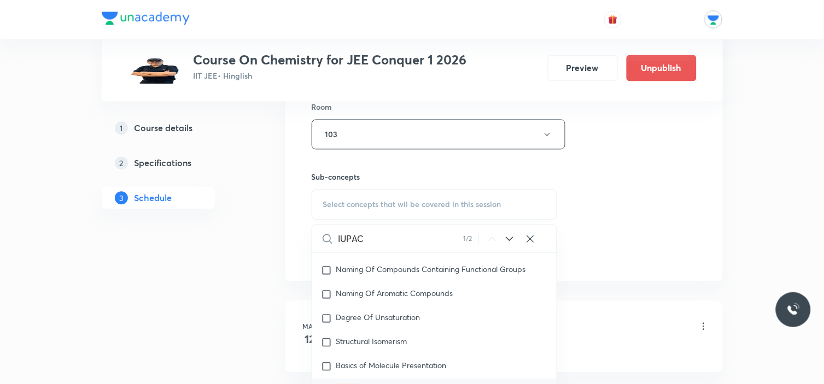
click at [508, 242] on icon at bounding box center [509, 239] width 13 height 13
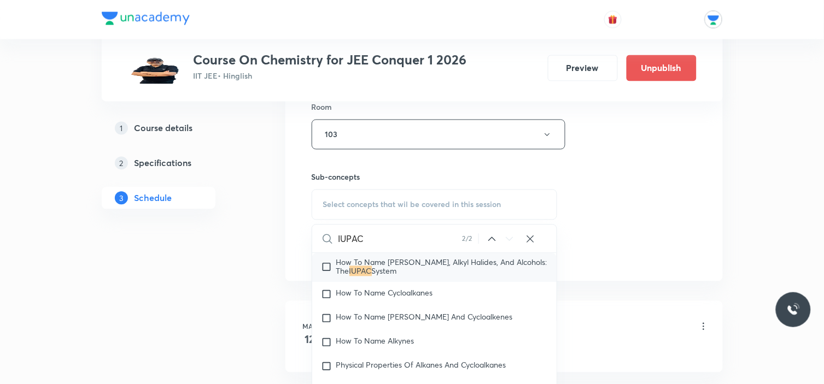
scroll to position [547, 0]
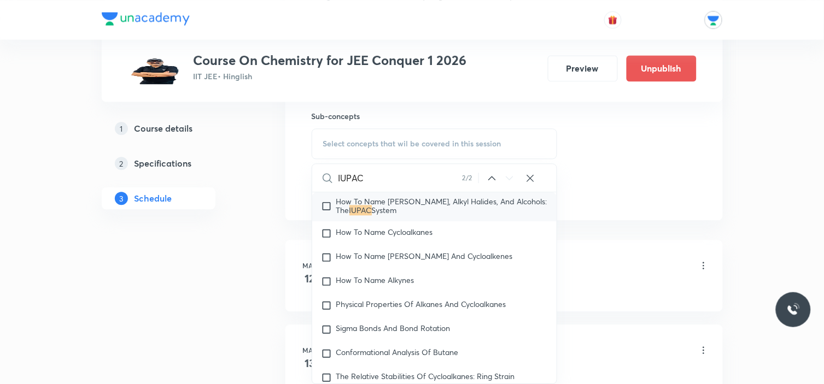
click at [493, 179] on icon at bounding box center [492, 178] width 13 height 13
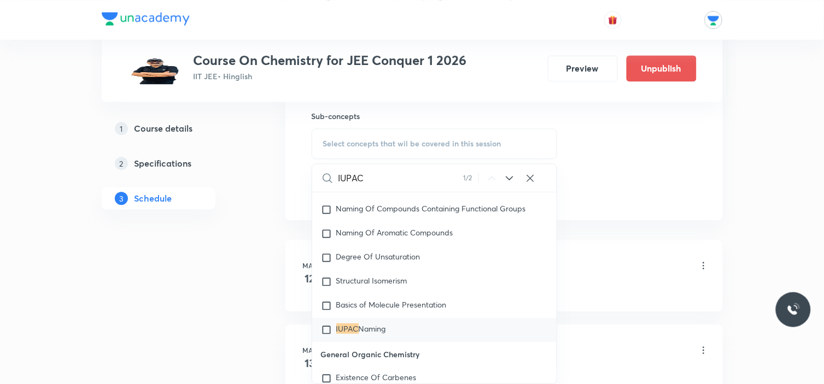
click at [511, 177] on icon at bounding box center [509, 178] width 13 height 13
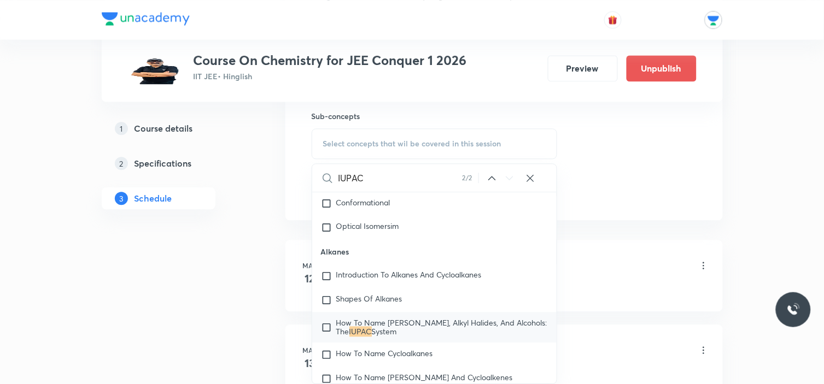
click at [495, 181] on icon at bounding box center [492, 178] width 13 height 13
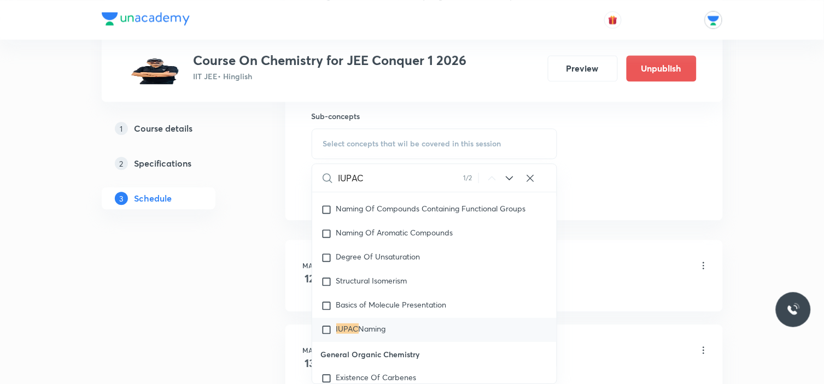
click at [325, 334] on input "checkbox" at bounding box center [328, 330] width 15 height 11
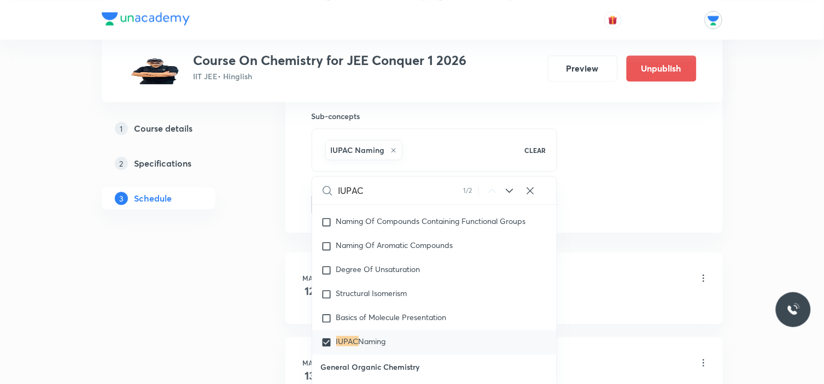
click at [507, 192] on icon at bounding box center [509, 190] width 13 height 13
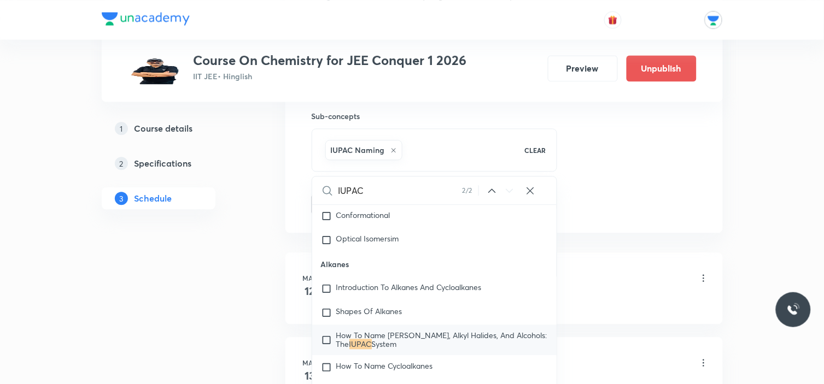
click at [325, 349] on input "checkbox" at bounding box center [328, 339] width 15 height 17
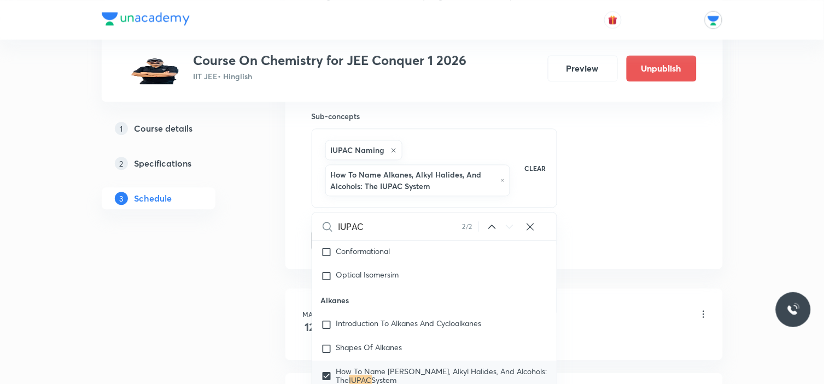
click at [526, 230] on icon at bounding box center [530, 226] width 11 height 11
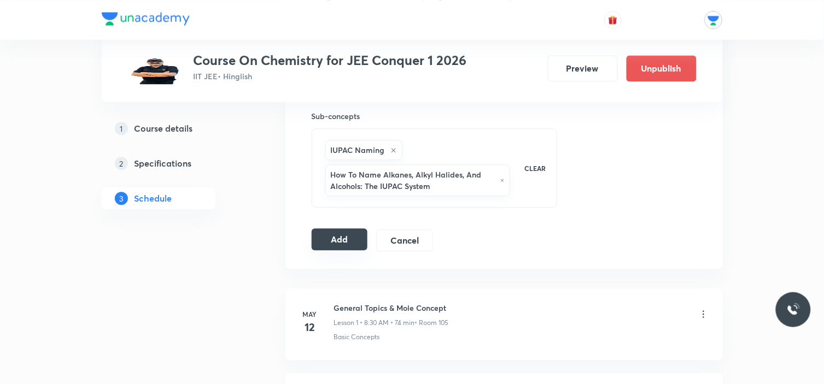
click at [341, 231] on button "Add" at bounding box center [340, 240] width 56 height 22
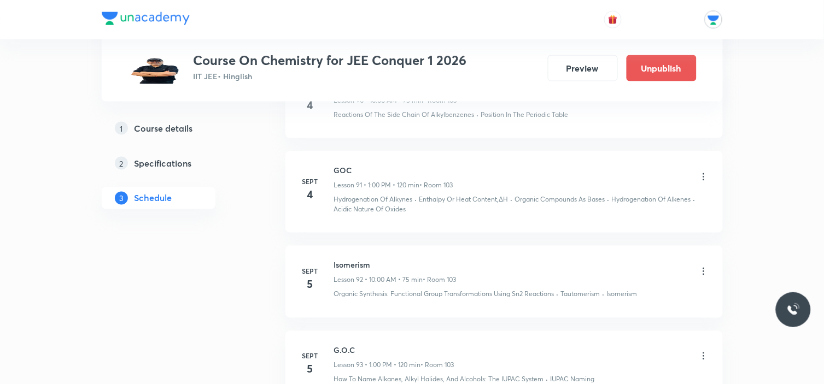
scroll to position [7894, 0]
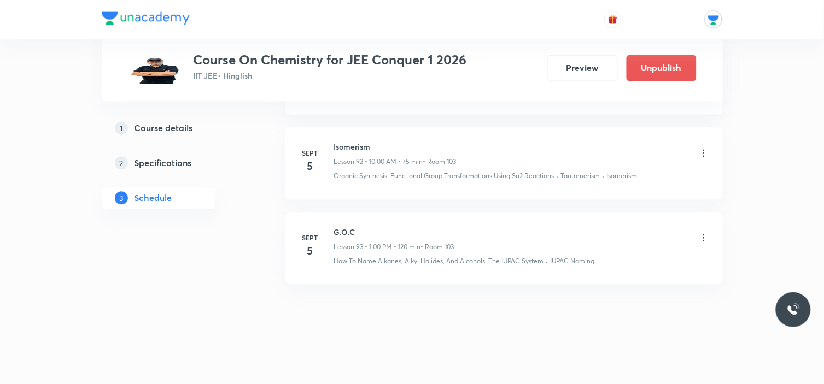
click at [707, 233] on icon at bounding box center [703, 238] width 11 height 11
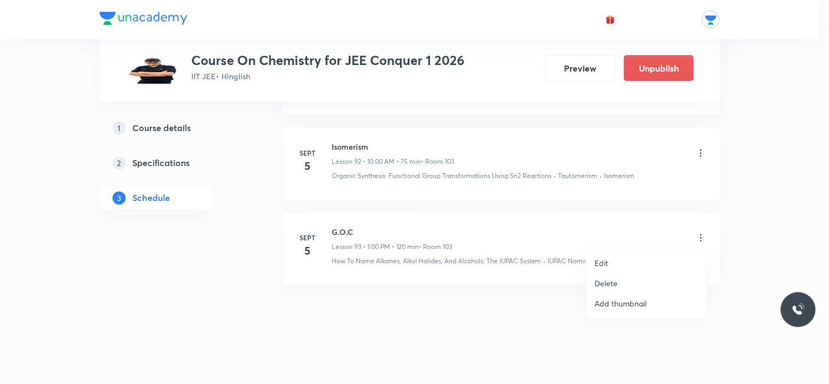
click at [604, 219] on div at bounding box center [414, 192] width 829 height 384
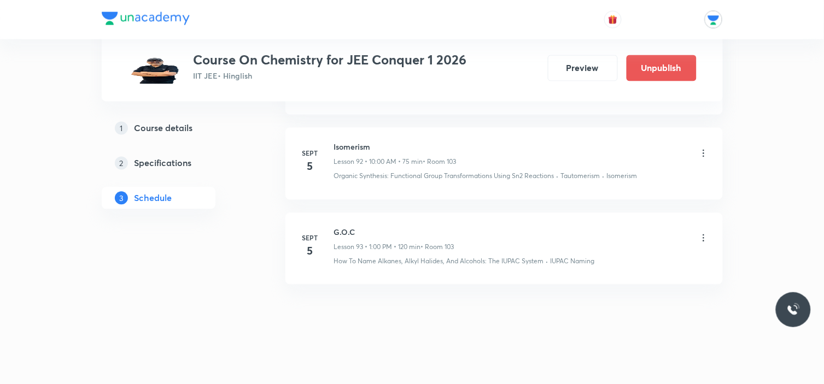
click at [701, 148] on icon at bounding box center [703, 153] width 11 height 11
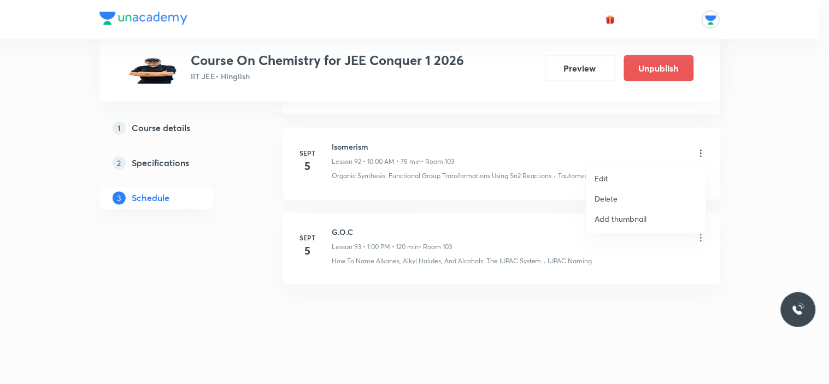
click at [600, 176] on p "Edit" at bounding box center [602, 178] width 14 height 11
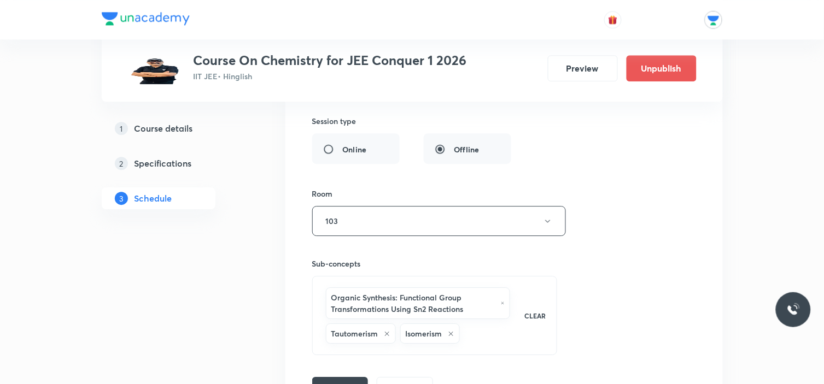
scroll to position [8198, 0]
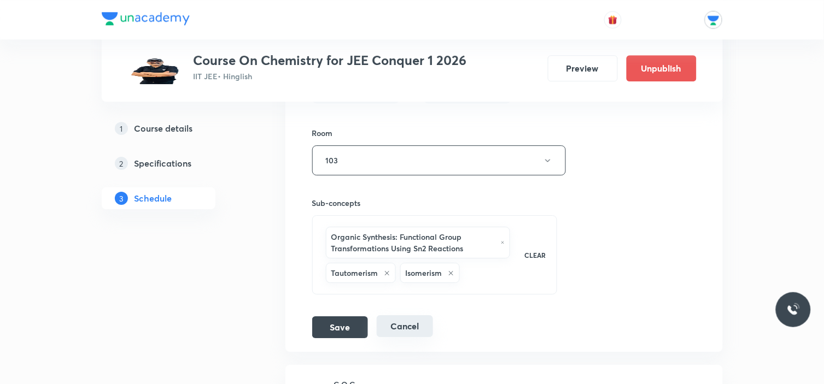
click at [400, 320] on button "Cancel" at bounding box center [405, 326] width 56 height 22
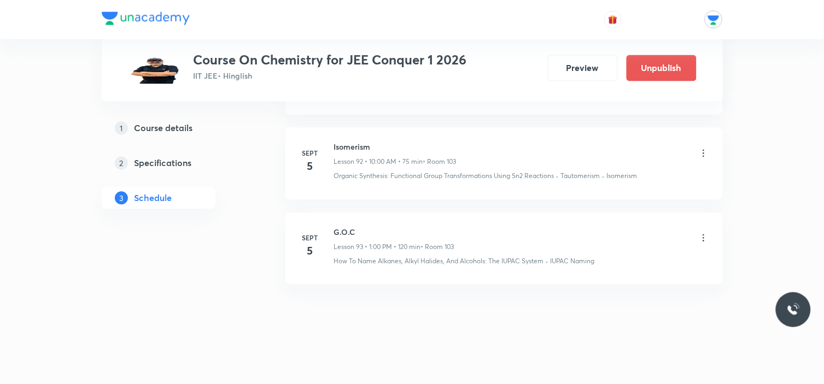
click at [700, 149] on icon at bounding box center [703, 153] width 11 height 11
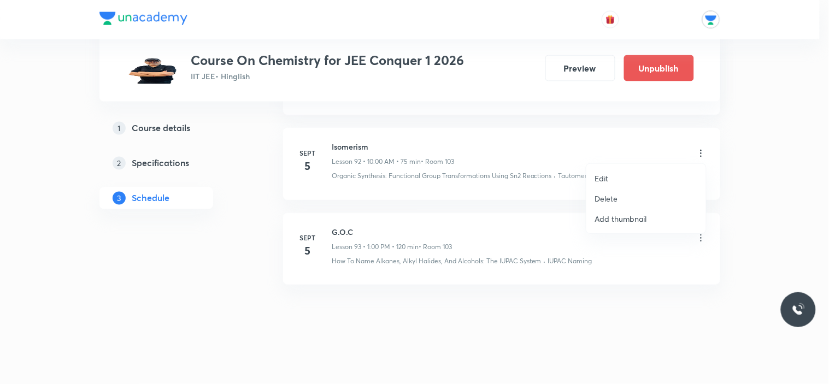
click at [607, 181] on p "Edit" at bounding box center [602, 178] width 14 height 11
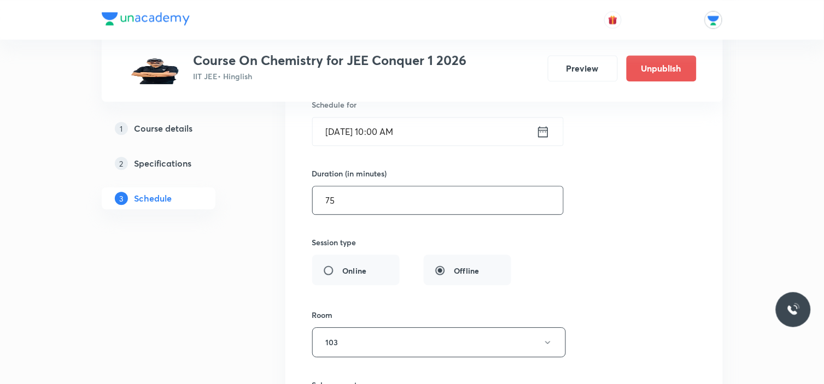
scroll to position [8077, 0]
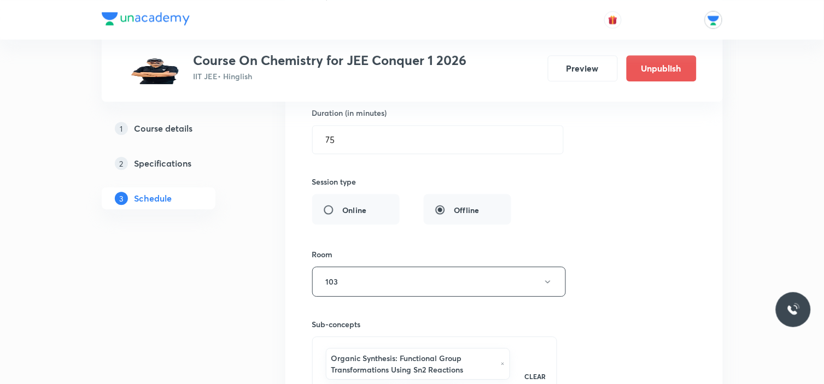
click at [248, 215] on div "1 Course details 2 Specifications 3 Schedule" at bounding box center [176, 170] width 149 height 105
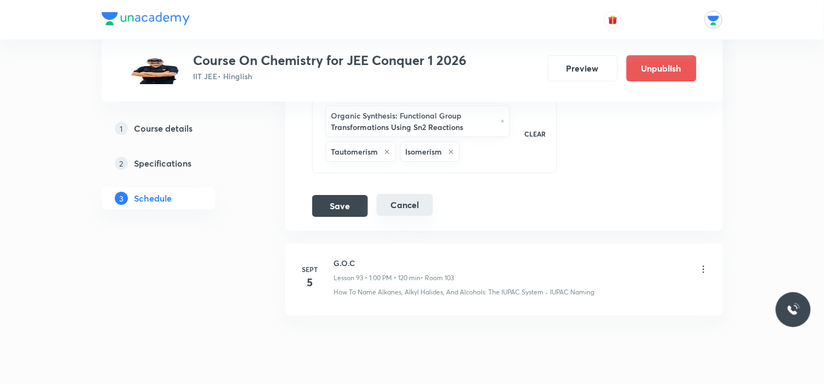
click at [418, 203] on button "Cancel" at bounding box center [405, 205] width 56 height 22
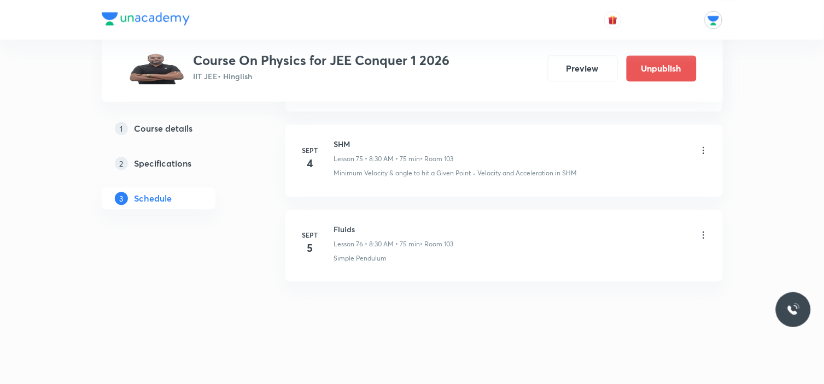
scroll to position [6882, 0]
